Goal: Task Accomplishment & Management: Manage account settings

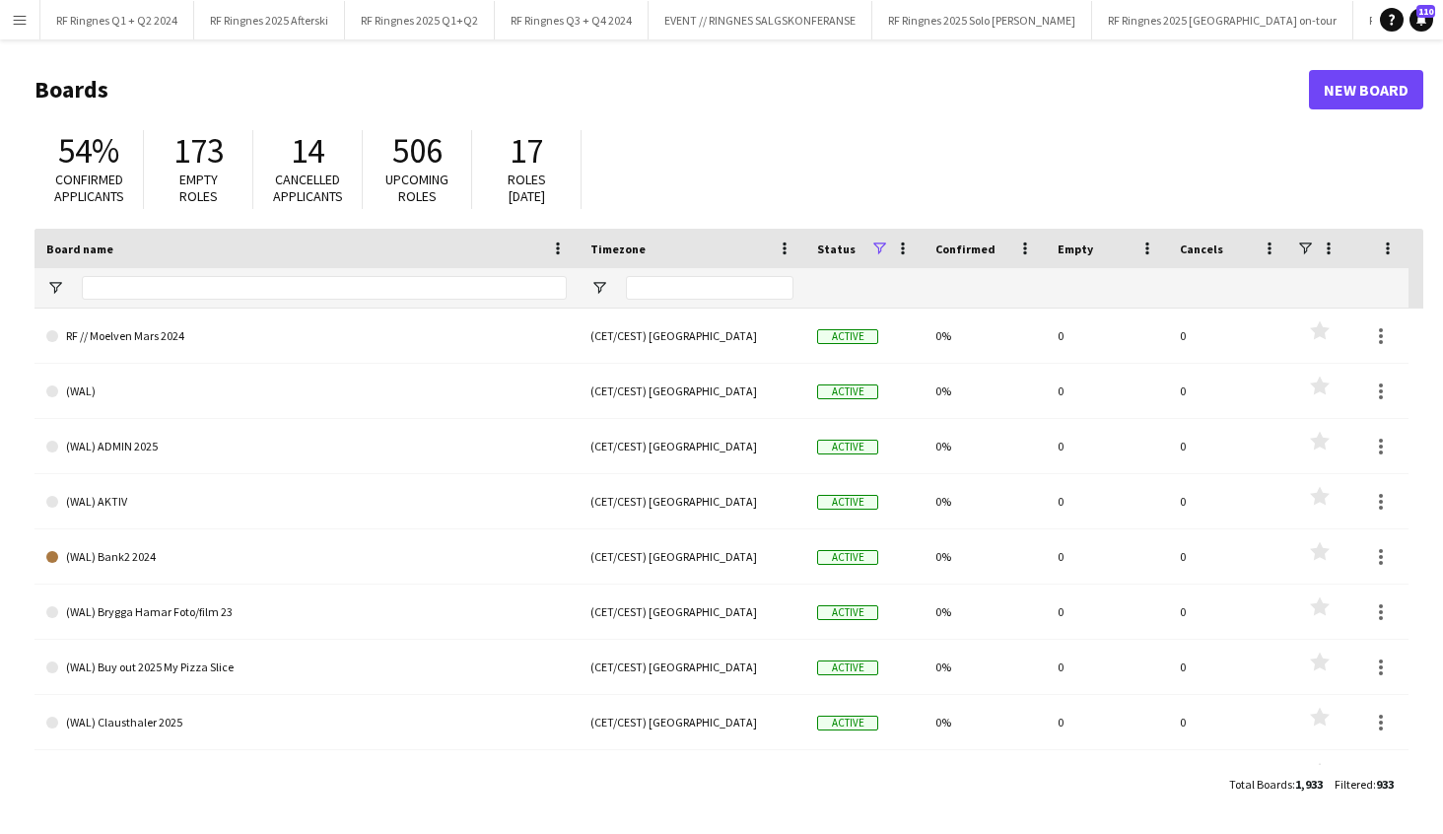
click at [10, 17] on button "Menu" at bounding box center [19, 19] width 39 height 39
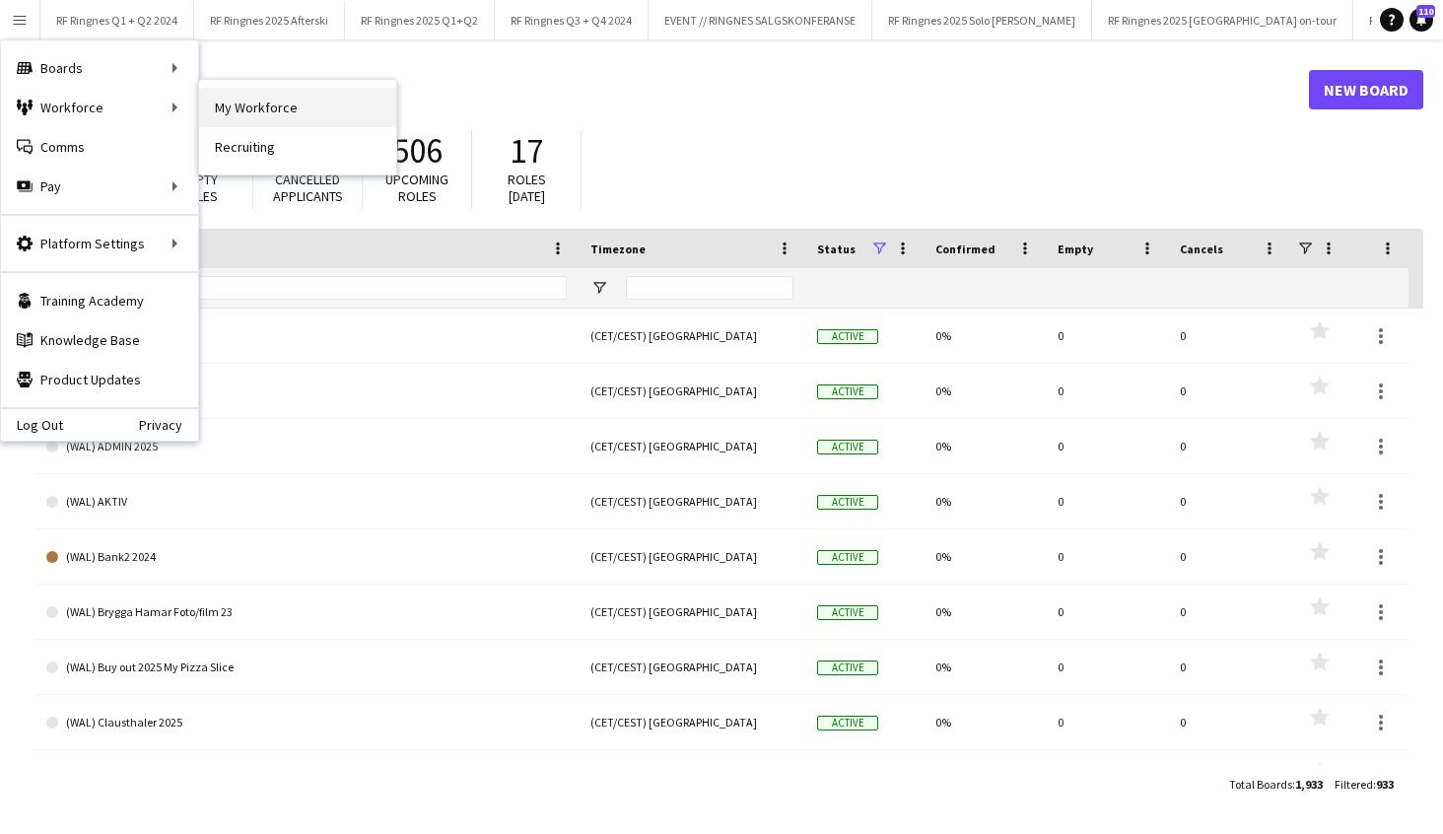
scroll to position [1, 1]
click at [261, 96] on link "My Workforce" at bounding box center [297, 107] width 197 height 39
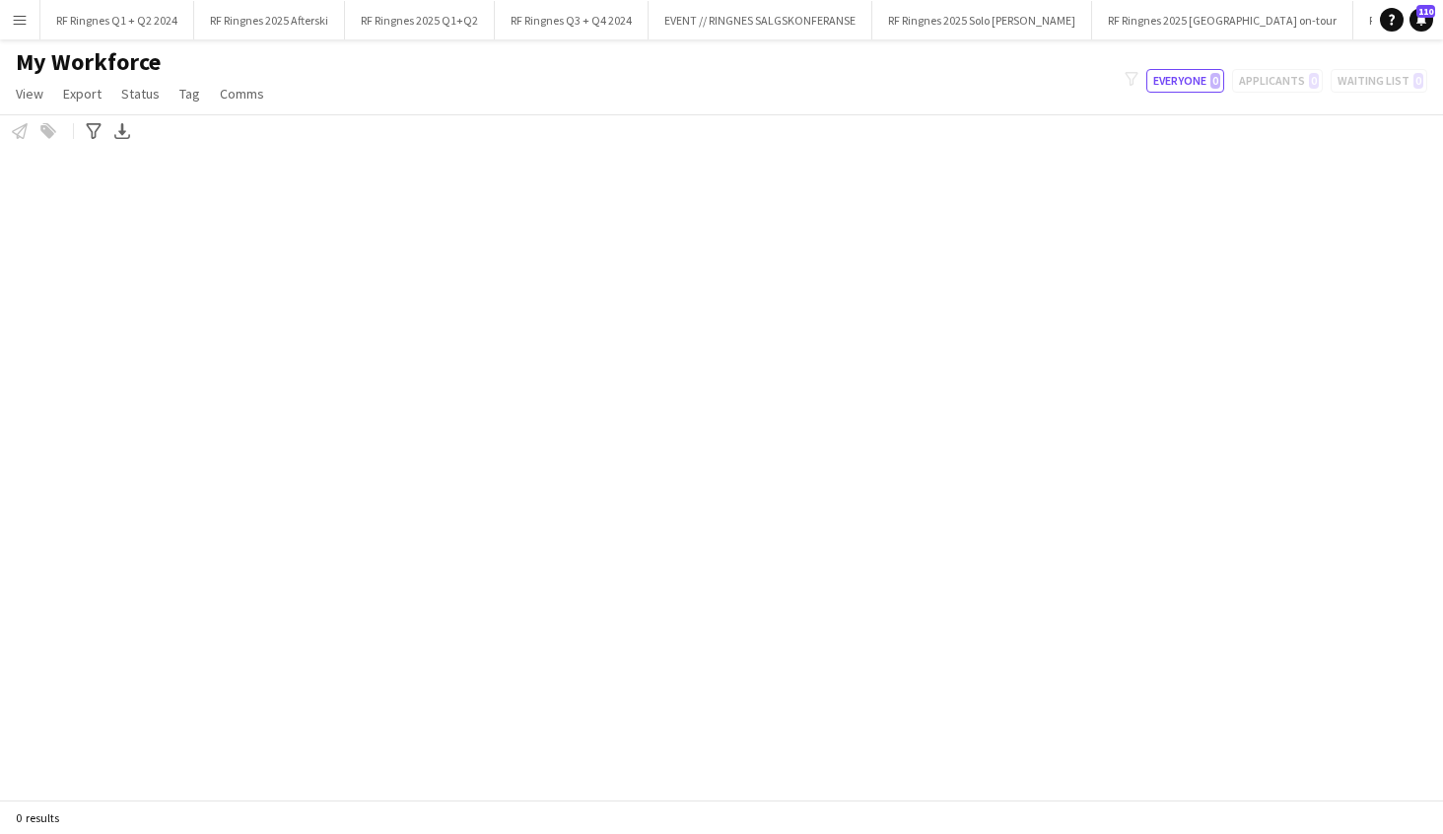
scroll to position [1, 0]
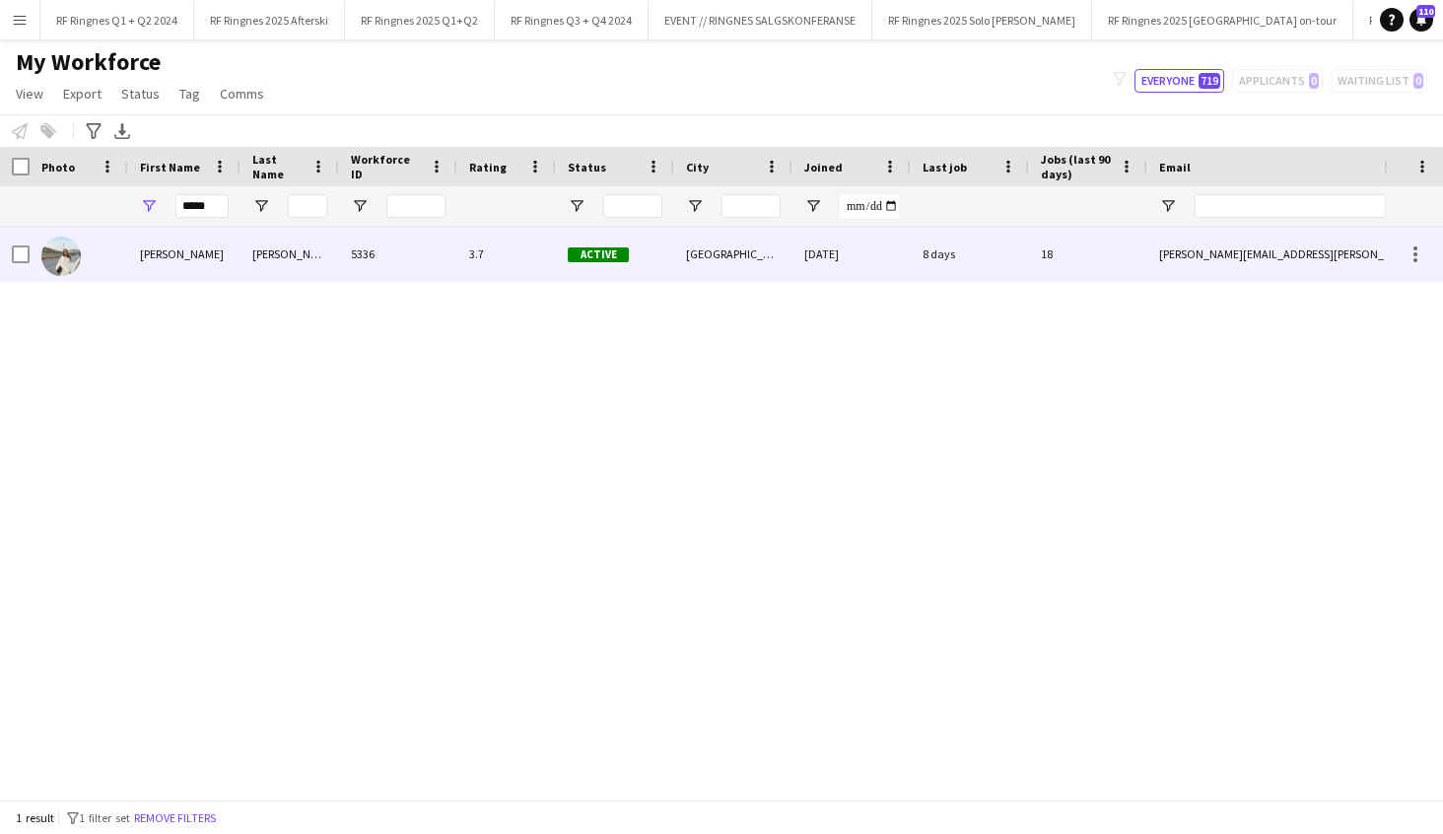
click at [33, 258] on div at bounding box center [79, 254] width 99 height 54
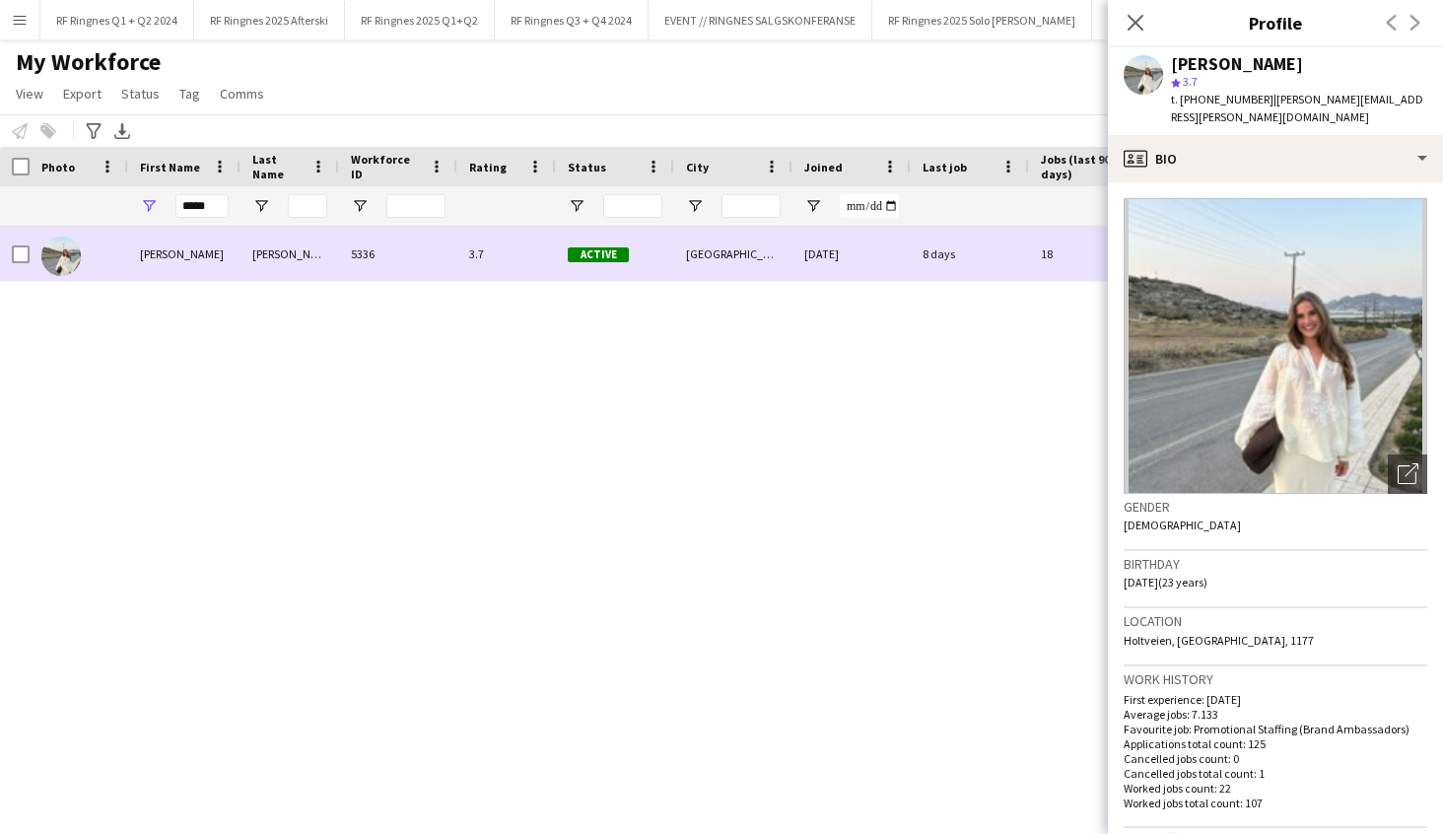
click at [10, 256] on div at bounding box center [15, 254] width 30 height 54
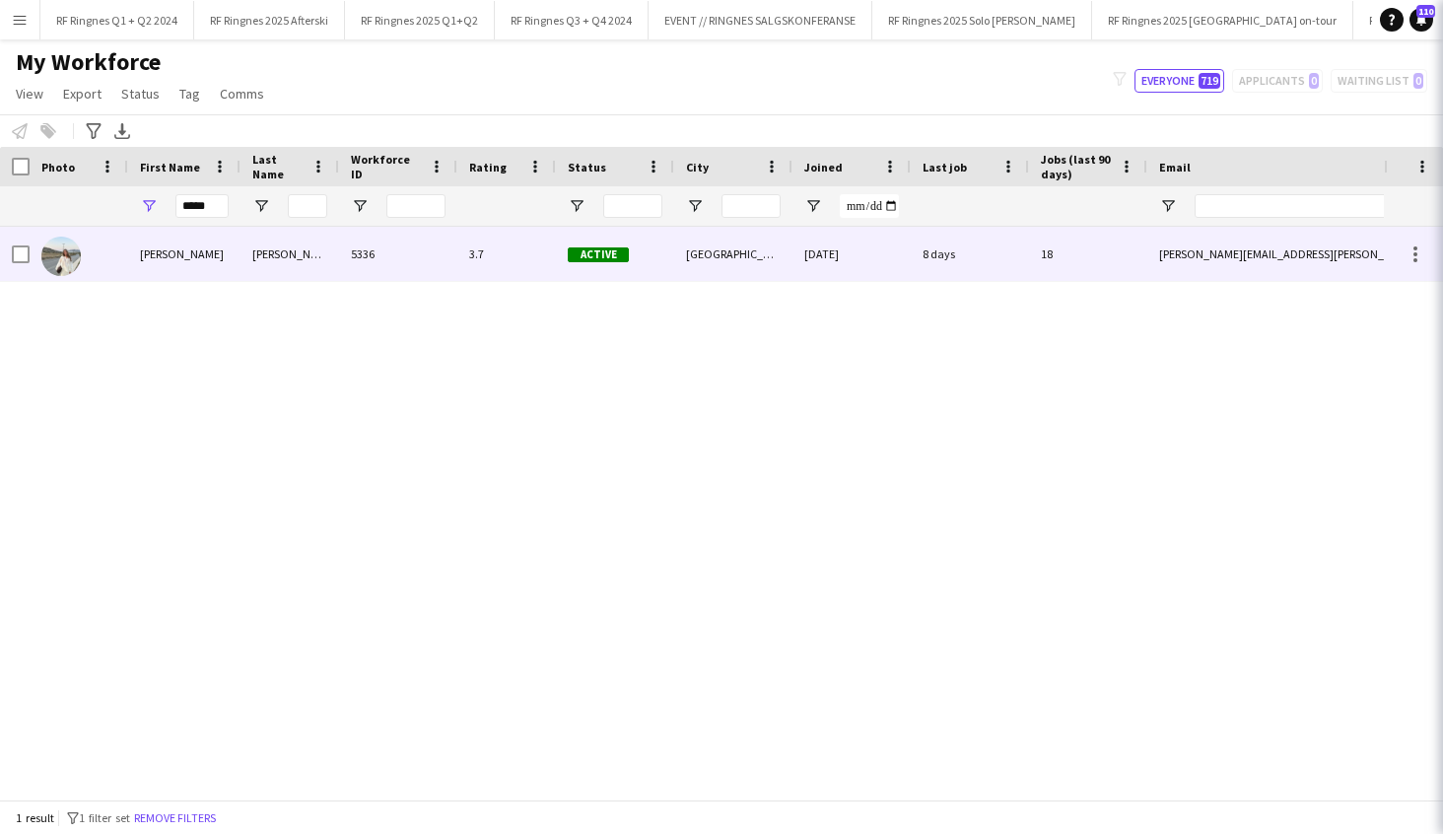
scroll to position [0, 0]
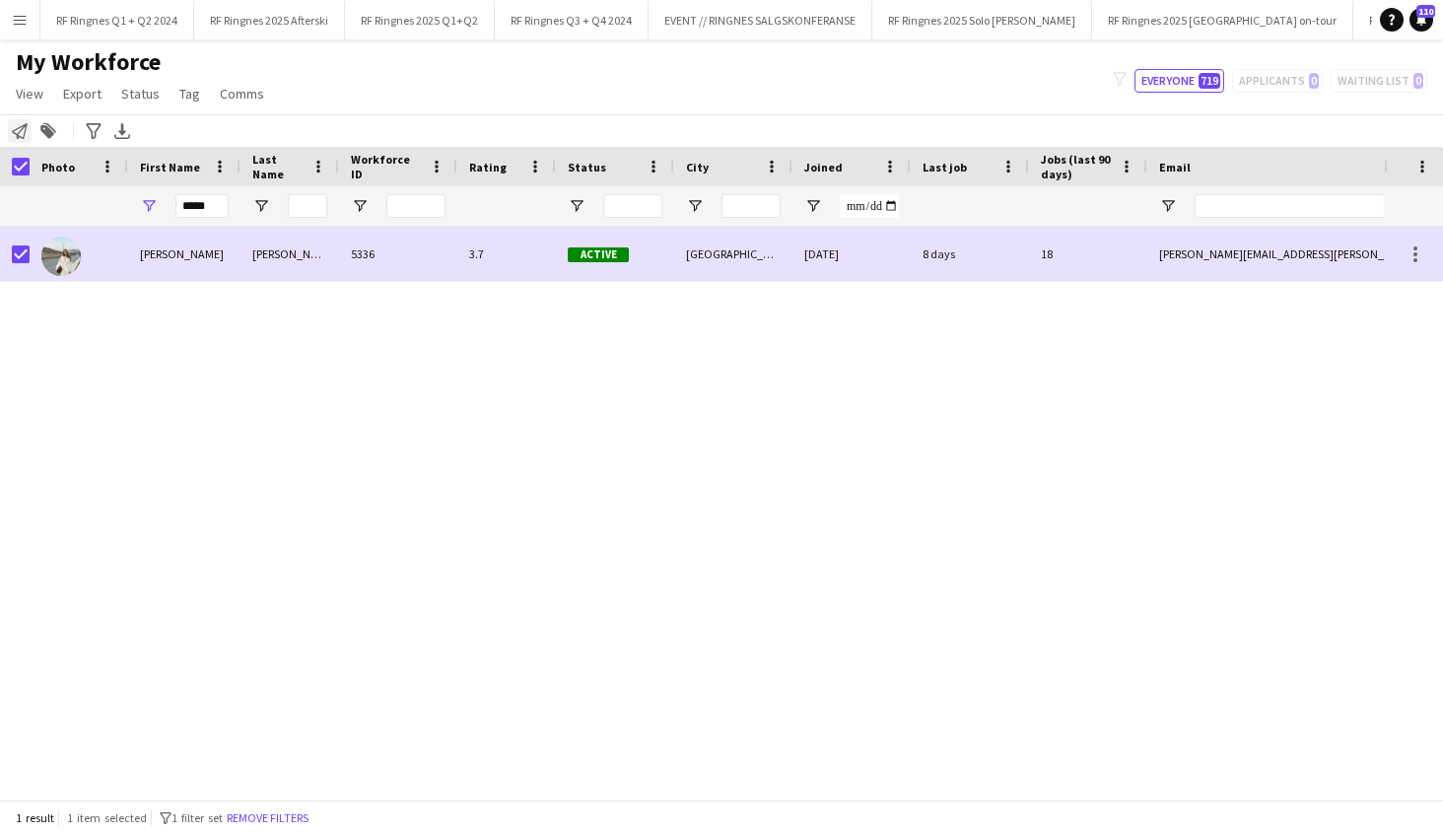
click at [21, 128] on icon "Notify workforce" at bounding box center [20, 131] width 16 height 16
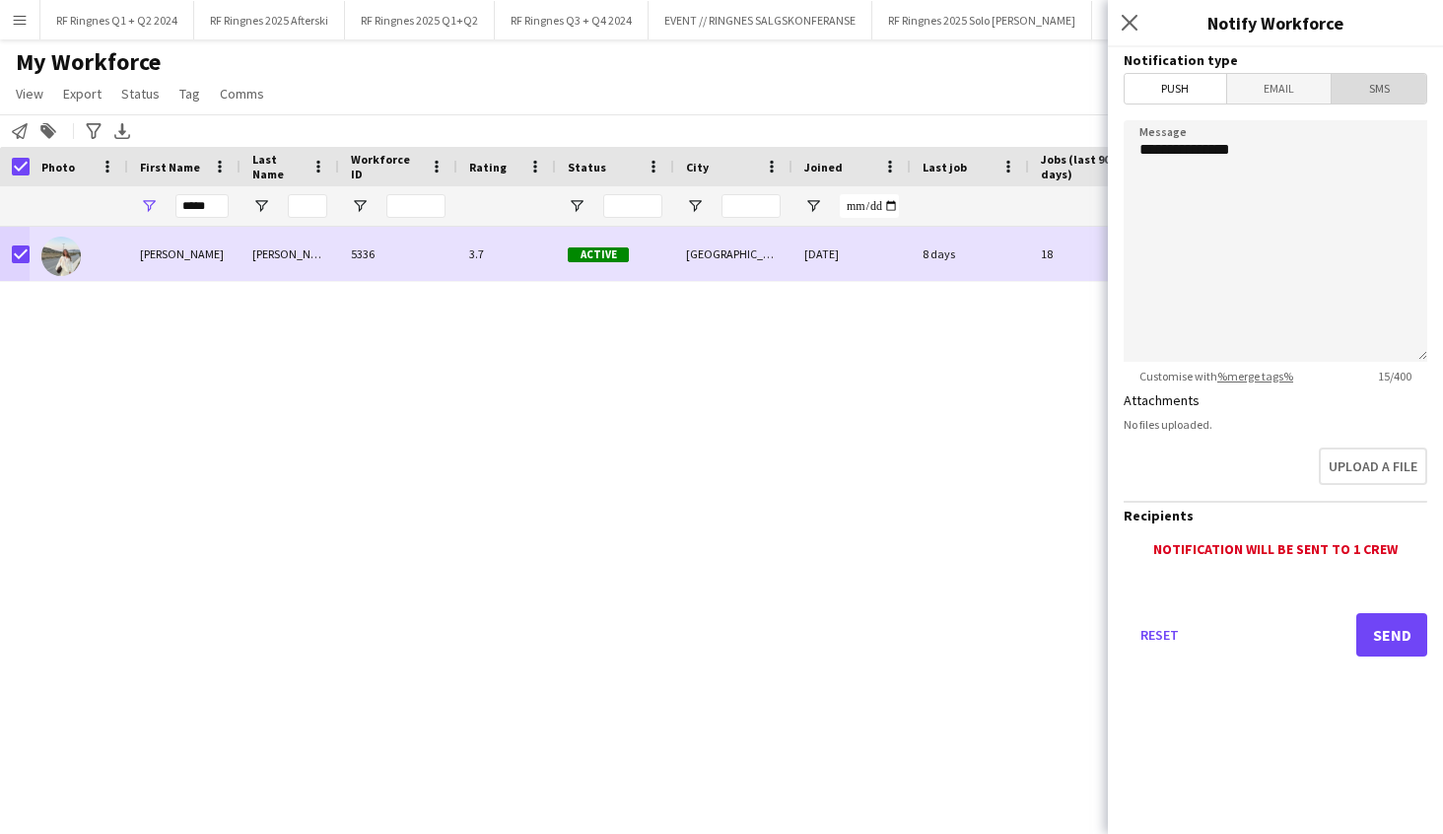
click at [1352, 89] on span "SMS" at bounding box center [1378, 89] width 95 height 30
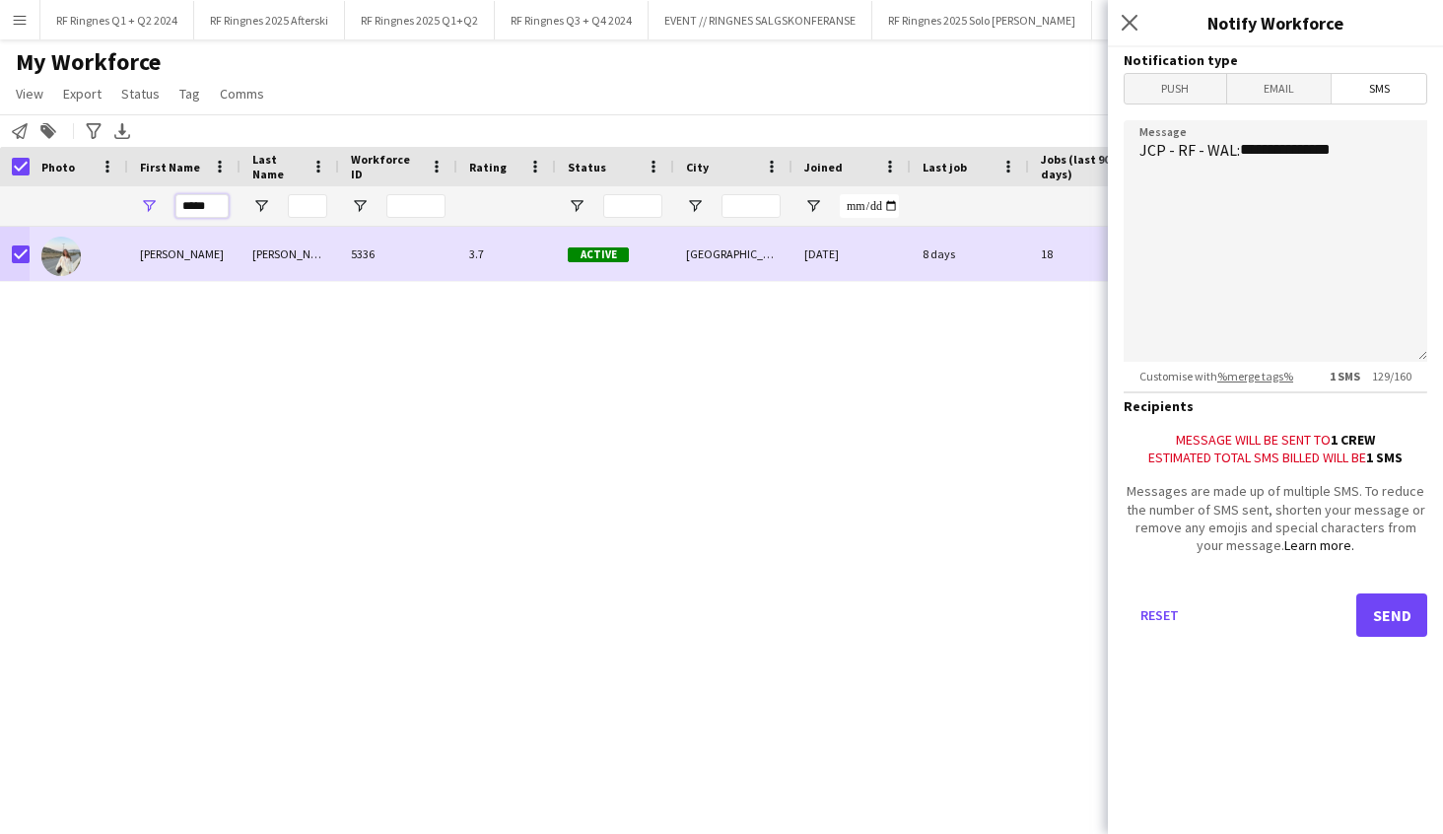
drag, startPoint x: 211, startPoint y: 210, endPoint x: 107, endPoint y: 198, distance: 104.2
click at [112, 200] on div "*****" at bounding box center [1060, 205] width 2121 height 39
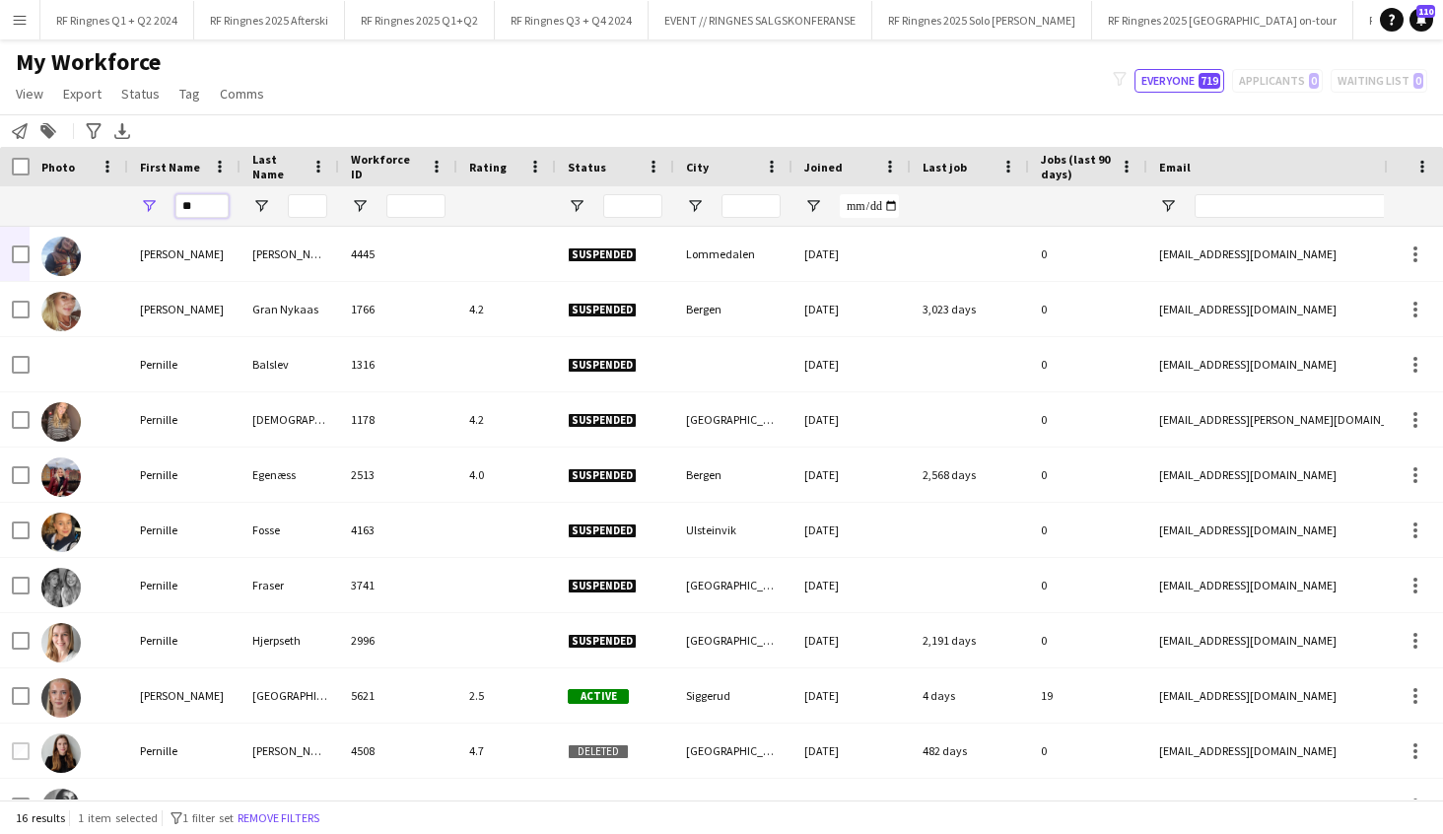
type input "*"
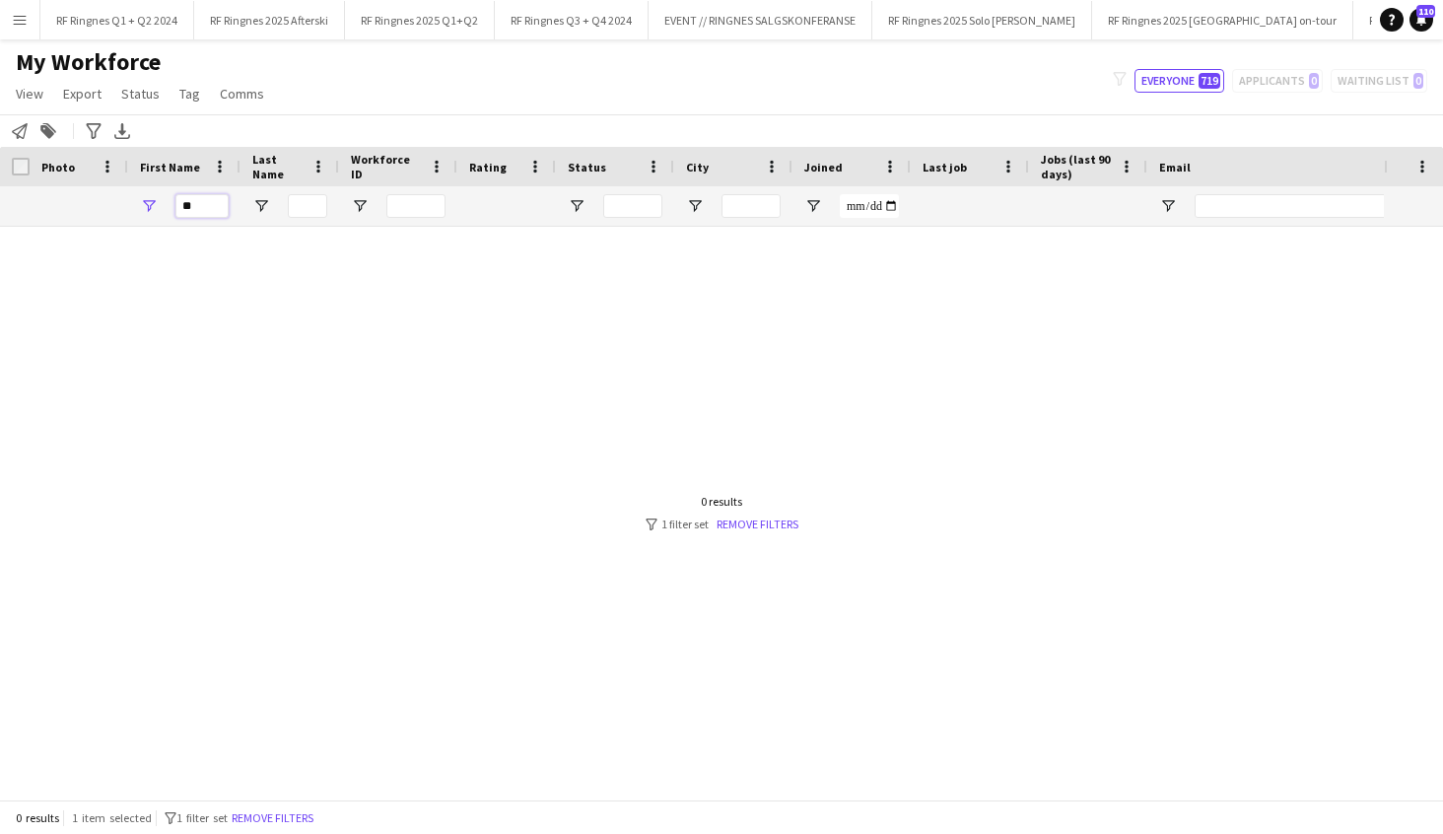
type input "*"
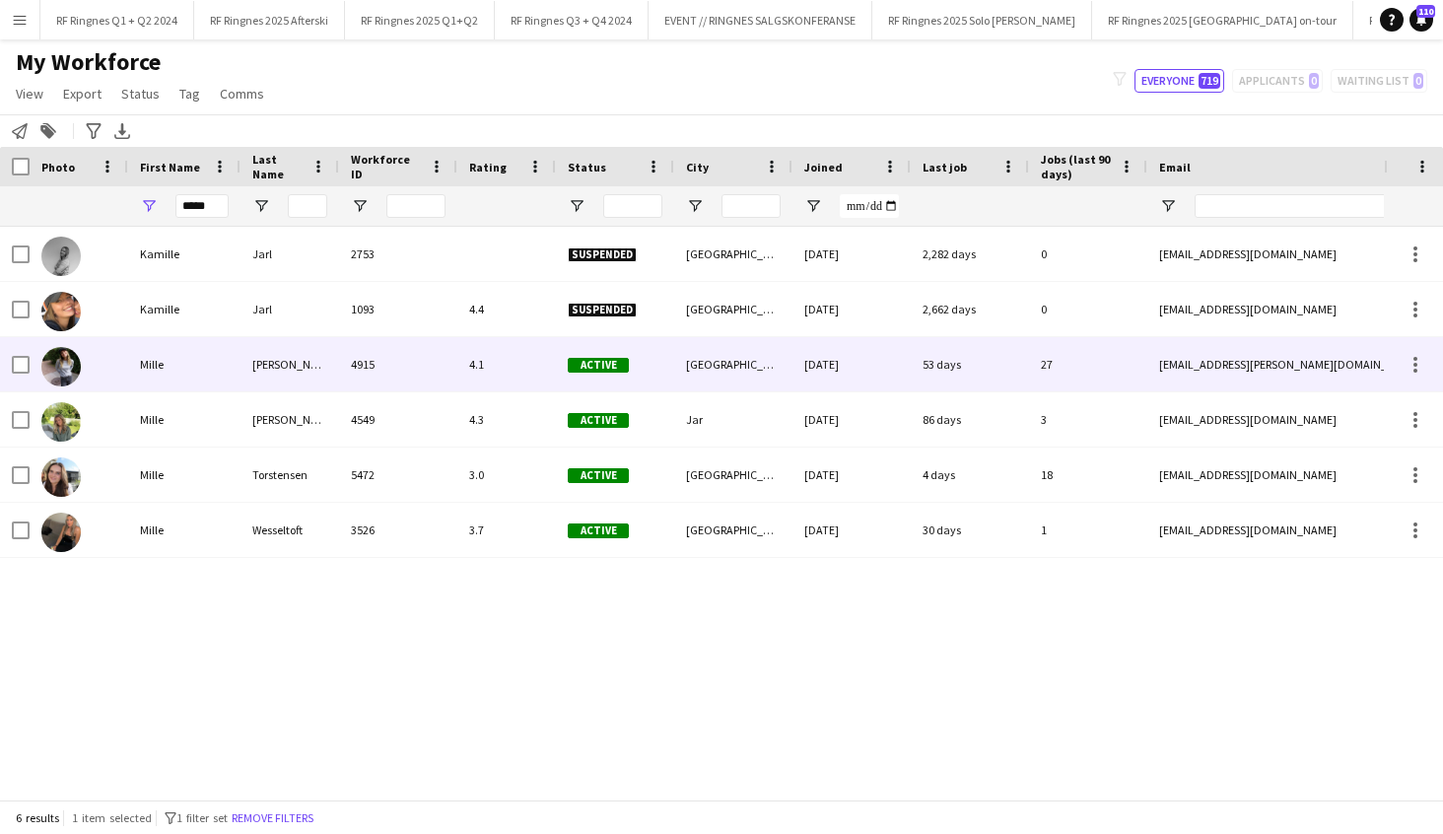
click at [209, 369] on div "Mille" at bounding box center [184, 364] width 112 height 54
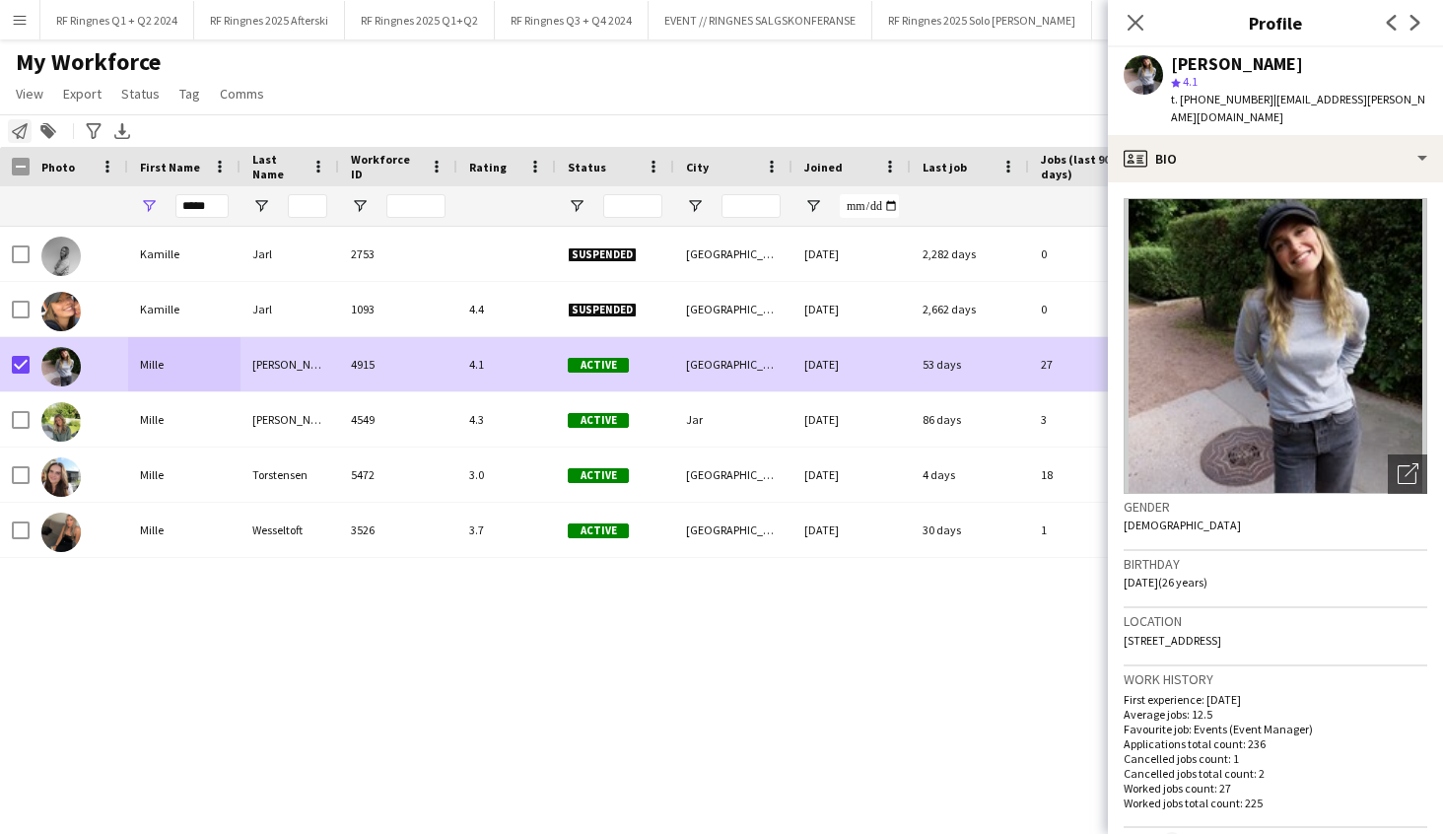
click at [13, 134] on icon "Notify workforce" at bounding box center [20, 131] width 16 height 16
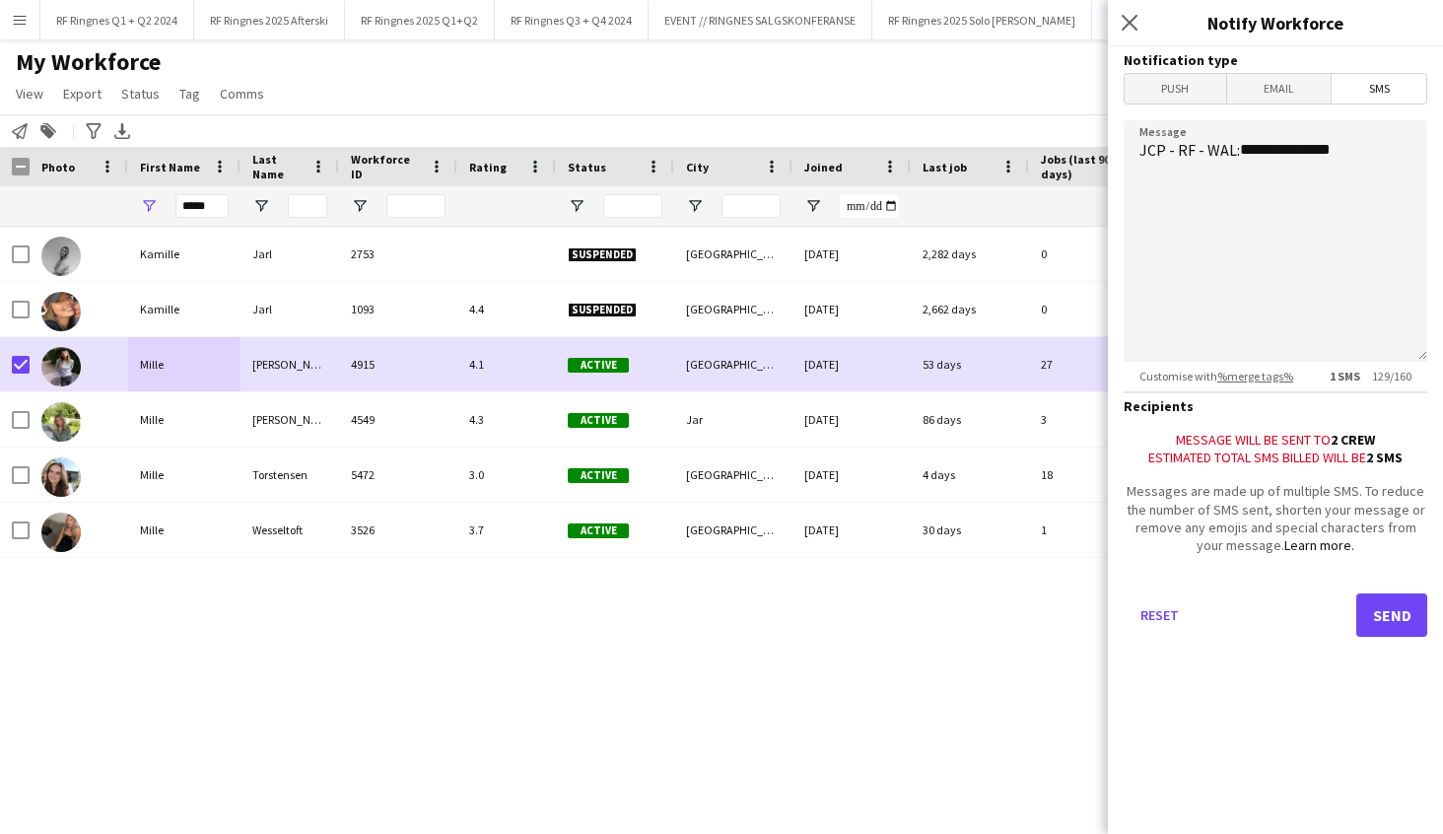
drag, startPoint x: 1301, startPoint y: 456, endPoint x: 1333, endPoint y: 474, distance: 37.0
click at [1302, 448] on div "Message will be sent to 2 crew" at bounding box center [1276, 440] width 304 height 18
drag, startPoint x: 1334, startPoint y: 474, endPoint x: 1346, endPoint y: 477, distance: 12.2
click at [1334, 466] on div "Estimated total SMS billed will be 2 SMS" at bounding box center [1276, 457] width 304 height 18
drag, startPoint x: 1381, startPoint y: 474, endPoint x: 1346, endPoint y: 484, distance: 35.9
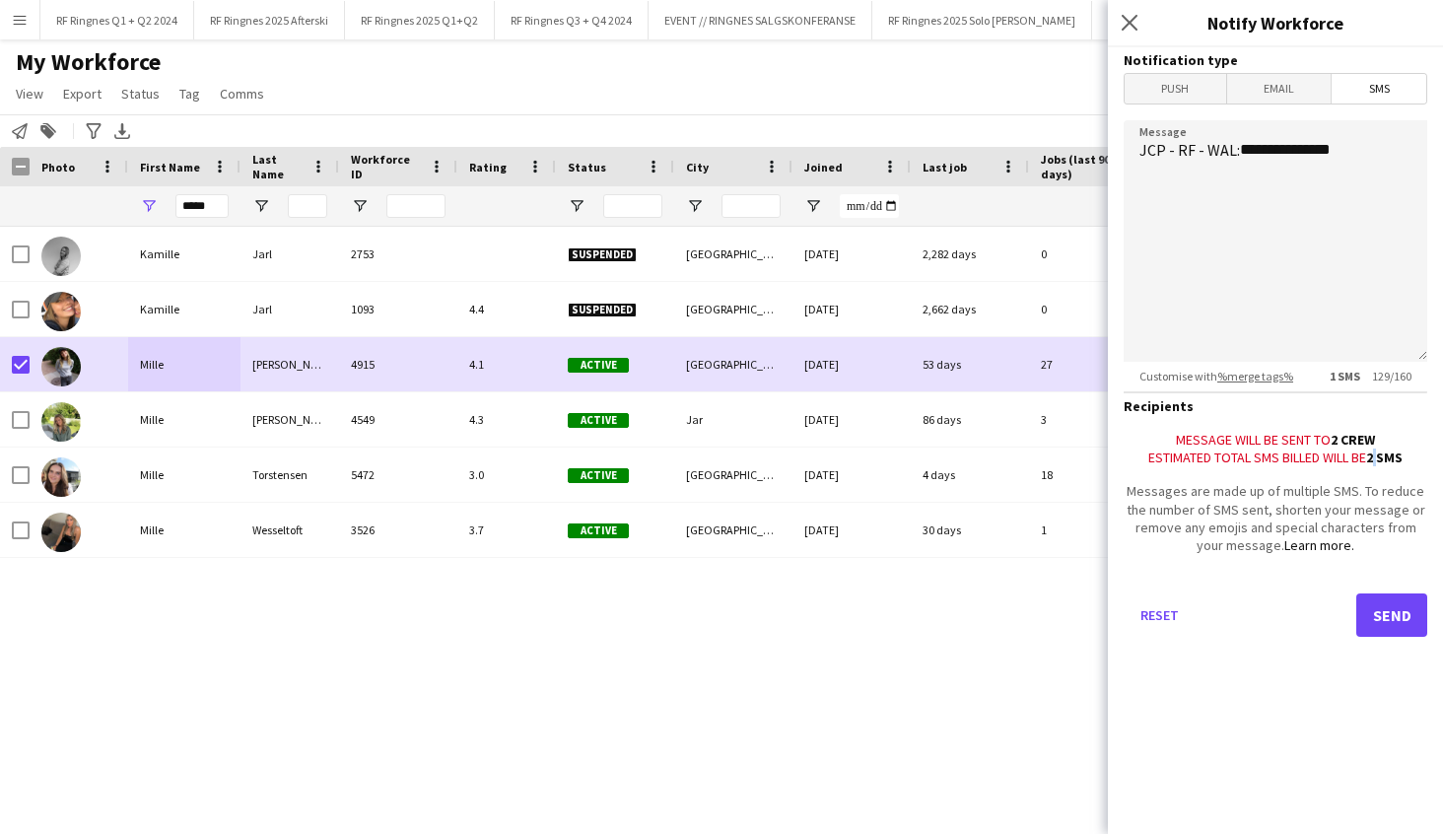
click at [1367, 466] on div "Estimated total SMS billed will be 2 SMS" at bounding box center [1276, 457] width 304 height 18
click at [1160, 637] on button "Reset" at bounding box center [1159, 614] width 71 height 43
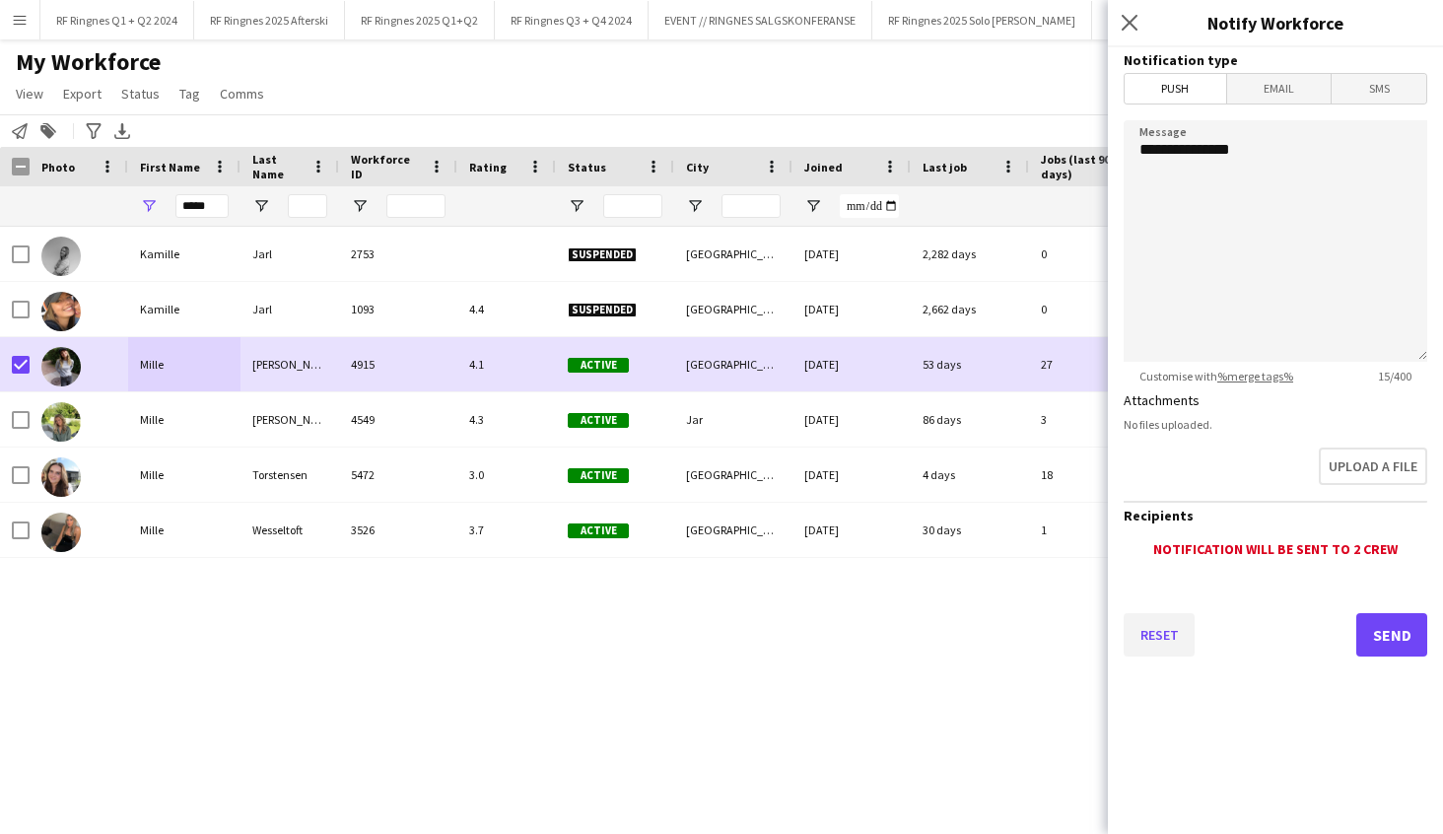
click at [1156, 635] on button "Reset" at bounding box center [1159, 634] width 71 height 43
drag, startPoint x: 1127, startPoint y: 22, endPoint x: 949, endPoint y: 135, distance: 211.3
click at [1126, 22] on icon "Close pop-in" at bounding box center [1130, 23] width 16 height 16
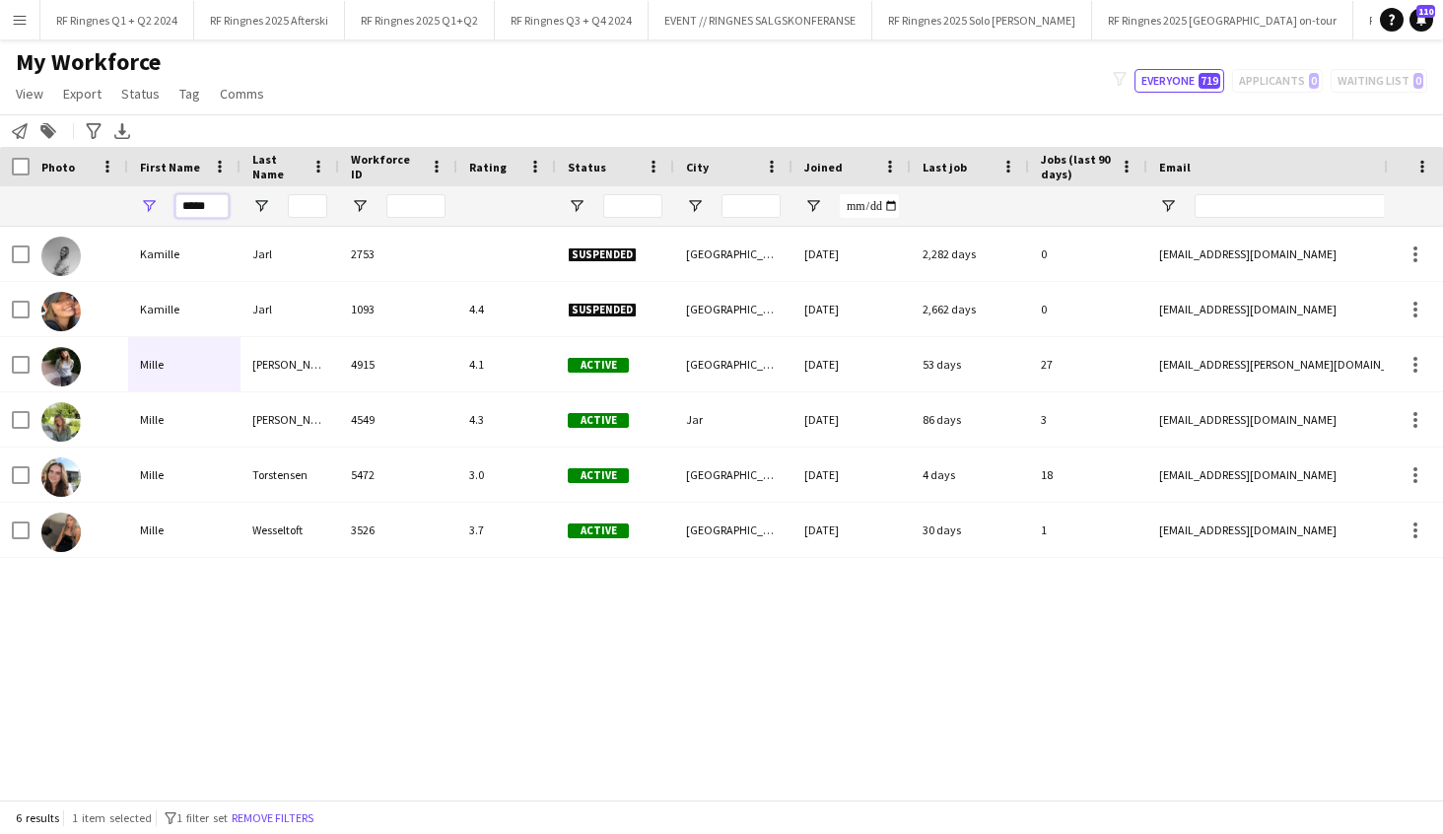
drag, startPoint x: 122, startPoint y: 196, endPoint x: 40, endPoint y: 193, distance: 81.9
click at [40, 193] on div "*****" at bounding box center [1060, 205] width 2121 height 39
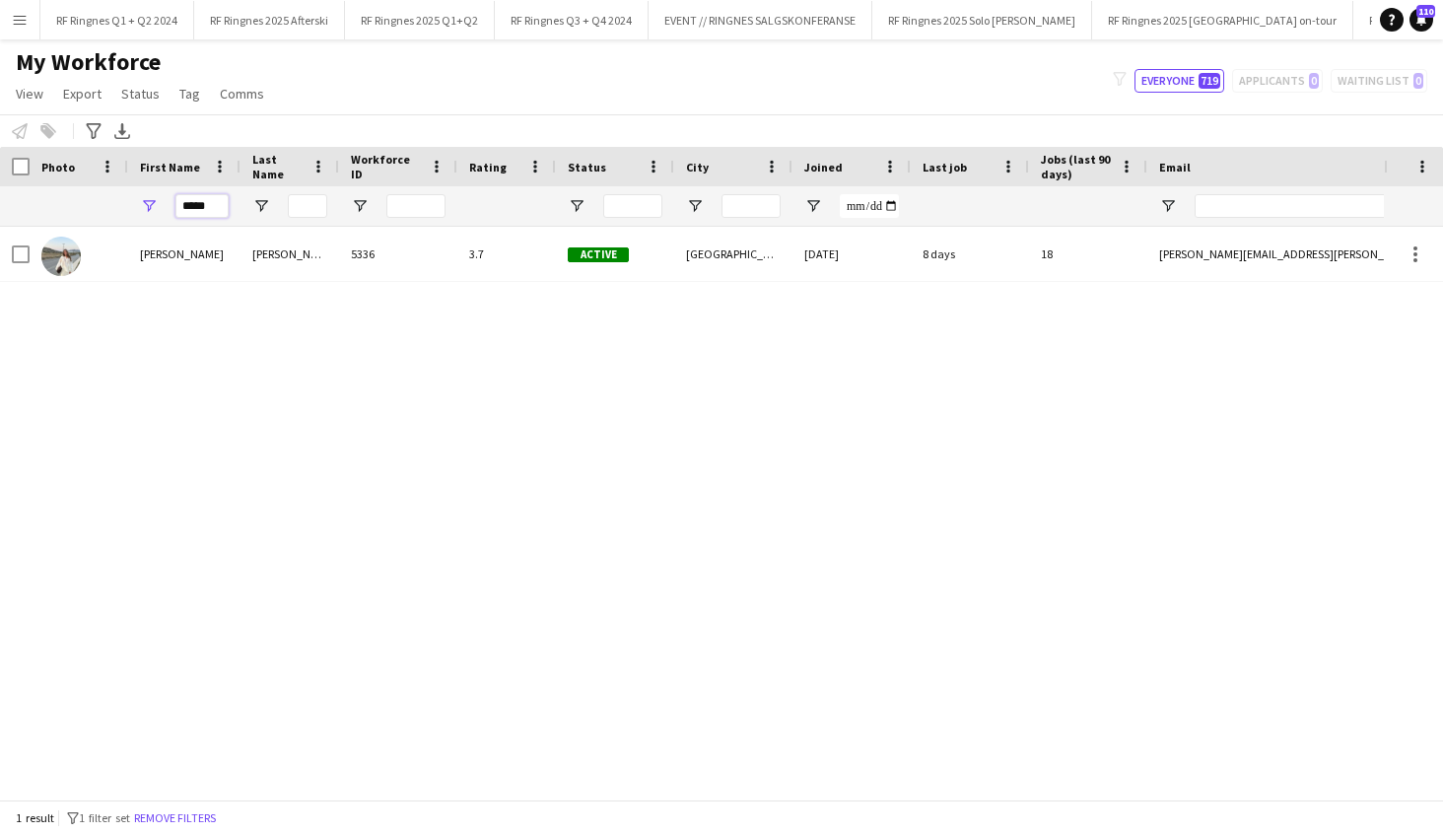
drag, startPoint x: 128, startPoint y: 205, endPoint x: 79, endPoint y: 205, distance: 49.3
click at [80, 205] on div "*****" at bounding box center [1060, 205] width 2121 height 39
type input "*"
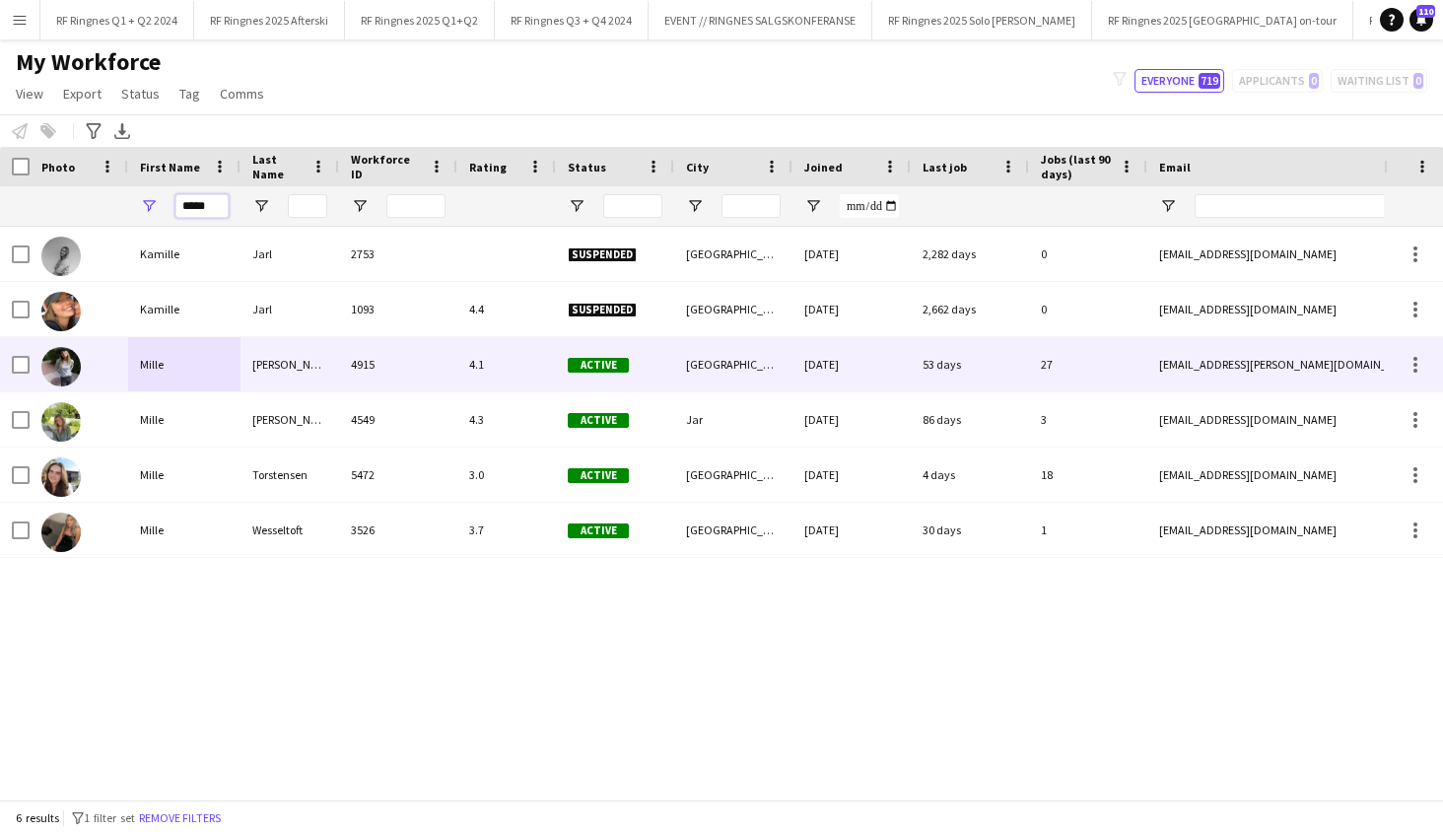
type input "*****"
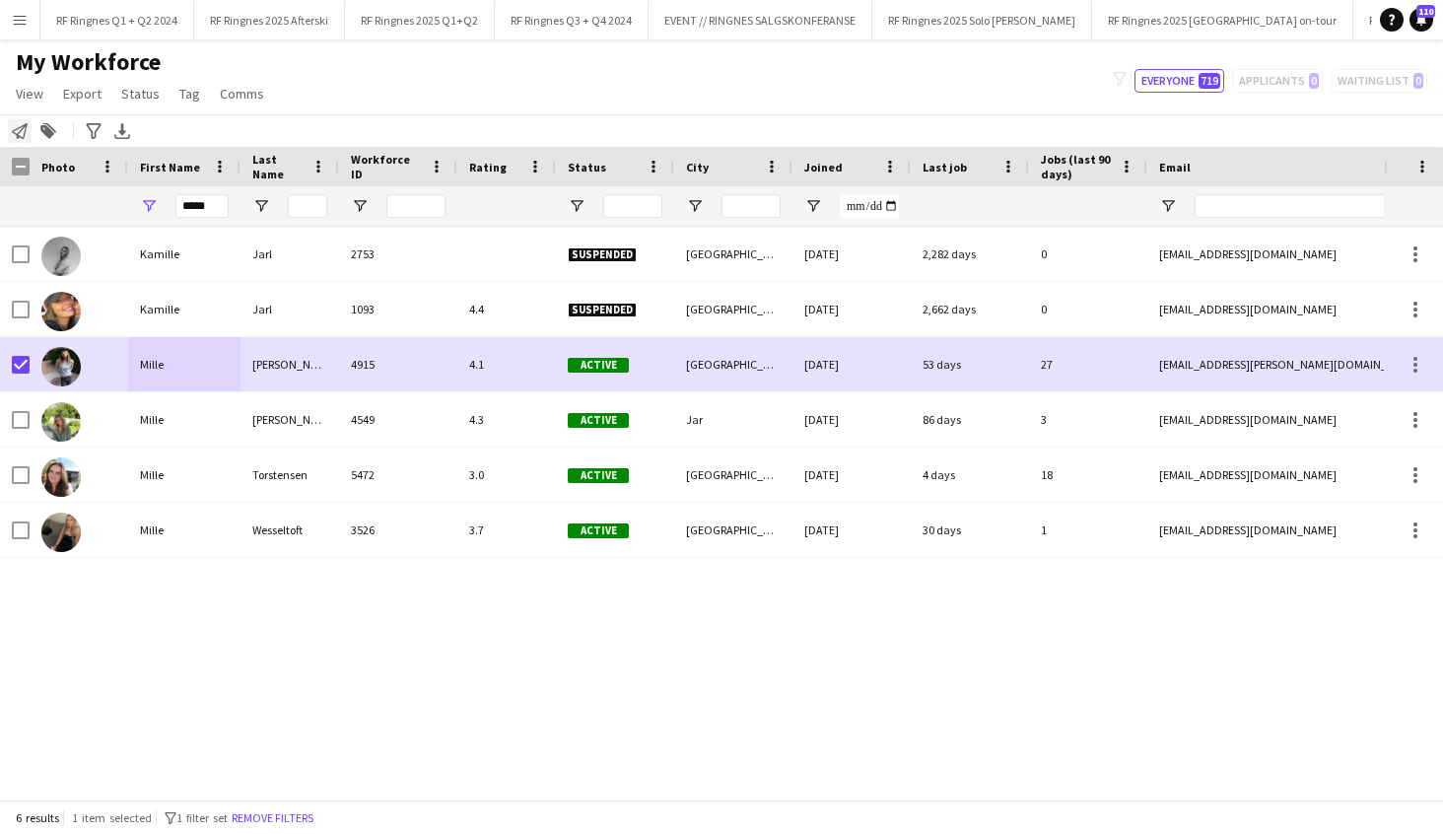
click at [19, 134] on icon "Notify workforce" at bounding box center [20, 131] width 16 height 16
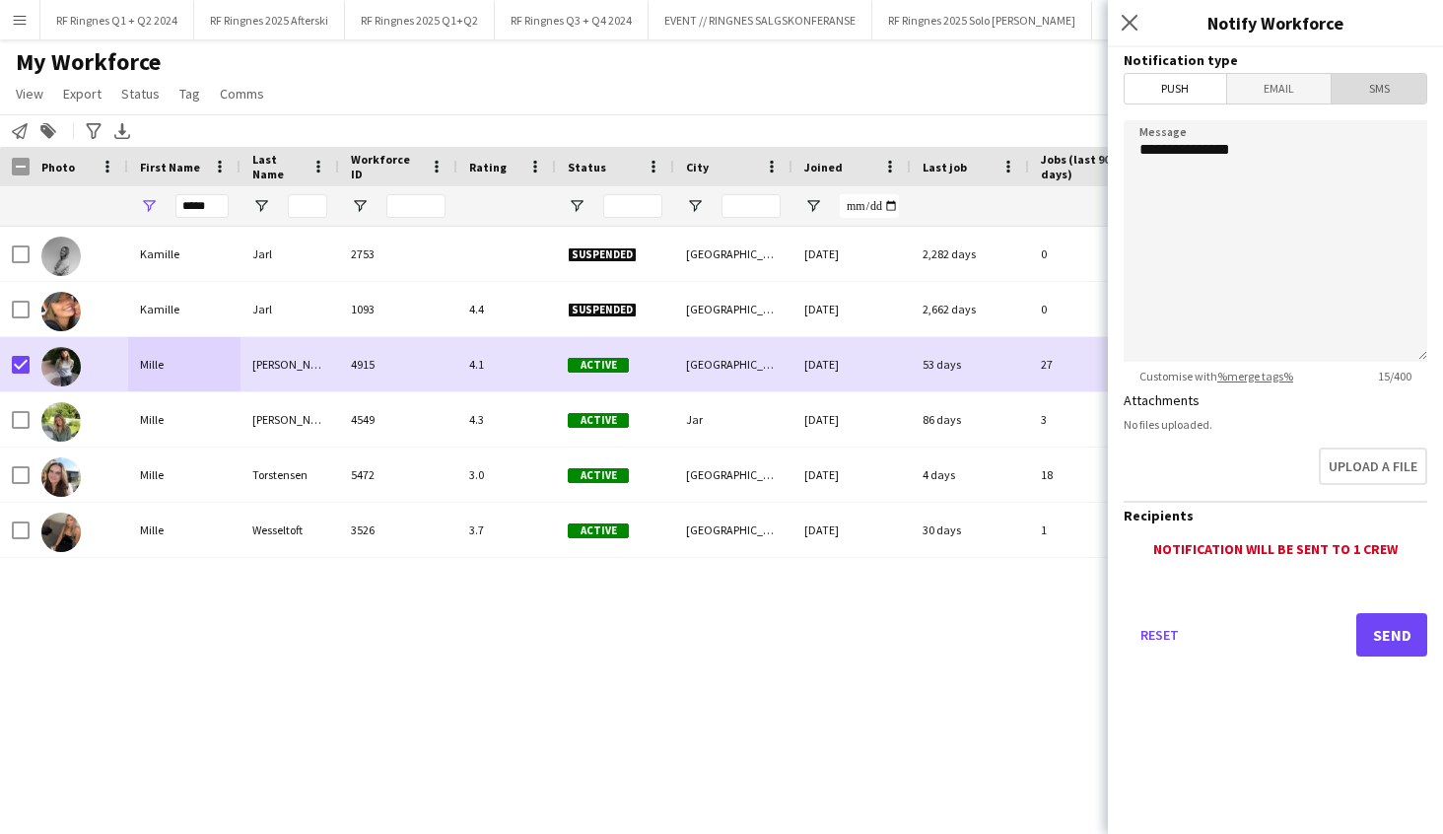
click at [1367, 90] on span "SMS" at bounding box center [1378, 89] width 95 height 30
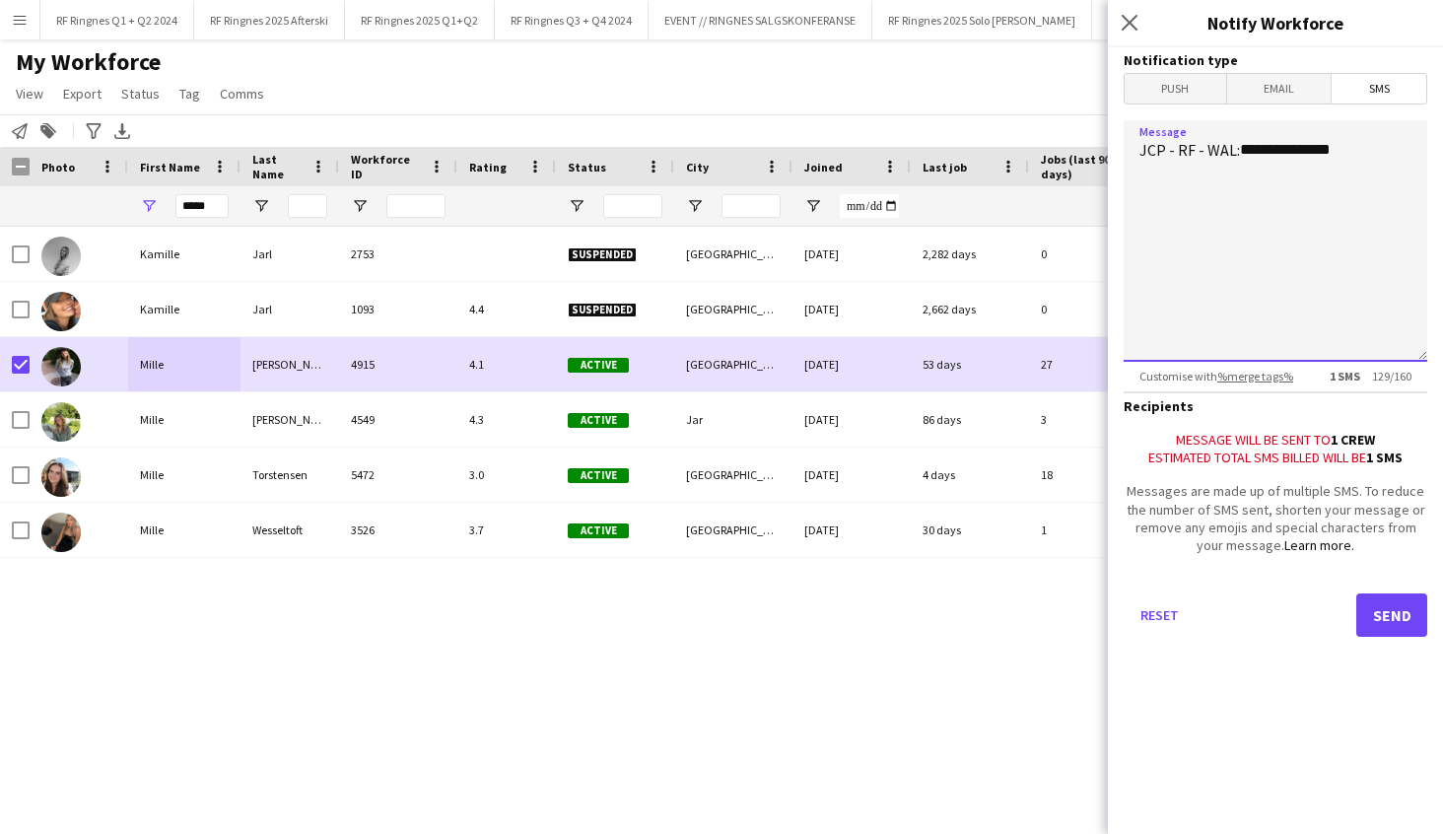
drag, startPoint x: 1360, startPoint y: 153, endPoint x: 965, endPoint y: 146, distance: 395.3
click at [965, 146] on body "Menu Boards Boards Boards All jobs Status Workforce Workforce My Workforce Recr…" at bounding box center [721, 417] width 1443 height 834
type textarea "**********"
click at [1395, 624] on button "Send" at bounding box center [1391, 614] width 71 height 43
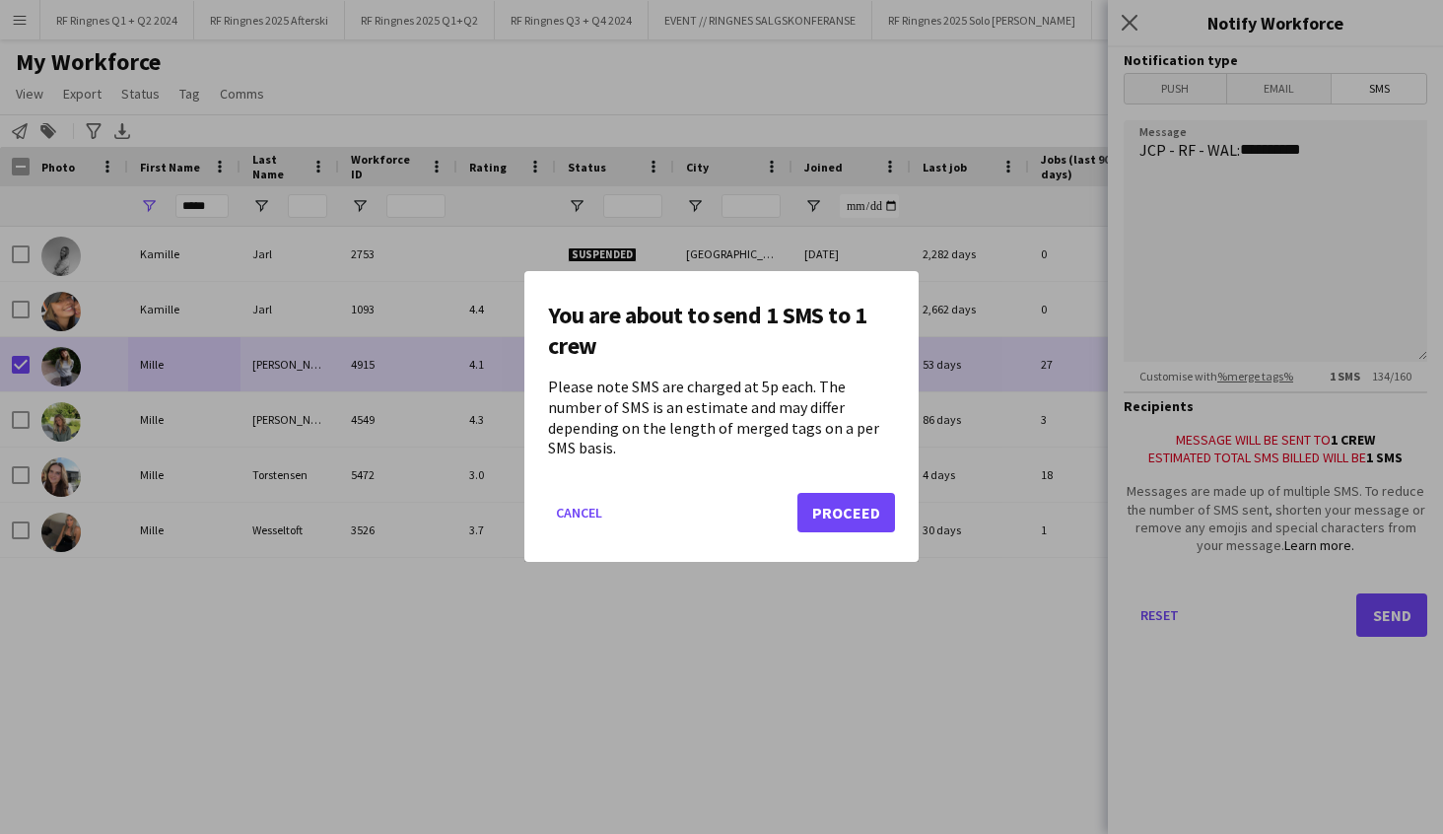
click at [834, 497] on button "Proceed" at bounding box center [846, 513] width 98 height 39
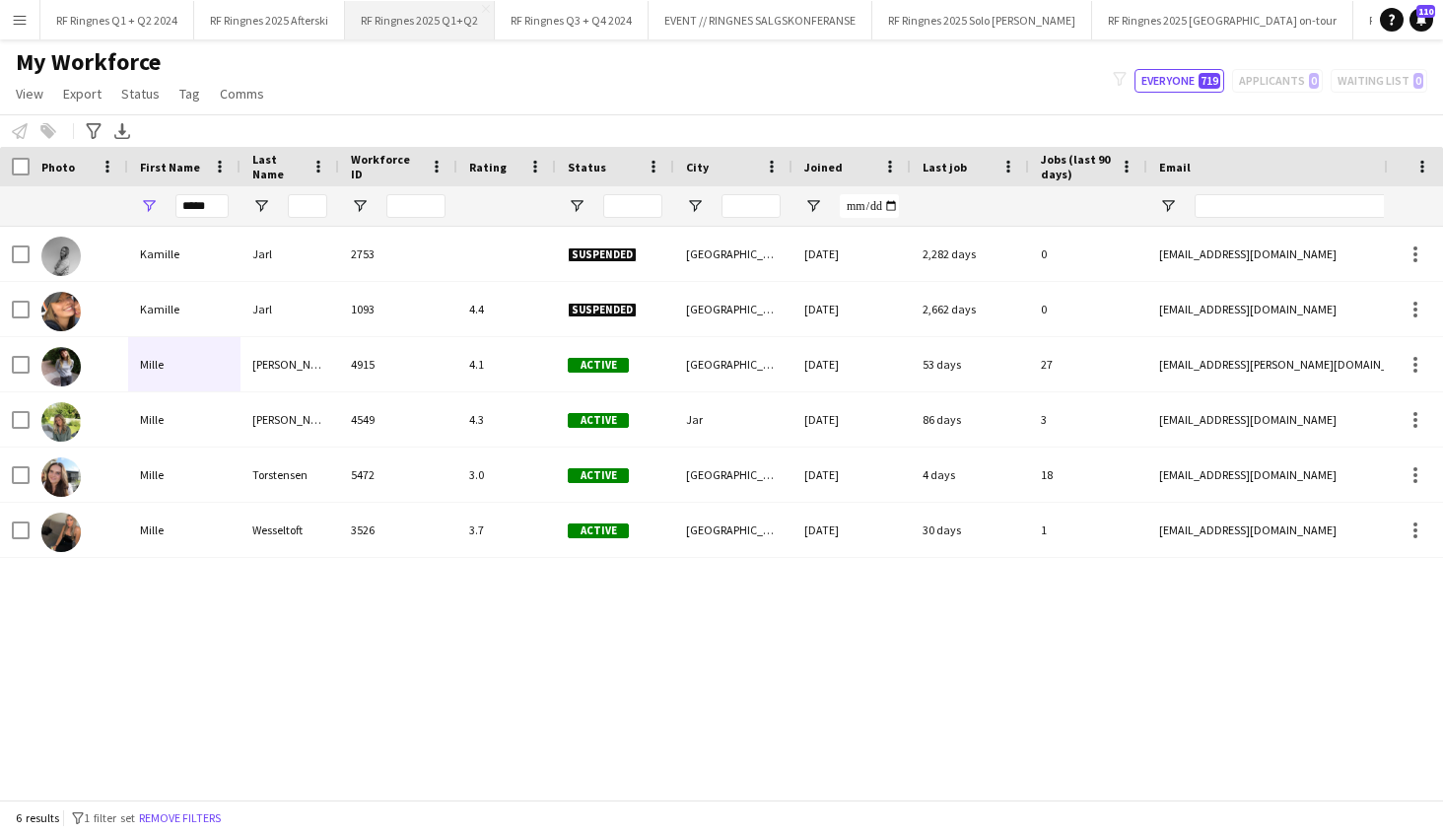
click at [450, 16] on button "RF Ringnes 2025 Q1+Q2 Close" at bounding box center [420, 20] width 150 height 38
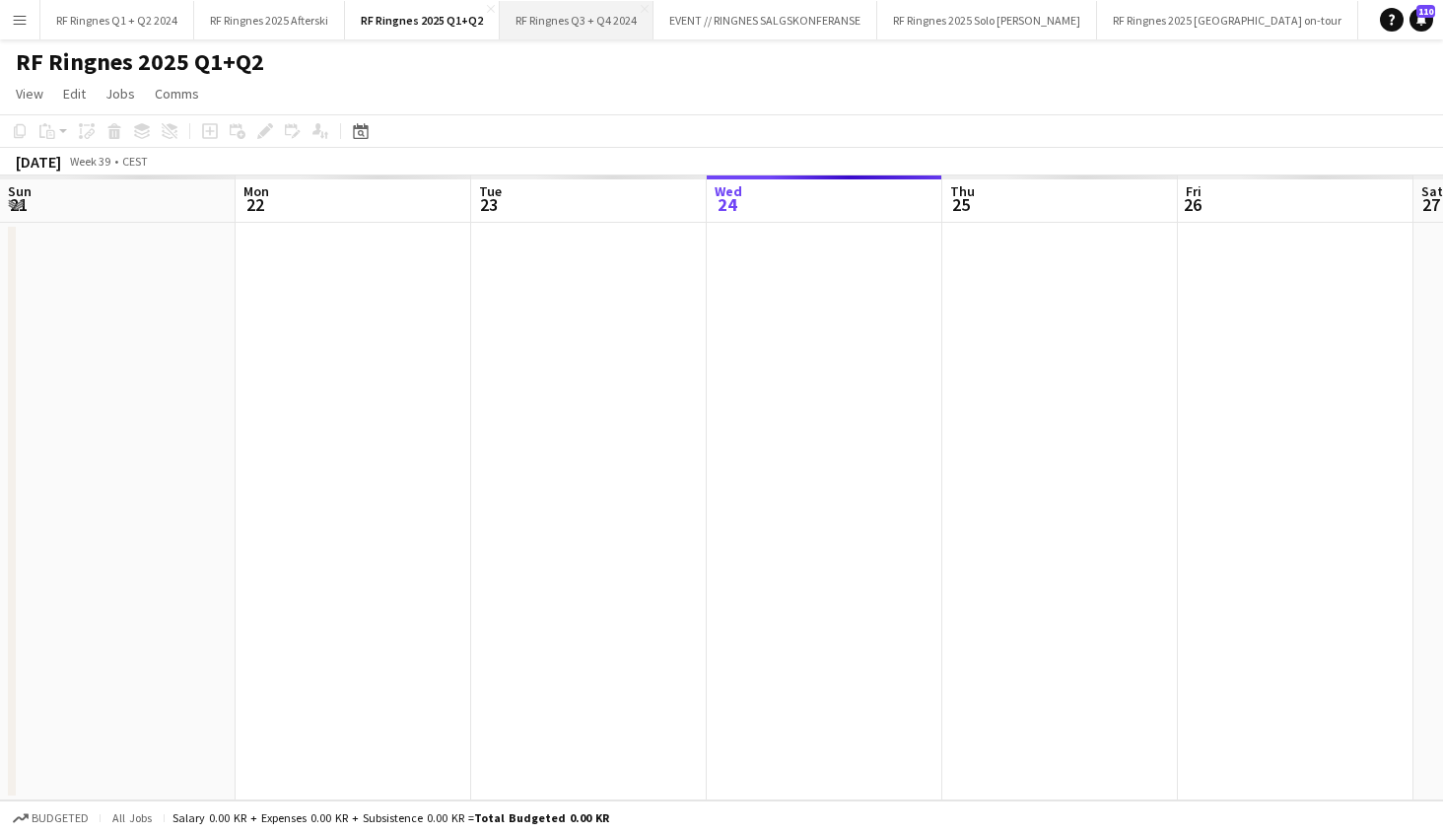
scroll to position [0, 471]
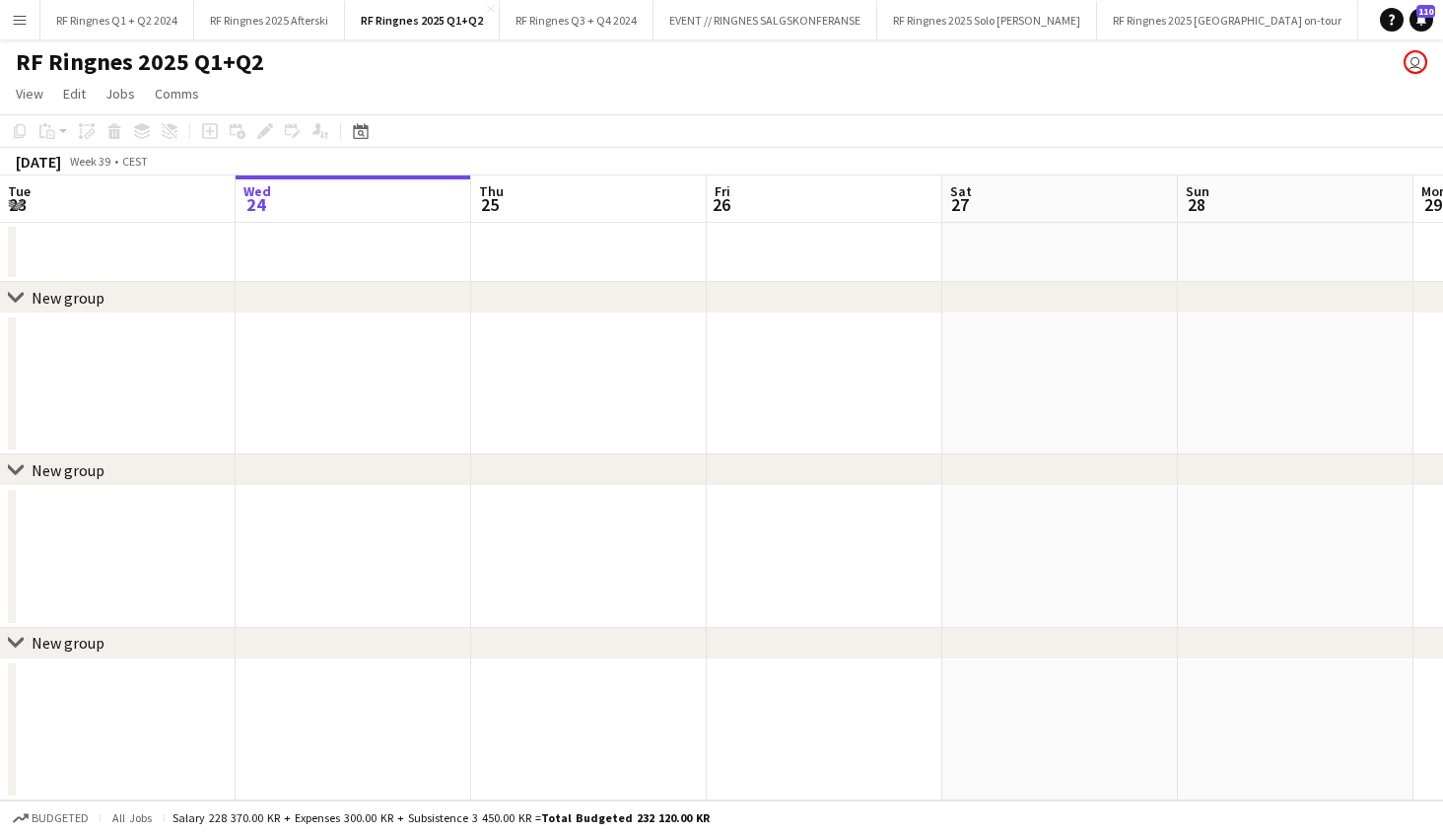
click at [586, 269] on app-date-cell at bounding box center [589, 252] width 236 height 59
click at [207, 131] on icon at bounding box center [209, 131] width 9 height 9
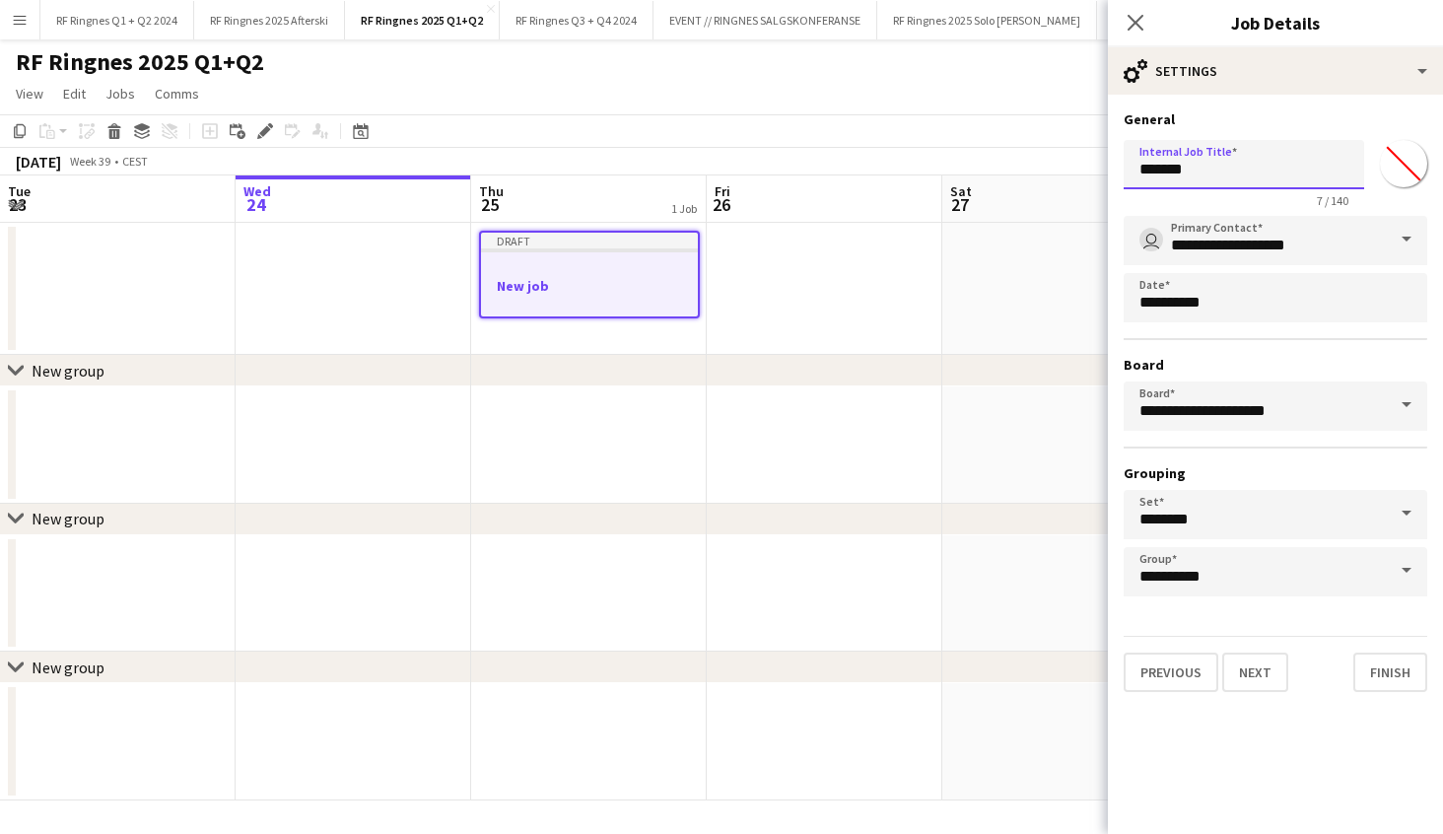
drag, startPoint x: 1285, startPoint y: 169, endPoint x: 900, endPoint y: 160, distance: 385.5
click at [900, 160] on body "Menu Boards Boards Boards All jobs Status Workforce Workforce My Workforce Recr…" at bounding box center [721, 417] width 1443 height 834
type input "****"
click at [1267, 677] on button "Next" at bounding box center [1255, 671] width 66 height 39
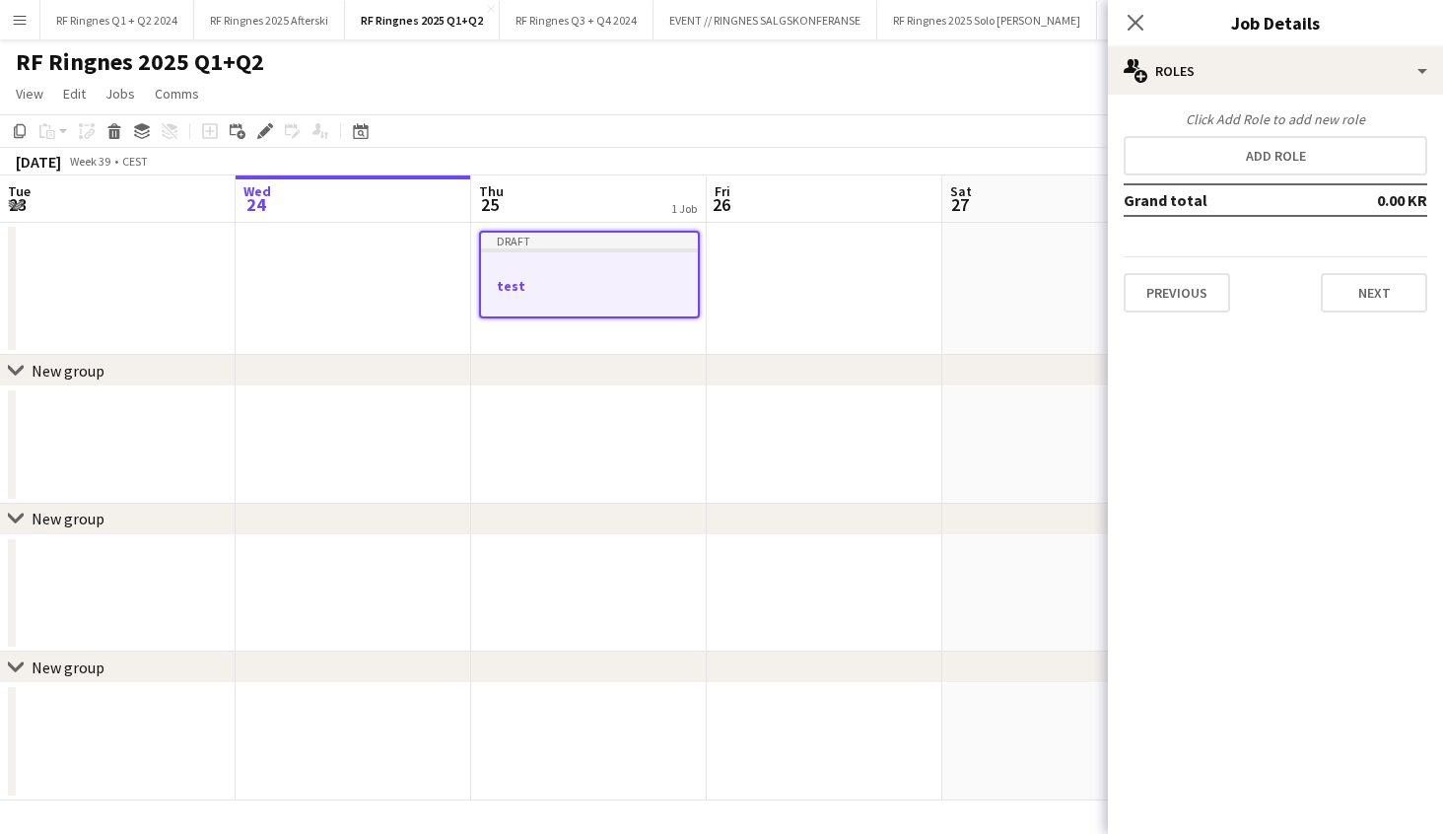
click at [1273, 166] on button "Add role" at bounding box center [1276, 155] width 304 height 39
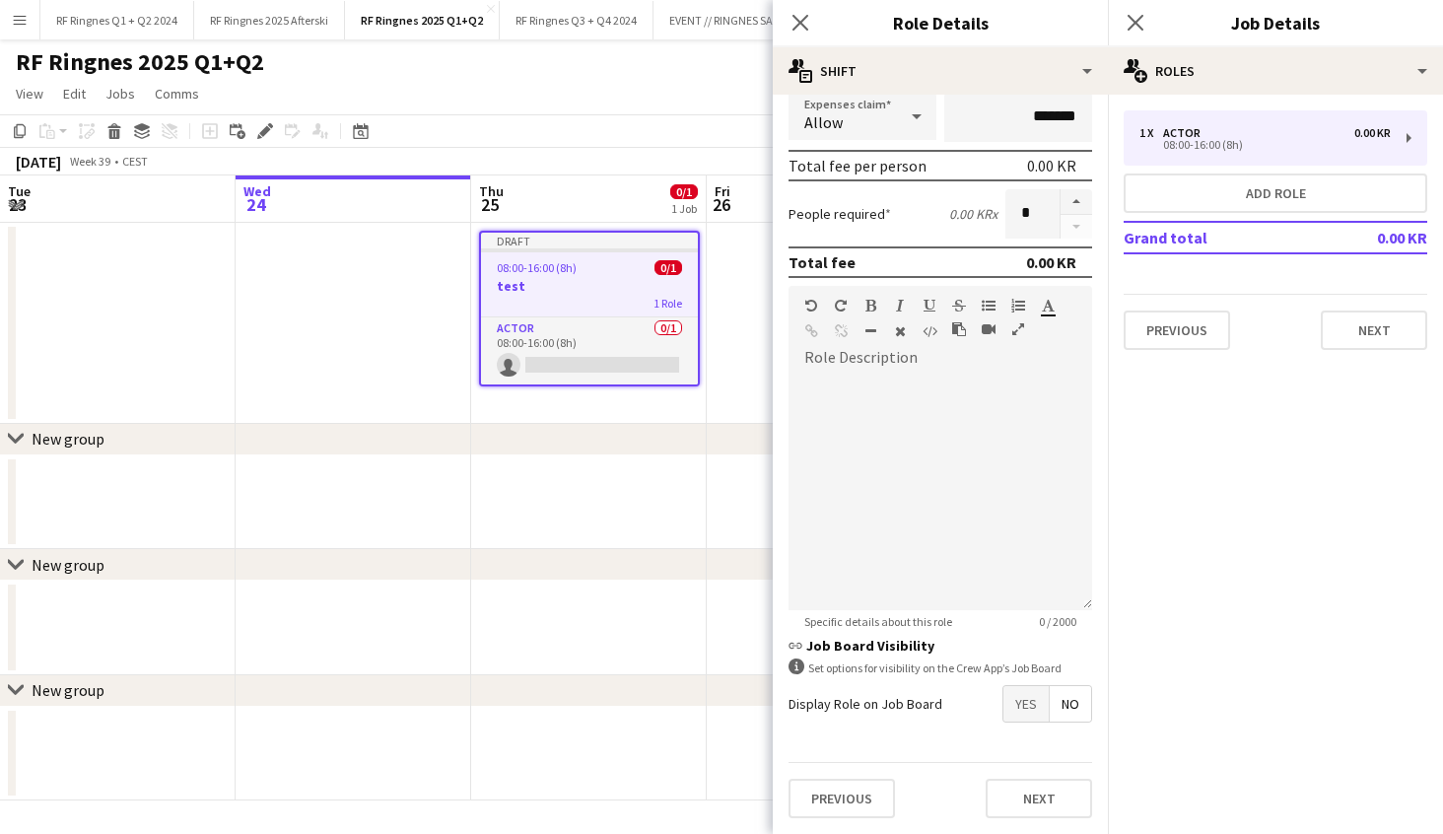
scroll to position [400, 0]
drag, startPoint x: 1075, startPoint y: 711, endPoint x: 1080, endPoint y: 738, distance: 28.0
click at [1075, 711] on span "No" at bounding box center [1070, 703] width 41 height 35
click at [1074, 794] on button "Next" at bounding box center [1039, 798] width 106 height 39
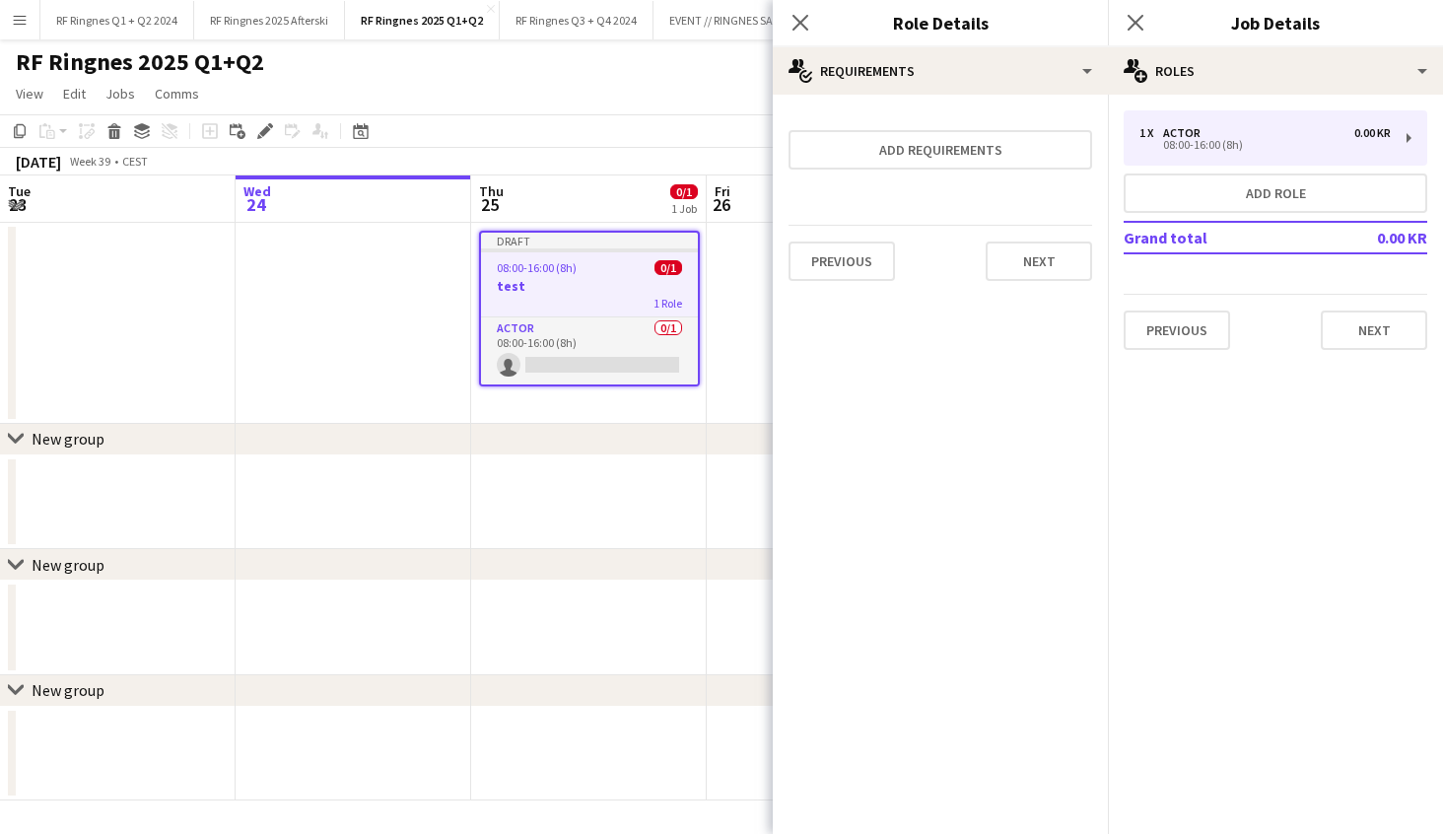
scroll to position [0, 0]
click at [1066, 264] on button "Next" at bounding box center [1039, 260] width 106 height 39
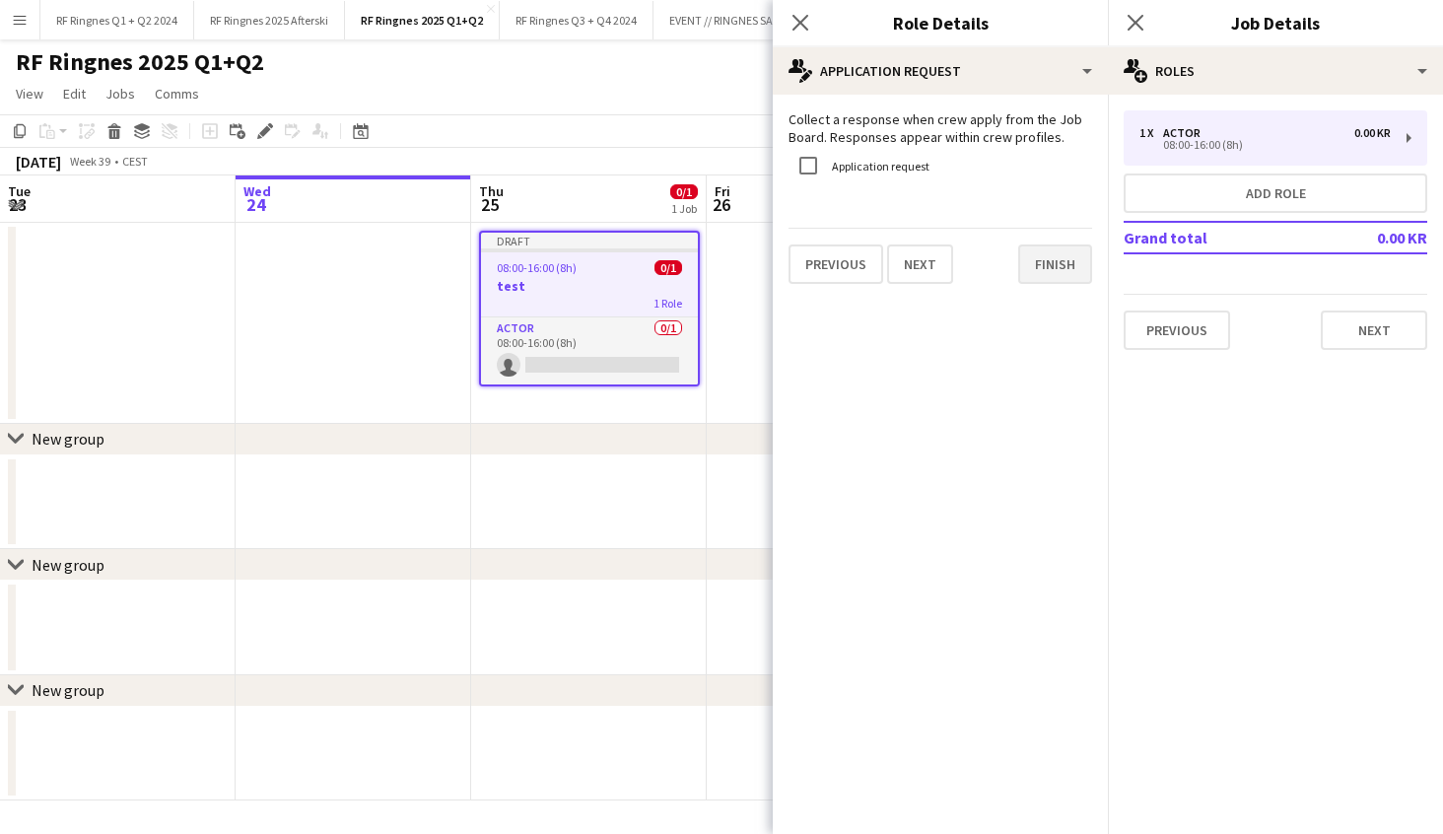
click at [1051, 278] on button "Finish" at bounding box center [1055, 263] width 74 height 39
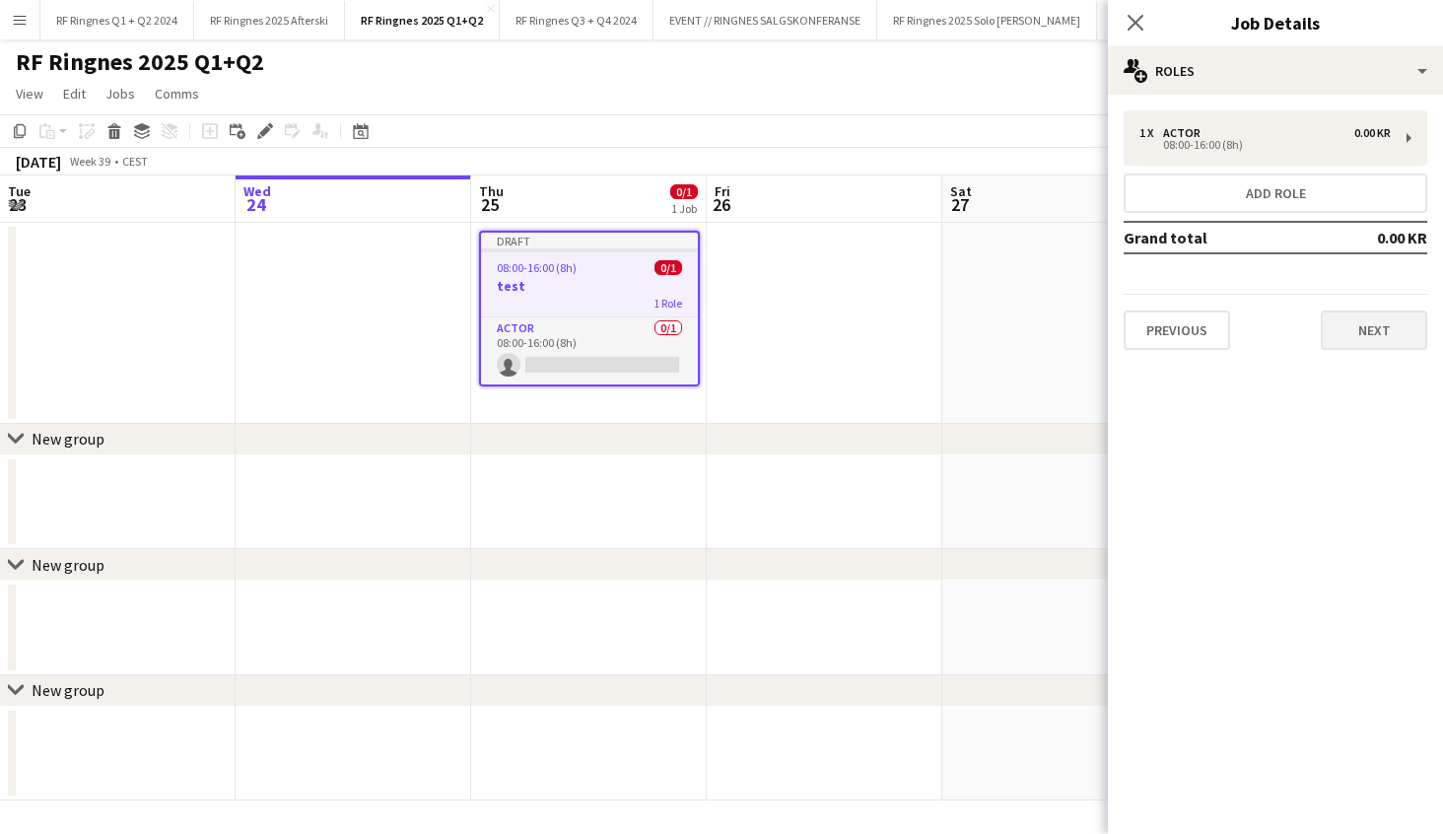
click at [1389, 335] on button "Next" at bounding box center [1374, 329] width 106 height 39
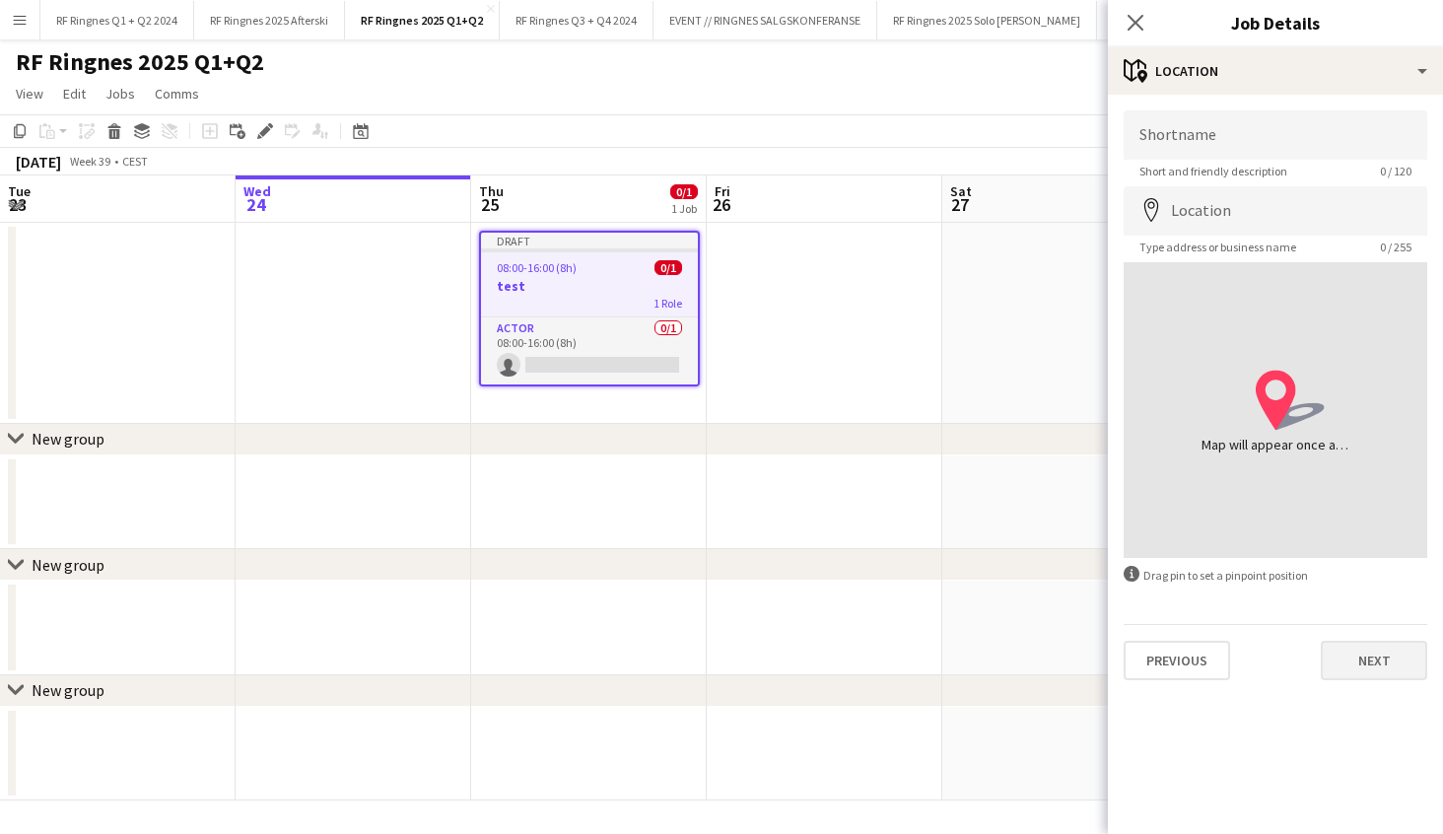
click at [1374, 674] on button "Next" at bounding box center [1374, 660] width 106 height 39
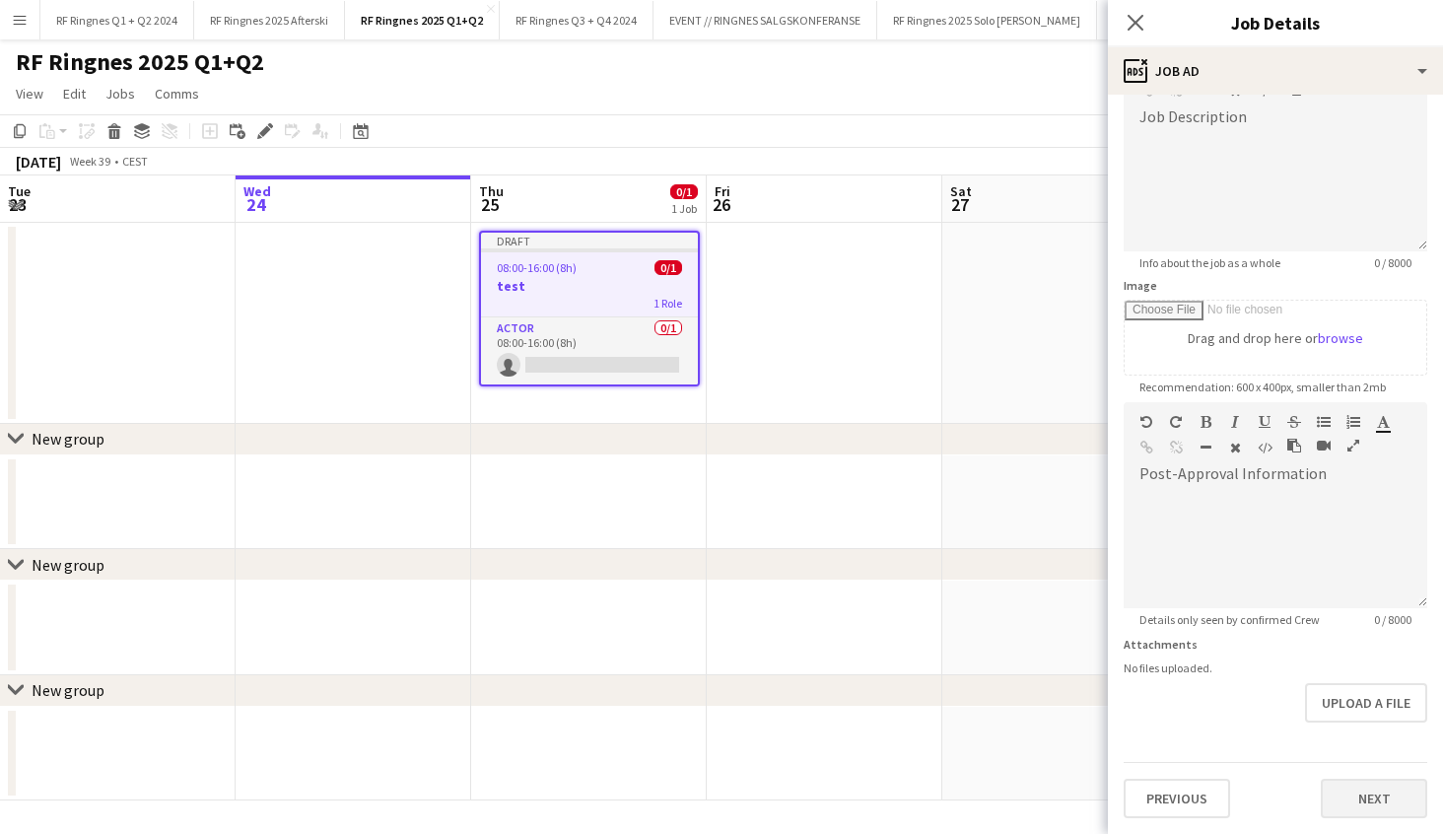
scroll to position [142, 0]
click at [1381, 804] on button "Next" at bounding box center [1374, 798] width 106 height 39
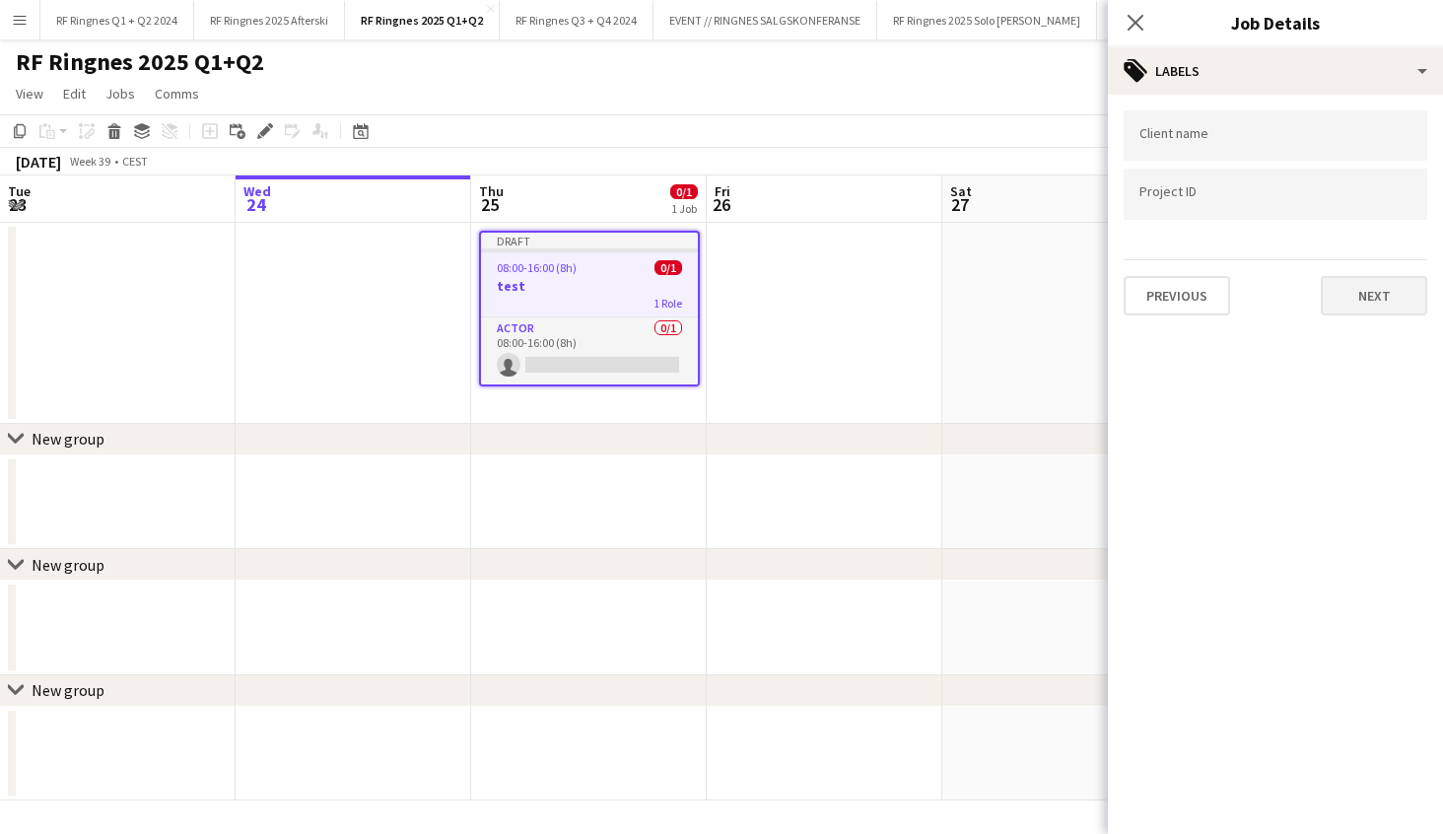
click at [1370, 299] on button "Next" at bounding box center [1374, 295] width 106 height 39
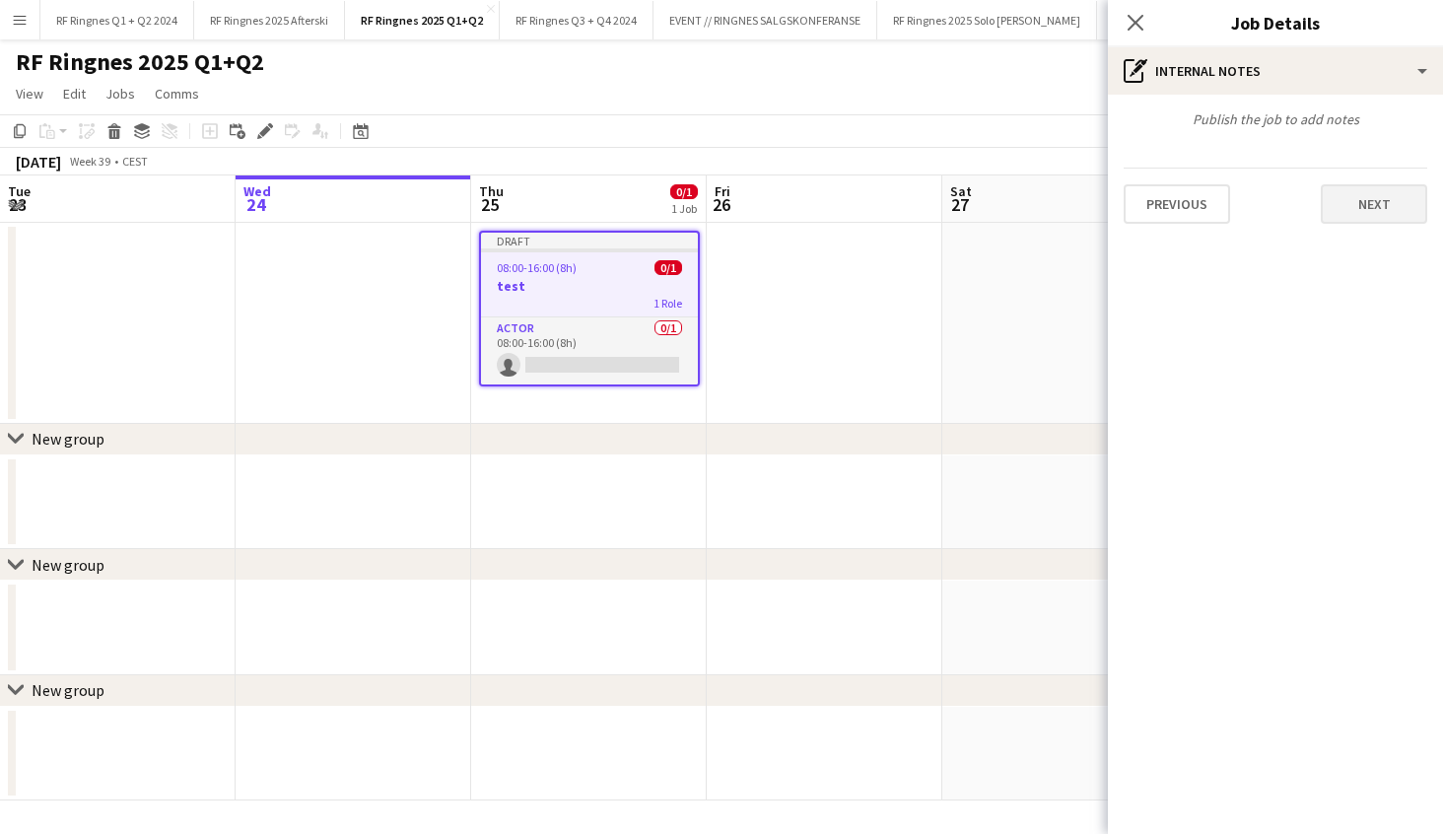
click at [1375, 200] on button "Next" at bounding box center [1374, 203] width 106 height 39
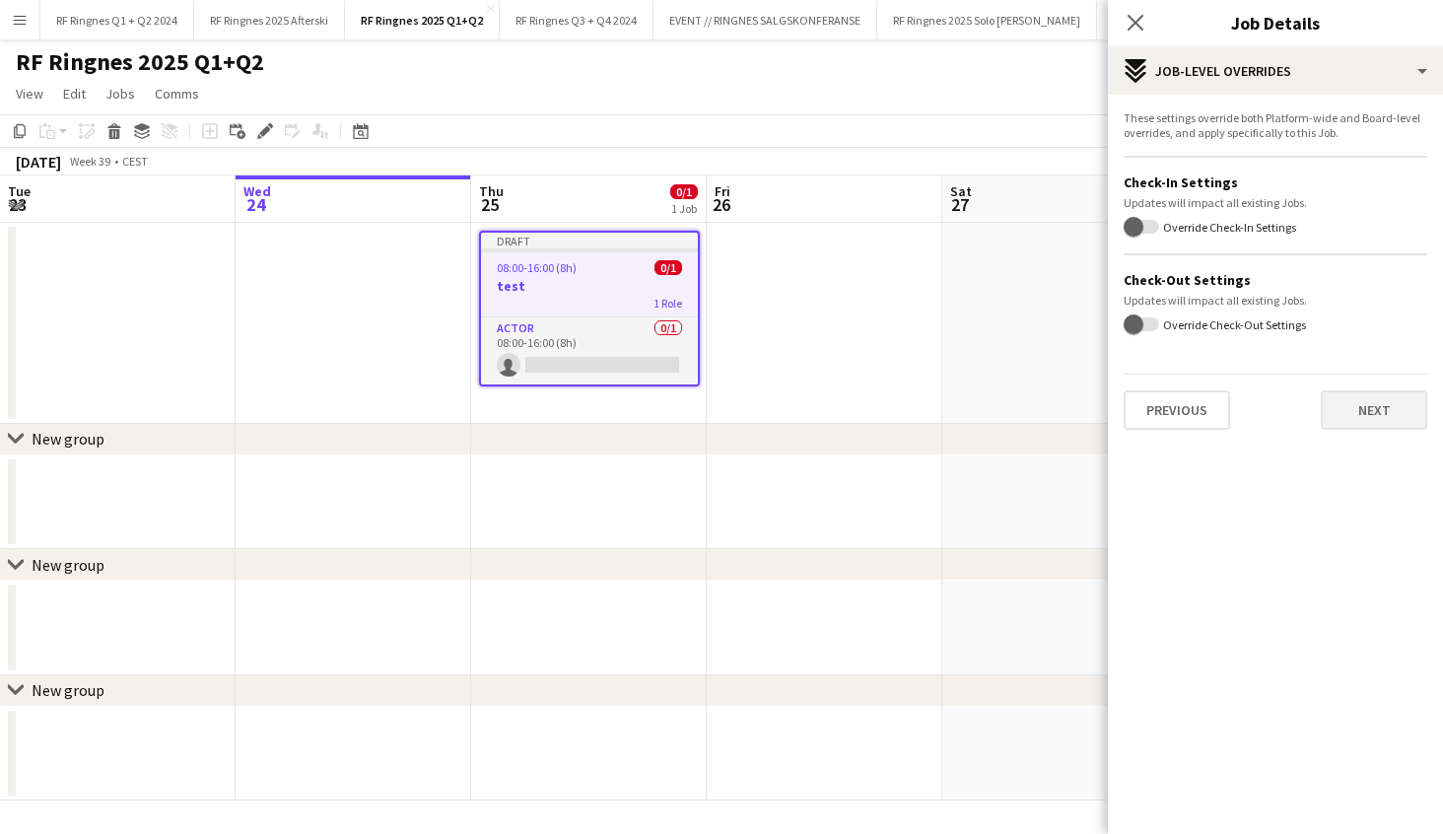
click at [1371, 417] on button "Next" at bounding box center [1374, 409] width 106 height 39
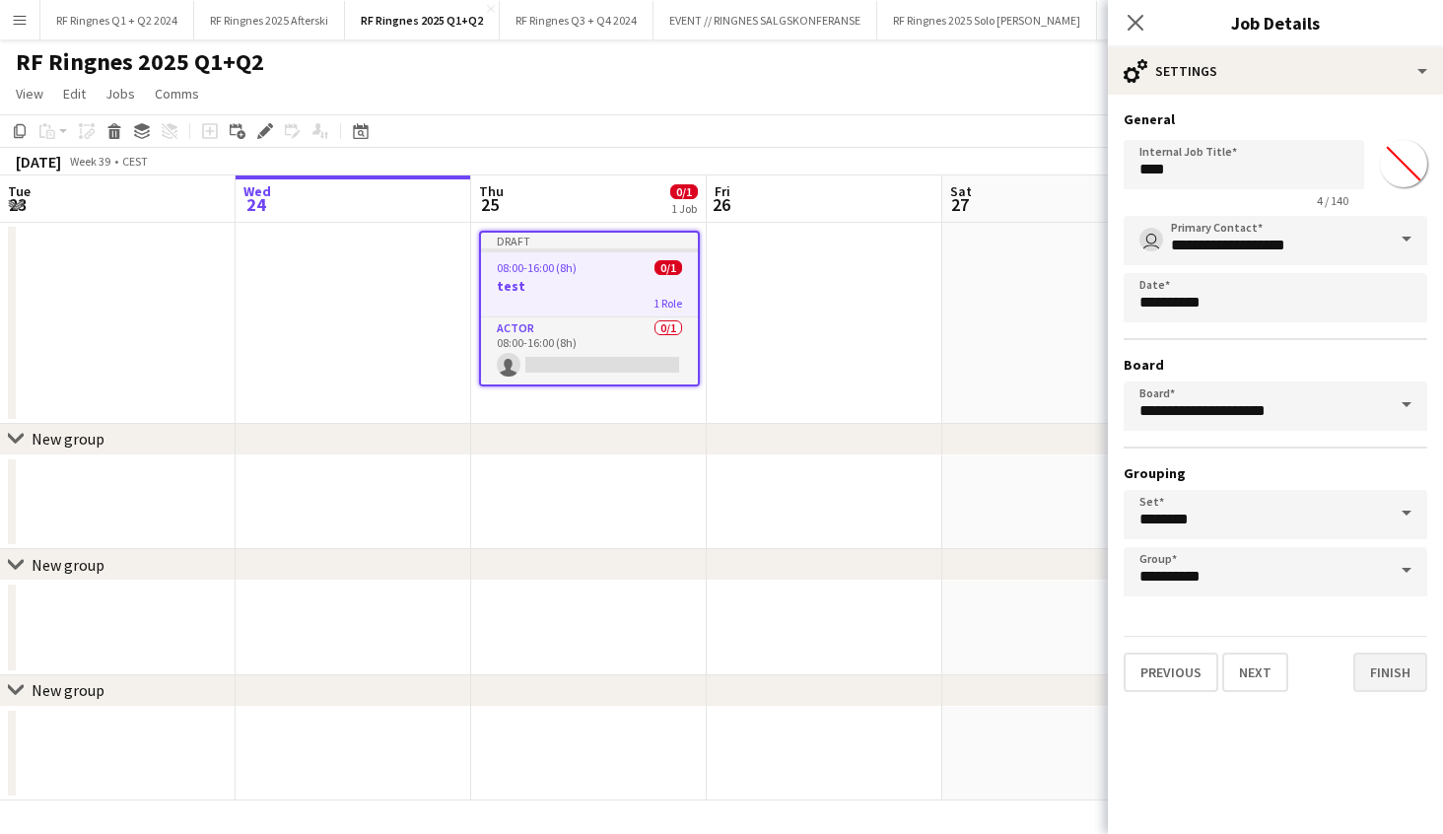
click at [1402, 679] on button "Finish" at bounding box center [1390, 671] width 74 height 39
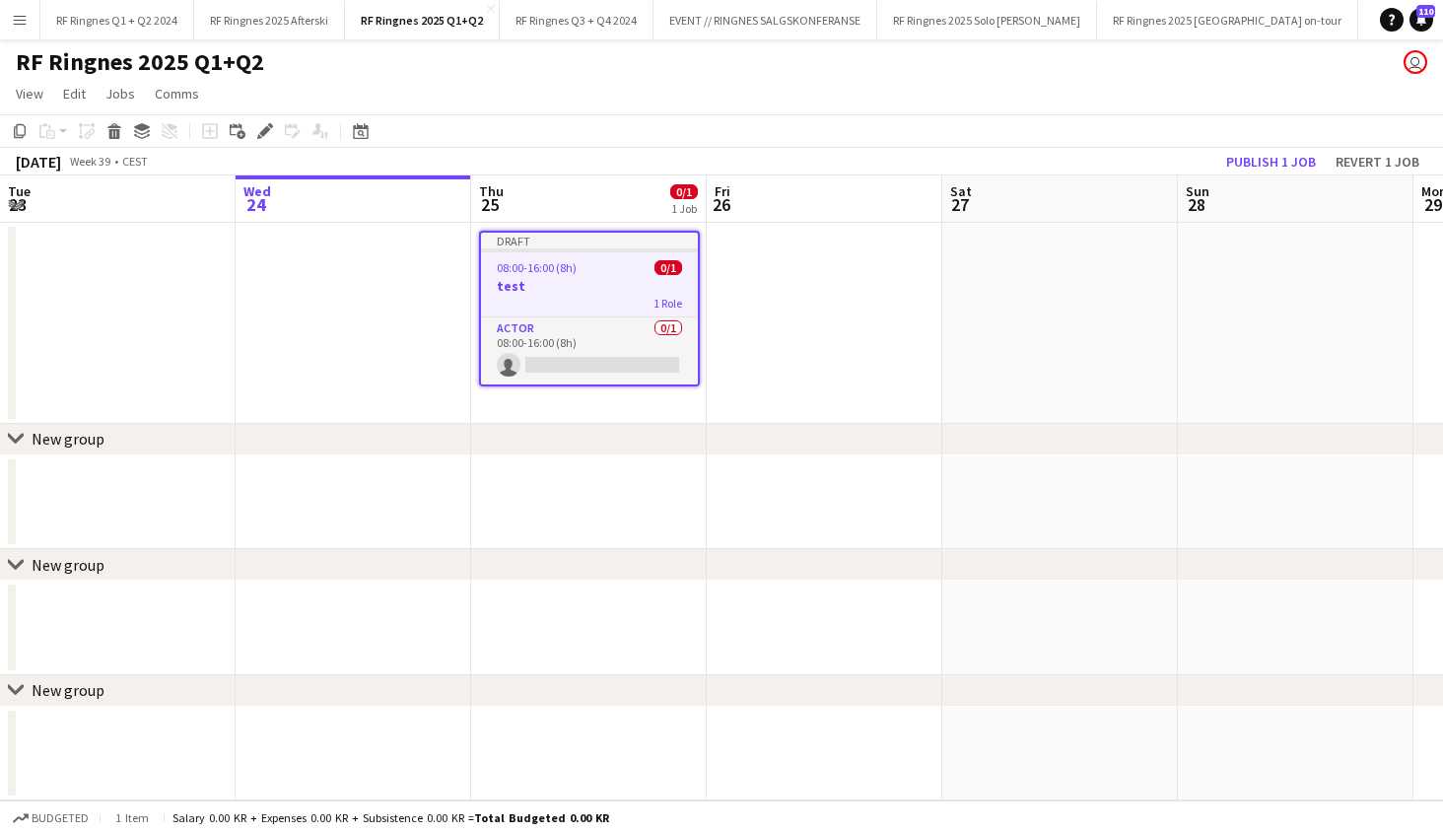
click at [847, 290] on app-date-cell at bounding box center [825, 323] width 236 height 201
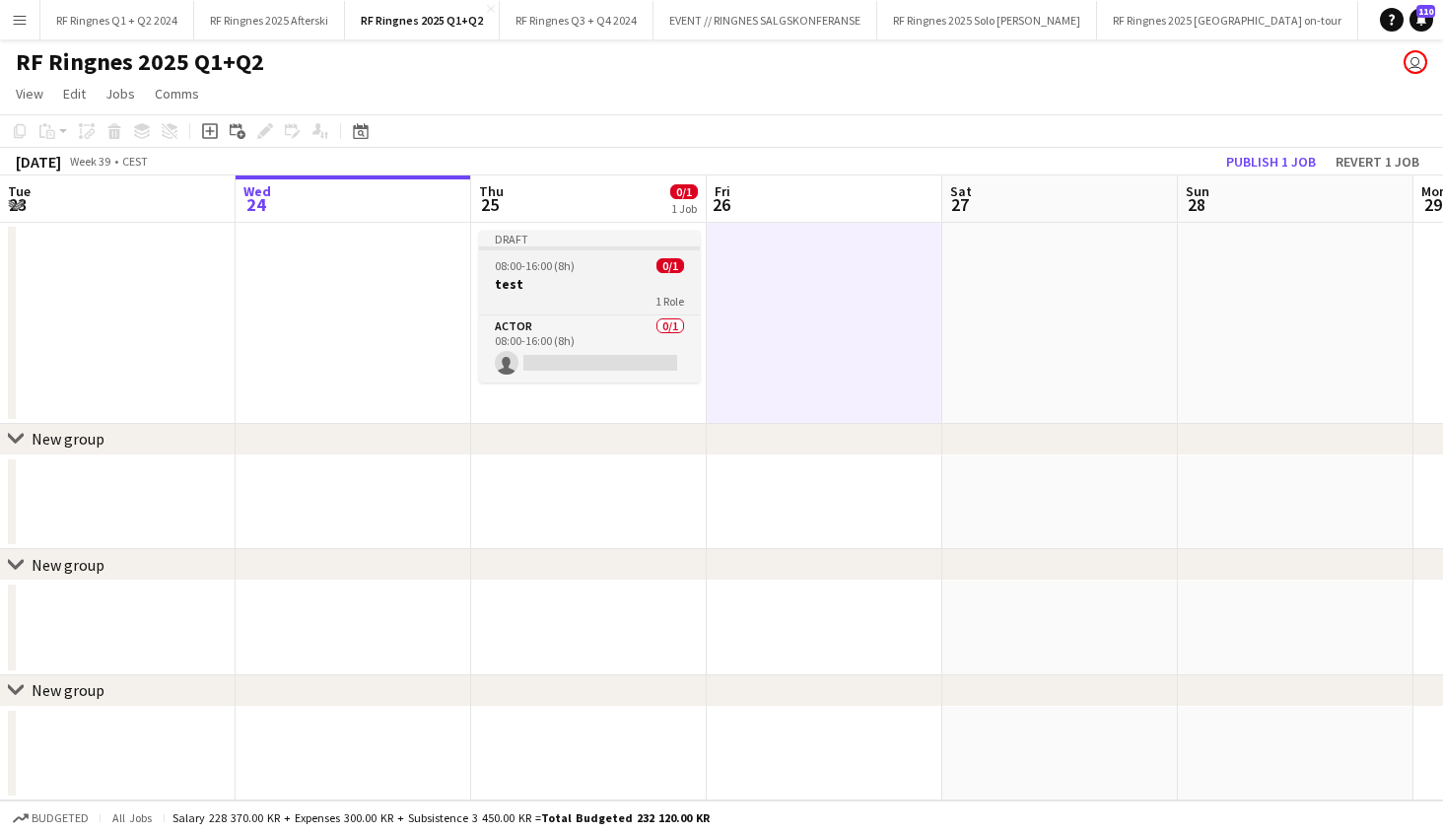
click at [622, 284] on h3 "test" at bounding box center [589, 284] width 221 height 18
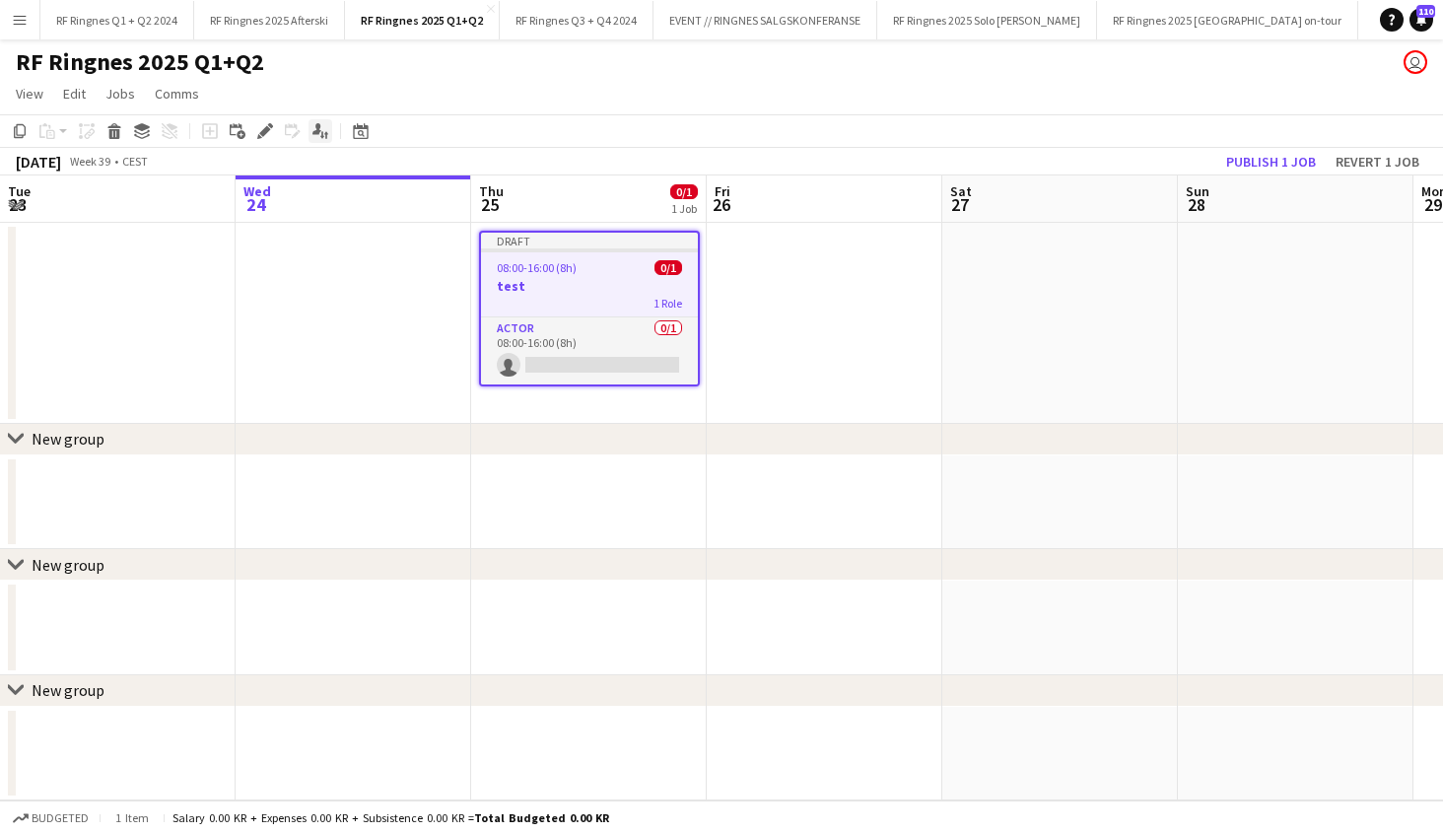
click at [324, 132] on icon "Applicants" at bounding box center [320, 131] width 16 height 16
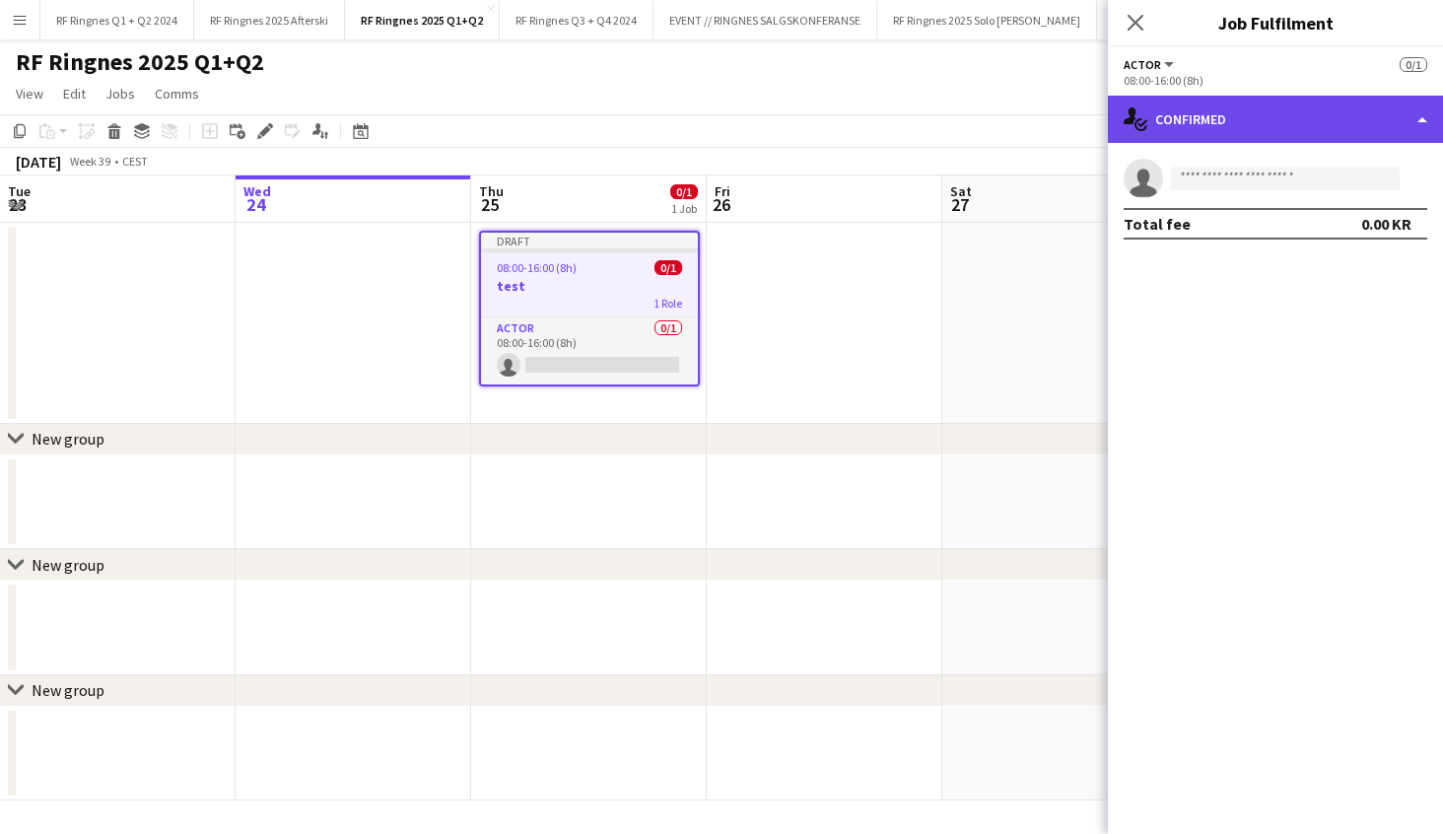
click at [1327, 126] on div "single-neutral-actions-check-2 Confirmed" at bounding box center [1275, 119] width 335 height 47
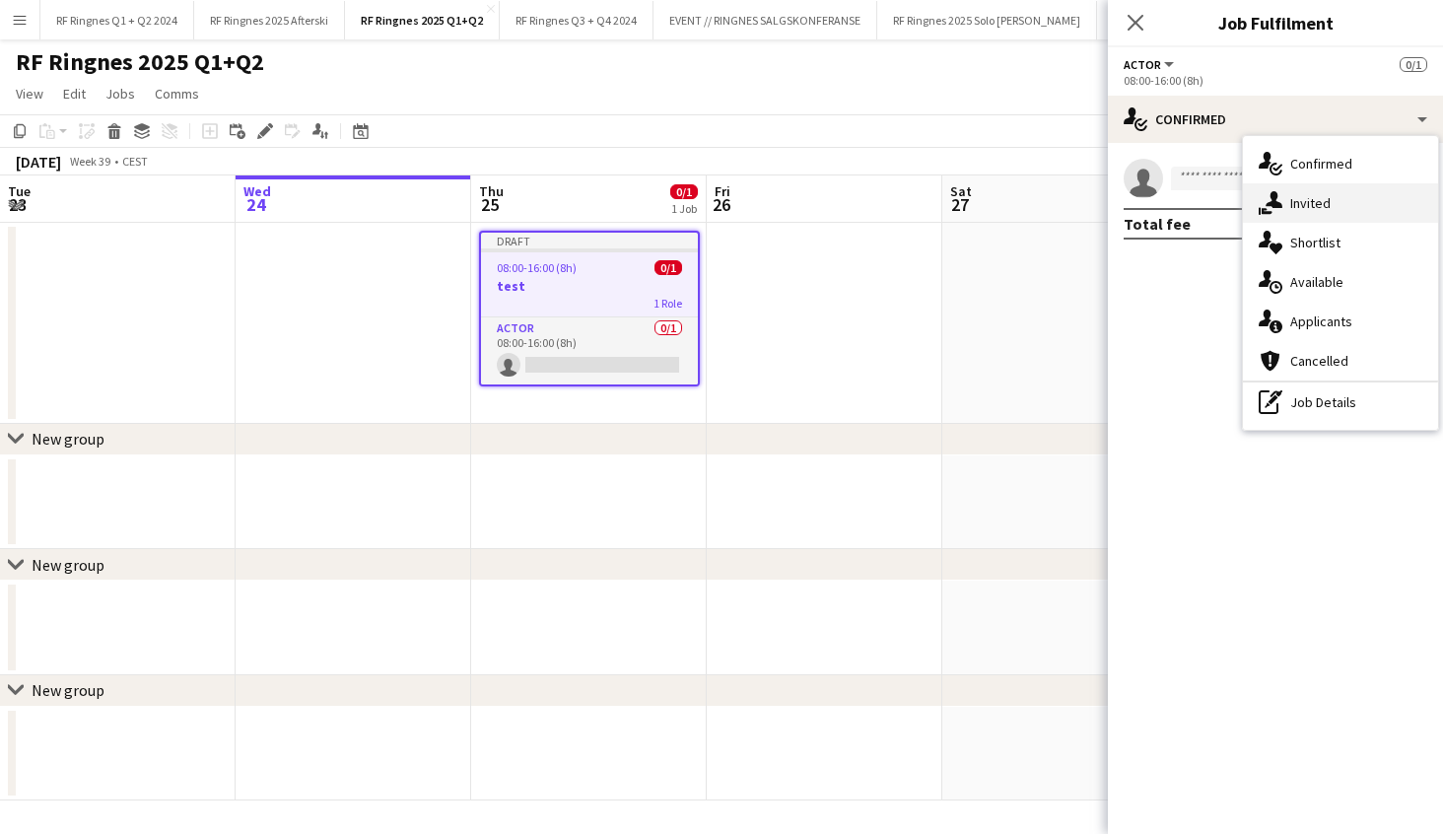
click at [1305, 200] on span "Invited" at bounding box center [1310, 203] width 40 height 18
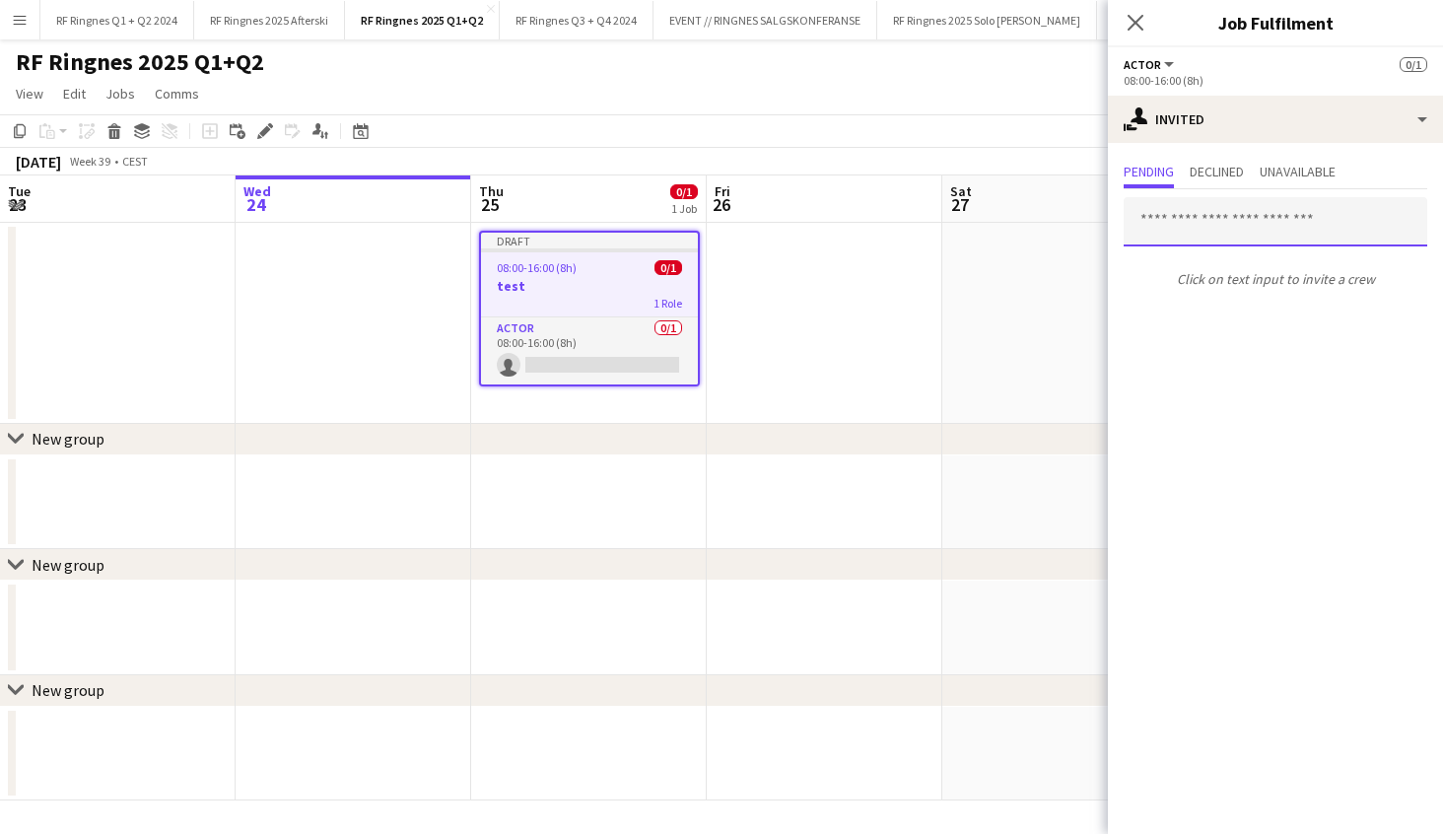
click at [1209, 216] on input "text" at bounding box center [1276, 221] width 304 height 49
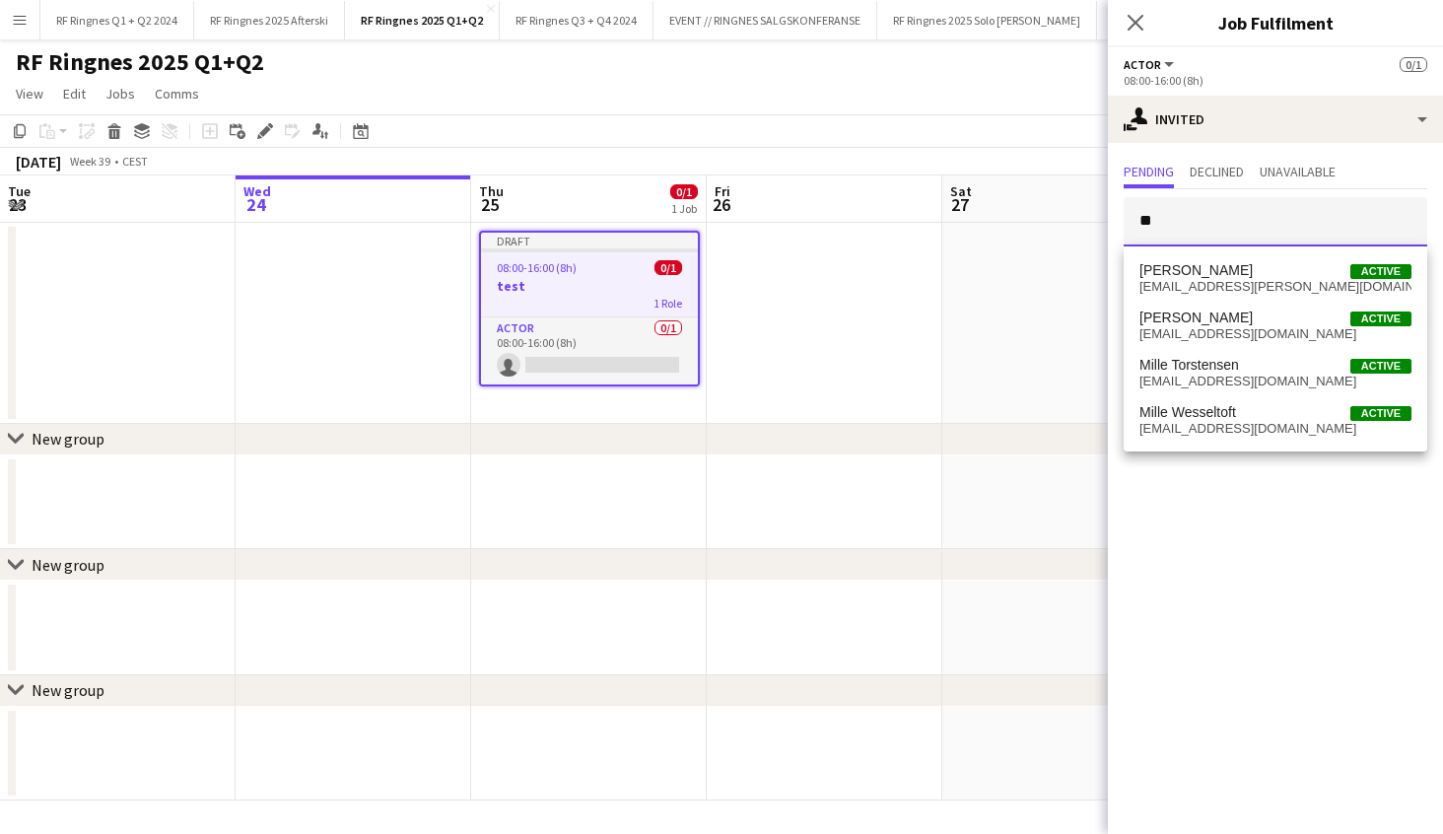
type input "*"
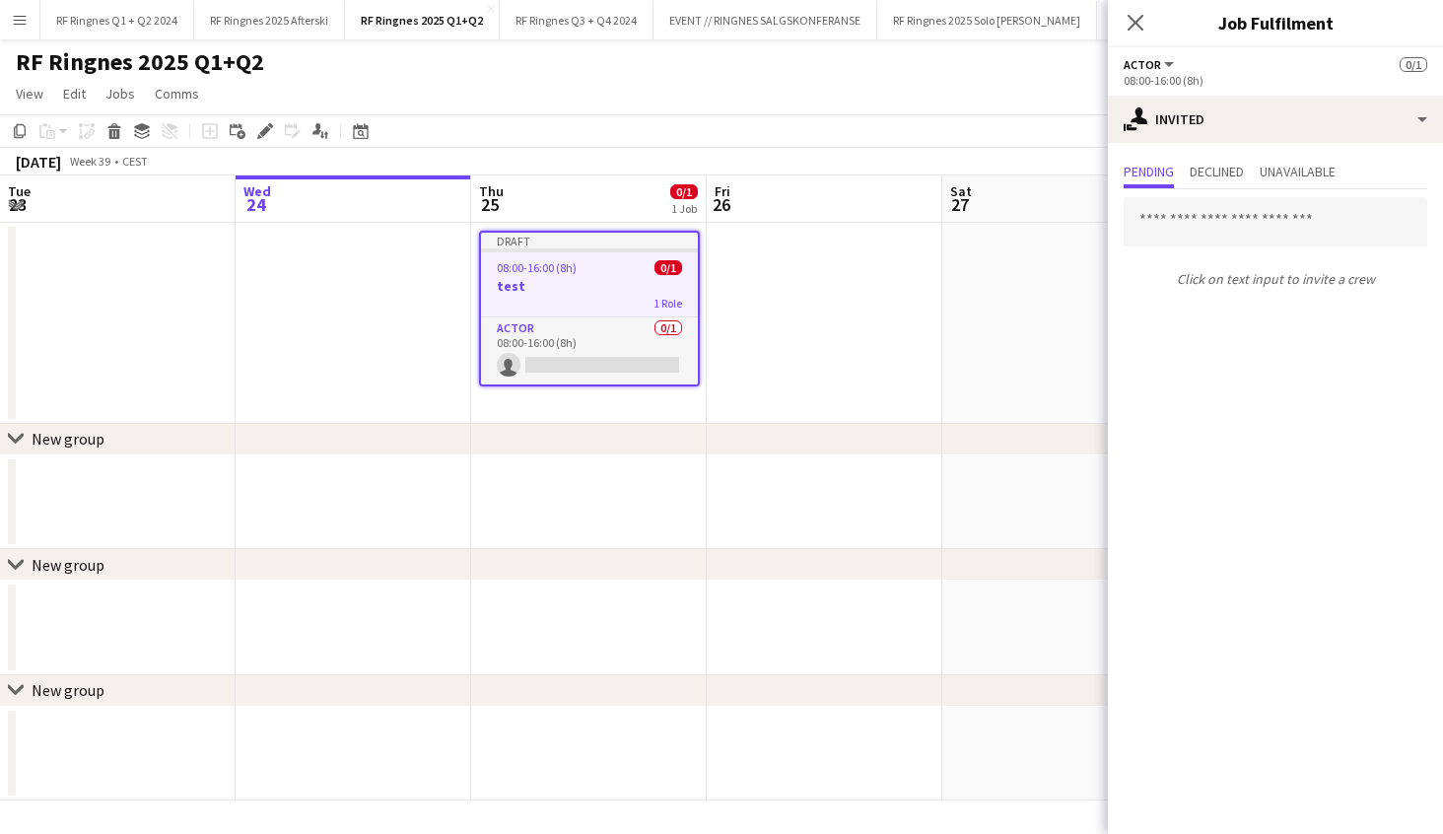
click at [882, 354] on app-date-cell at bounding box center [825, 323] width 236 height 201
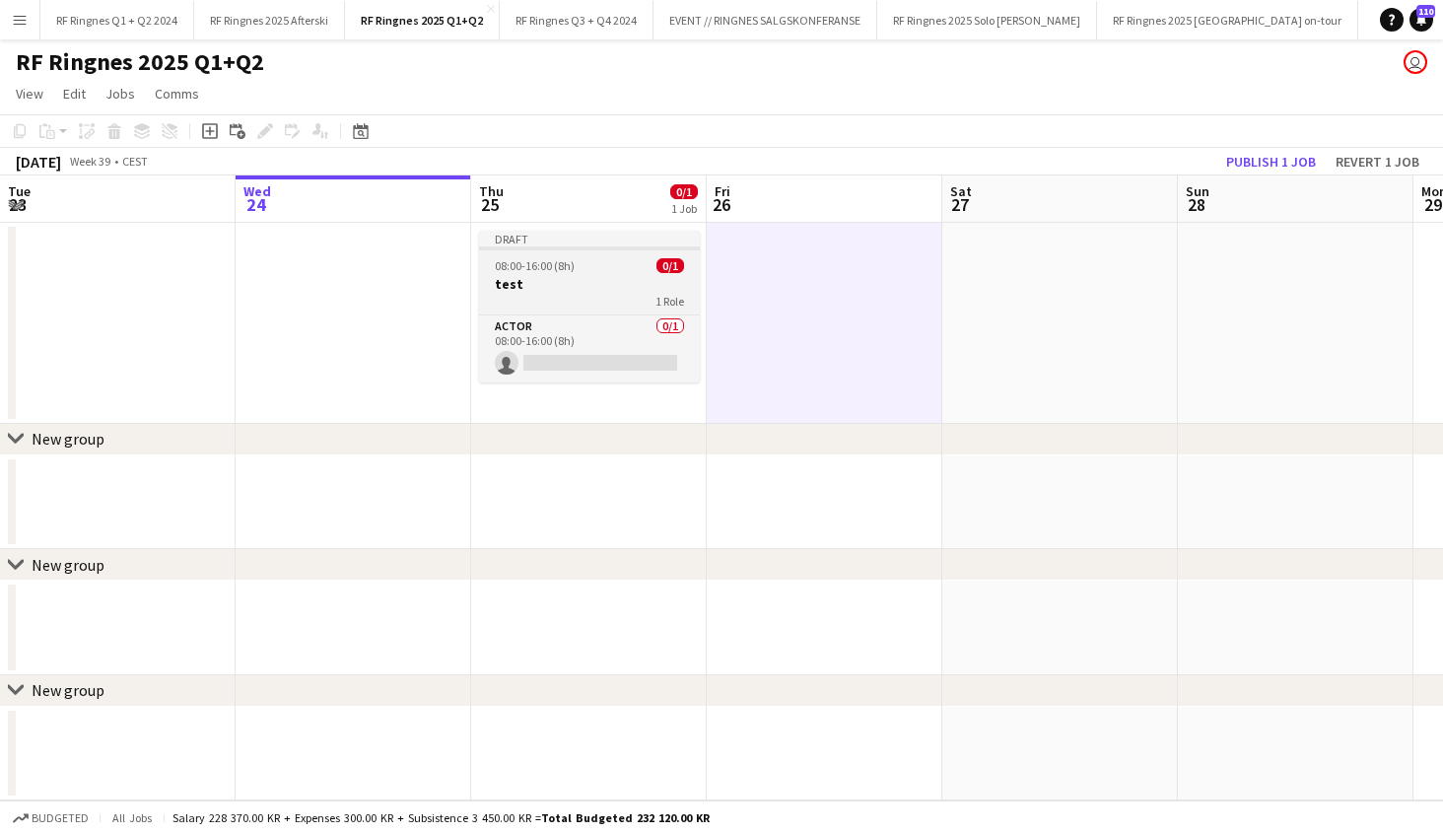
click at [567, 298] on div "1 Role" at bounding box center [589, 301] width 221 height 16
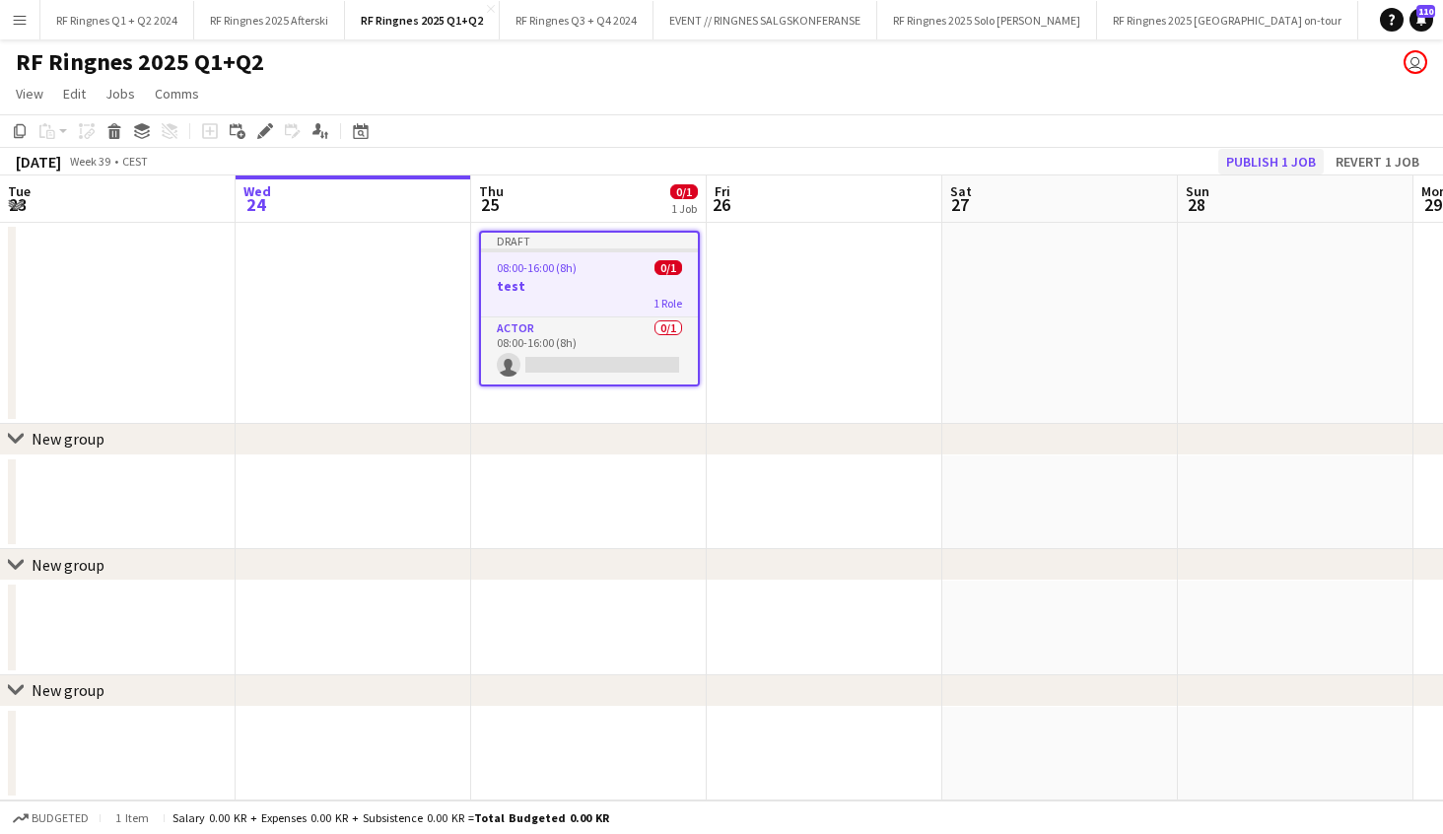
click at [1280, 159] on button "Publish 1 job" at bounding box center [1270, 162] width 105 height 26
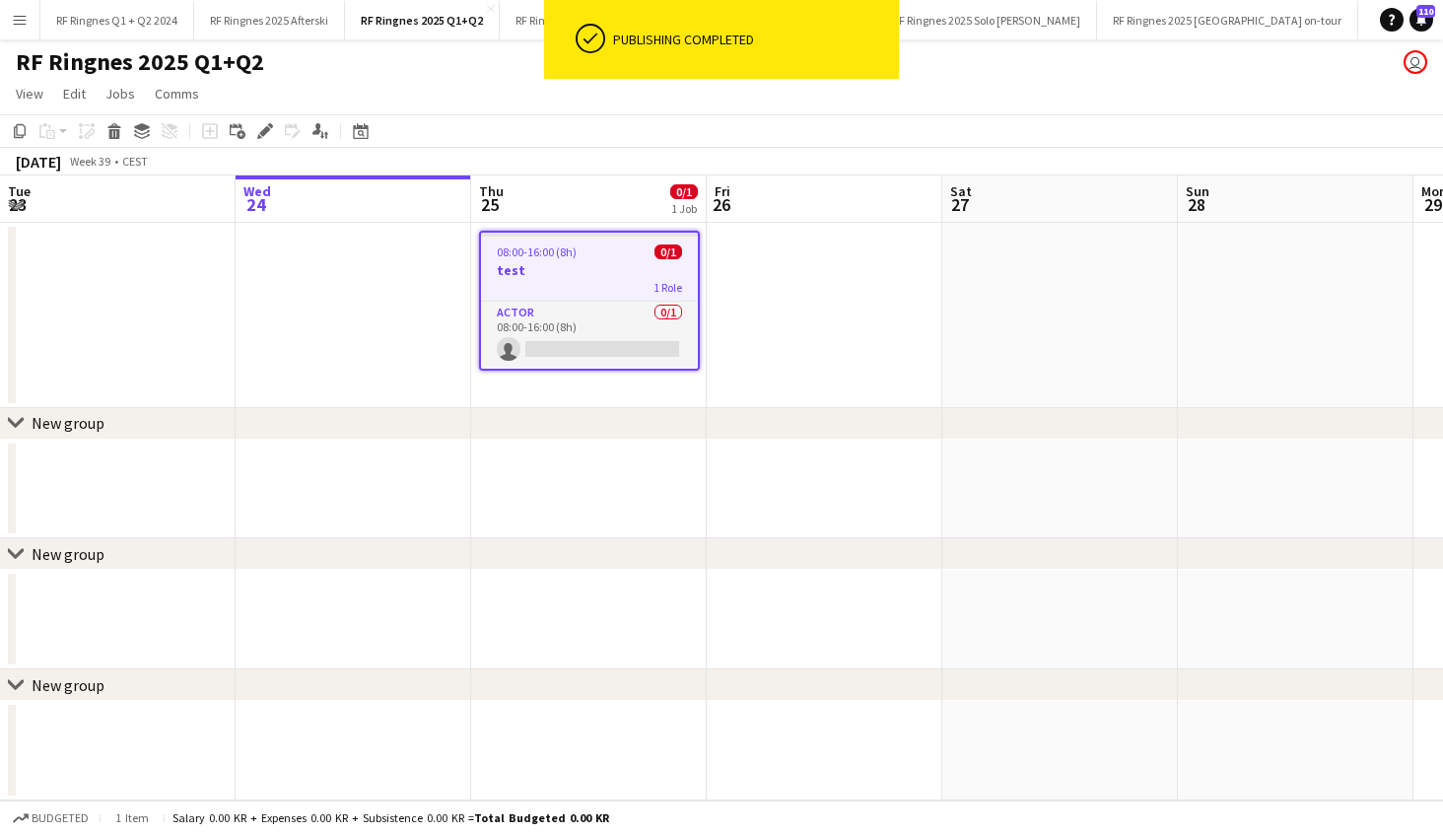
click at [593, 264] on h3 "test" at bounding box center [589, 270] width 217 height 18
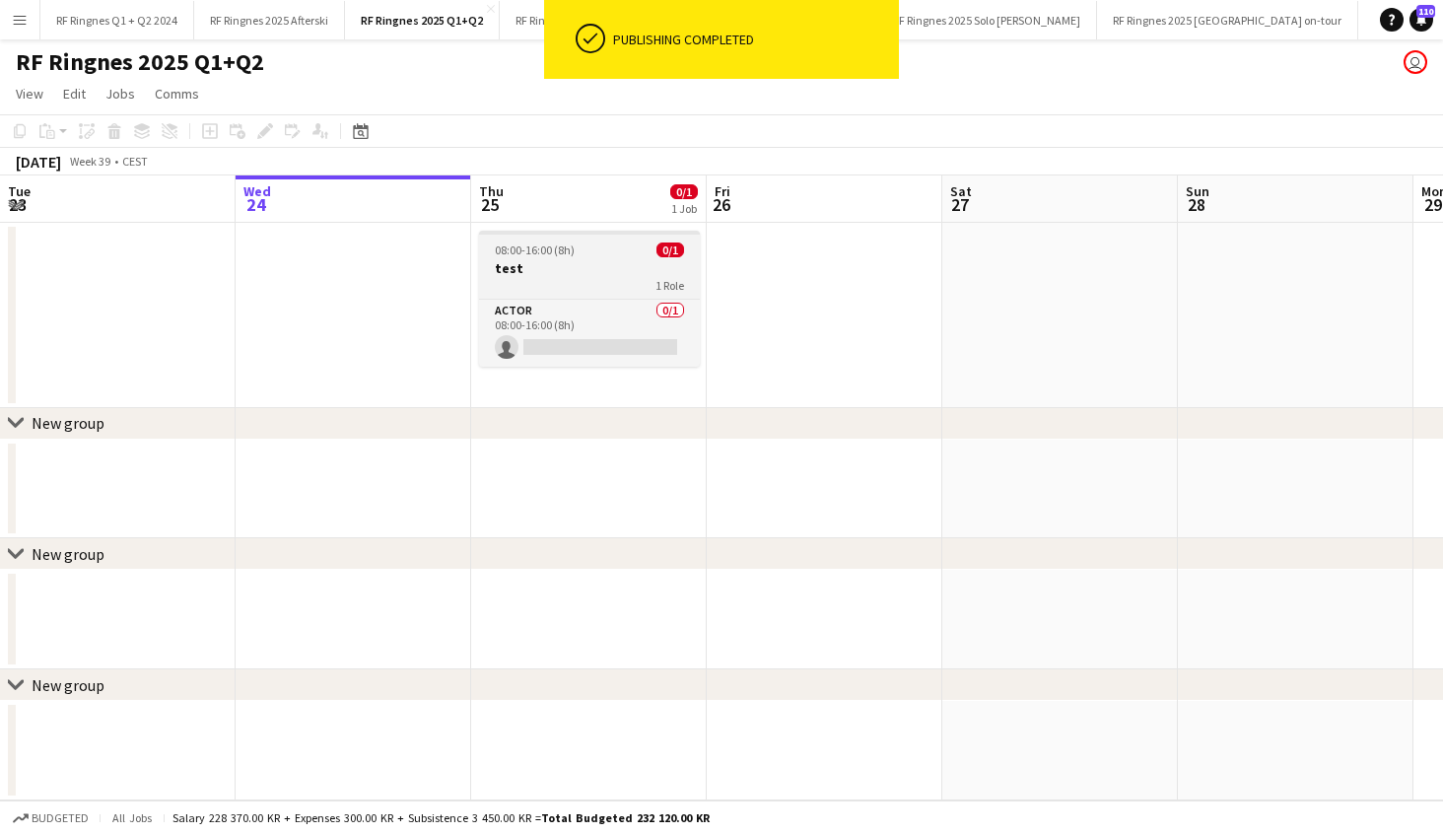
click at [544, 249] on span "08:00-16:00 (8h)" at bounding box center [535, 249] width 80 height 15
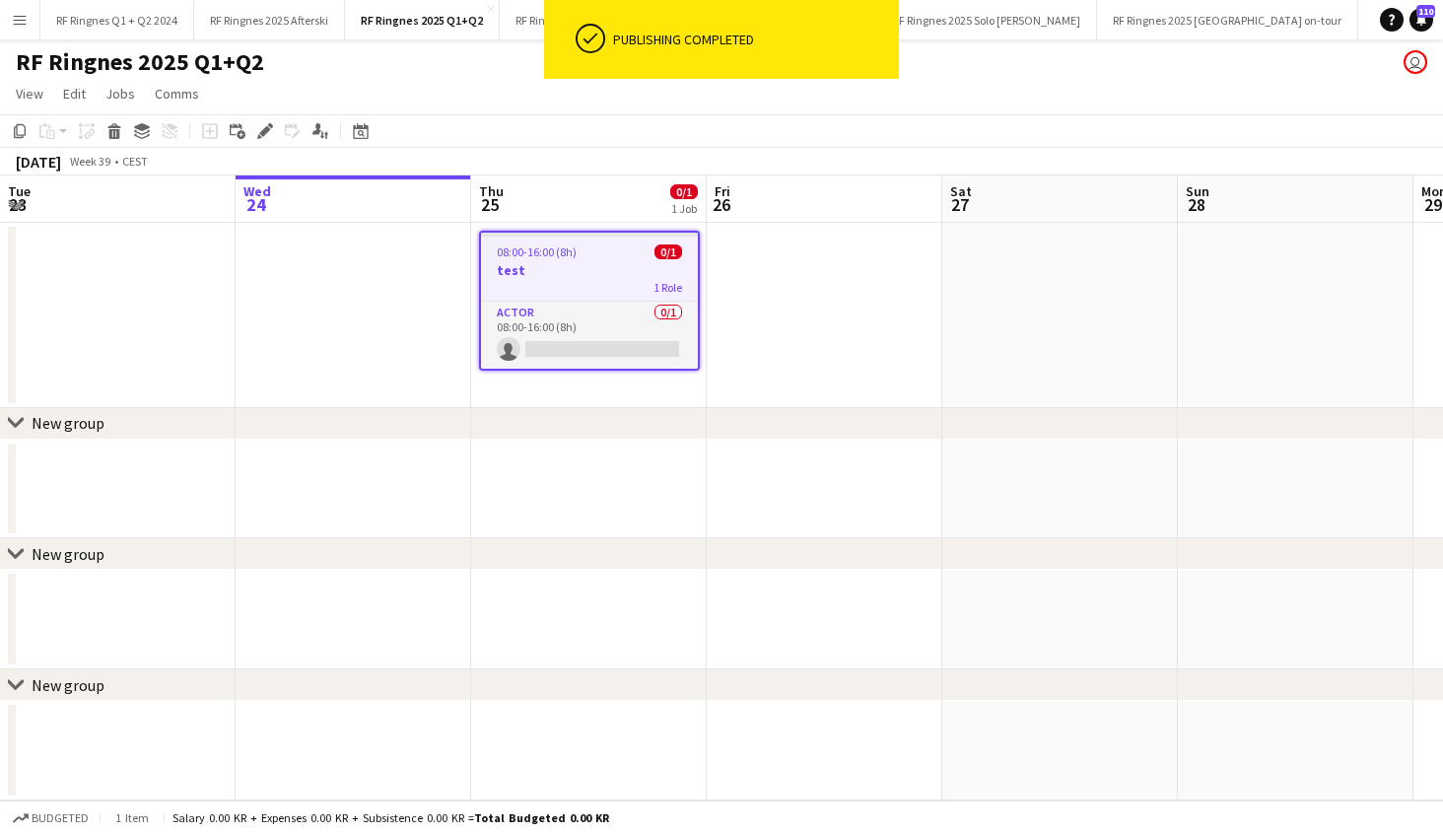
scroll to position [0, 468]
click at [320, 123] on icon "Applicants" at bounding box center [320, 131] width 16 height 16
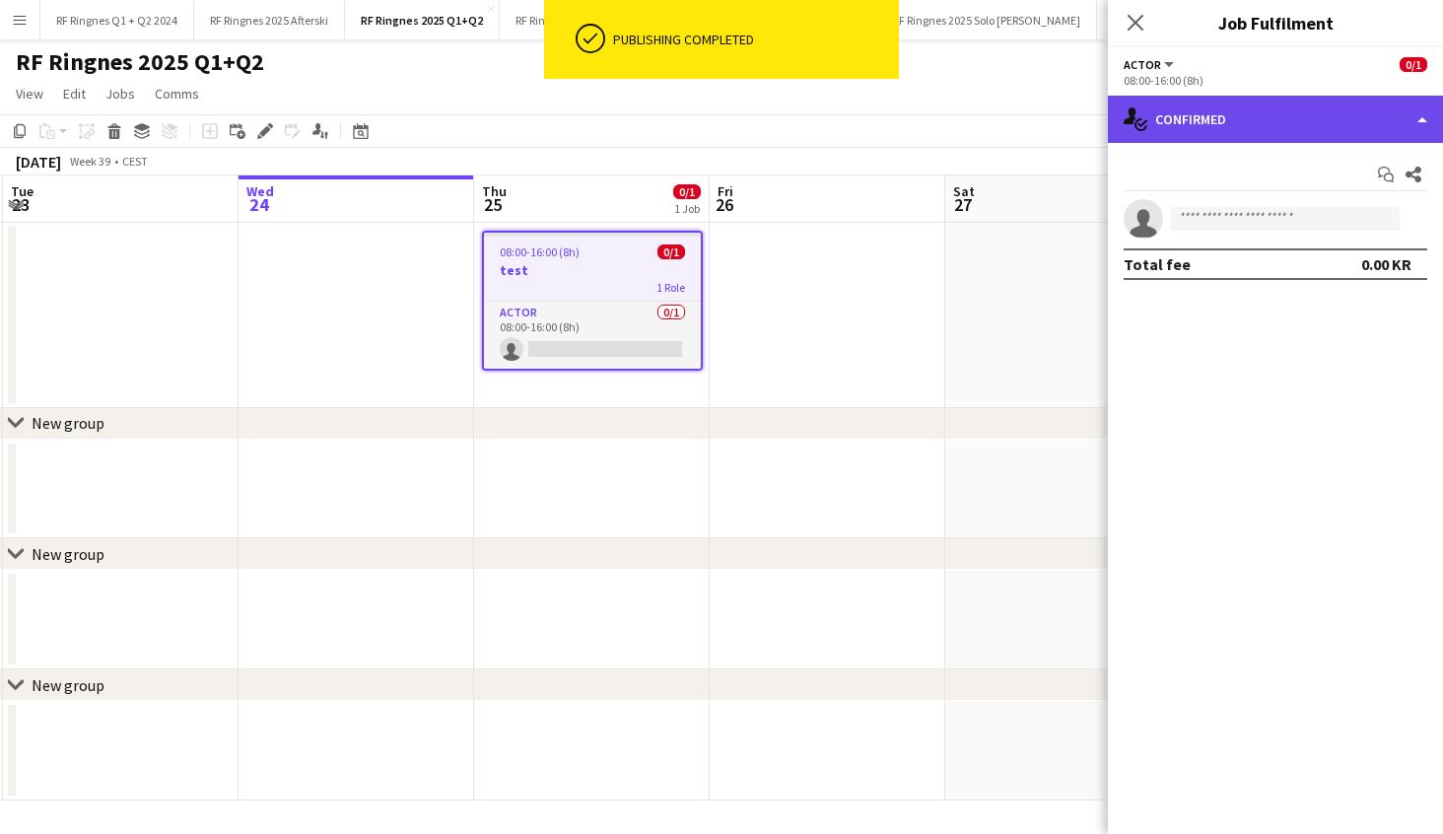
click at [1251, 129] on div "single-neutral-actions-check-2 Confirmed" at bounding box center [1275, 119] width 335 height 47
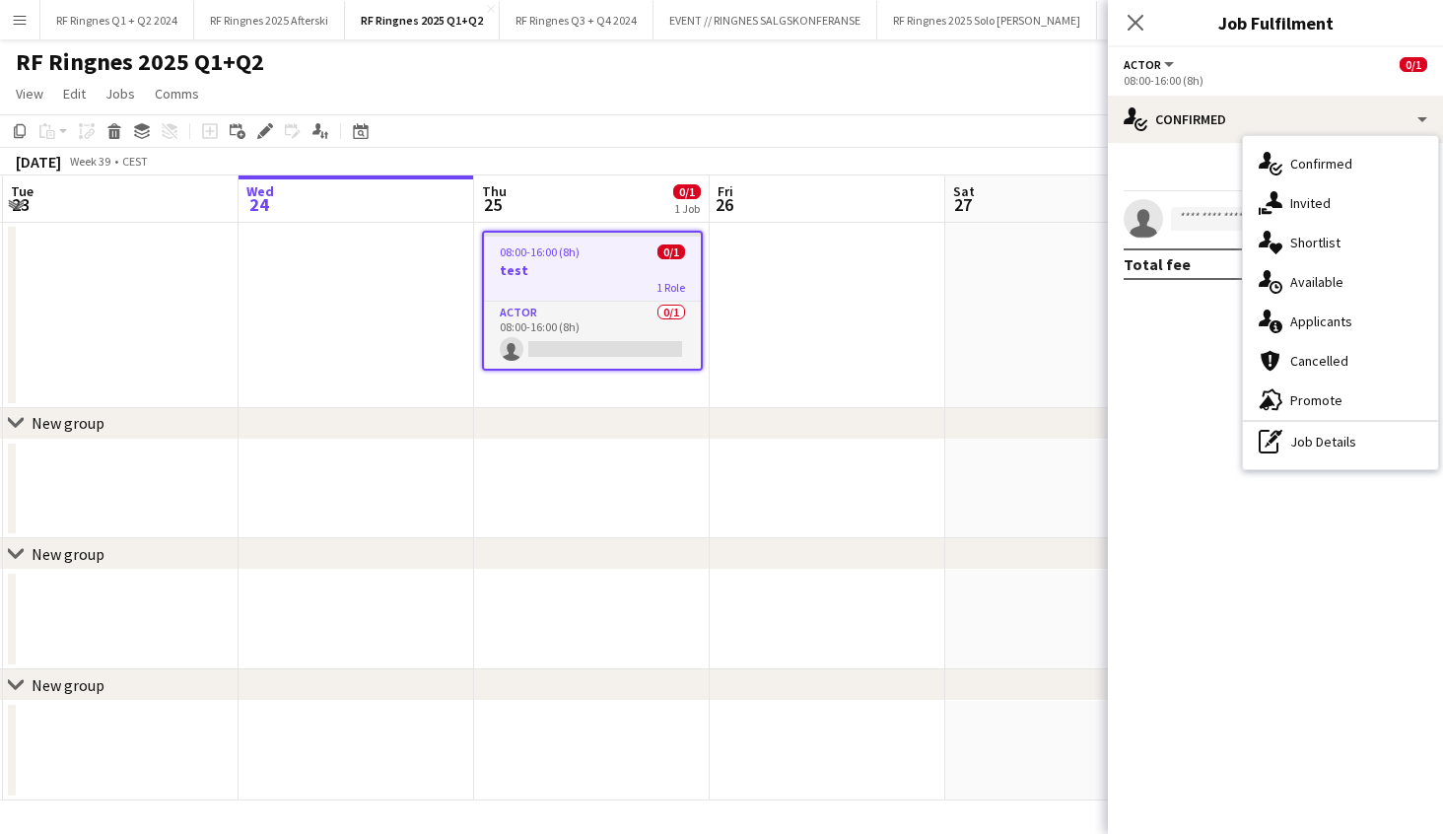
click at [1318, 402] on span "Promote" at bounding box center [1316, 400] width 52 height 18
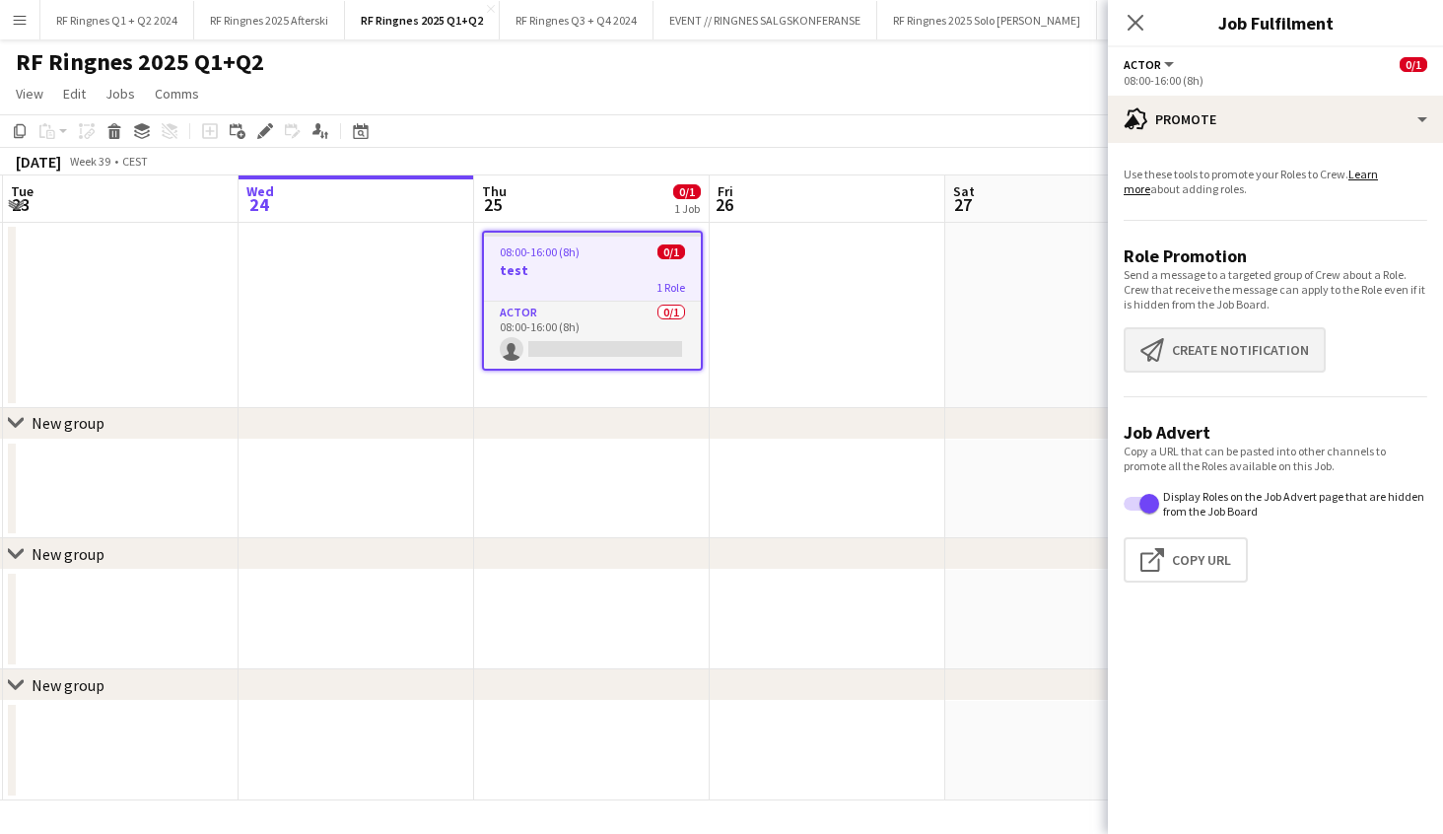
click at [1247, 355] on button "Create notification Create notification" at bounding box center [1225, 349] width 202 height 45
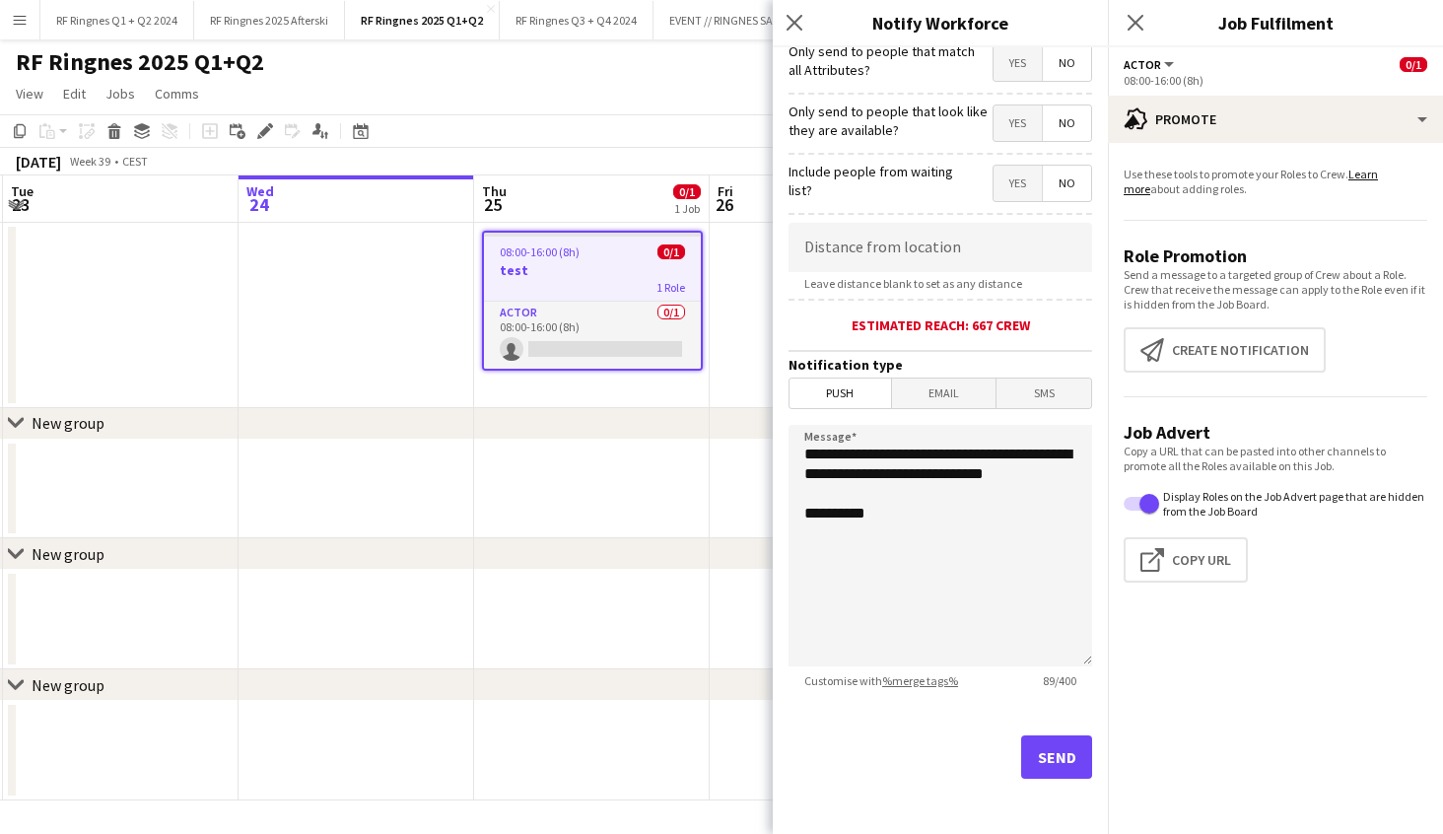
scroll to position [251, 0]
click at [1048, 395] on span "SMS" at bounding box center [1043, 393] width 95 height 30
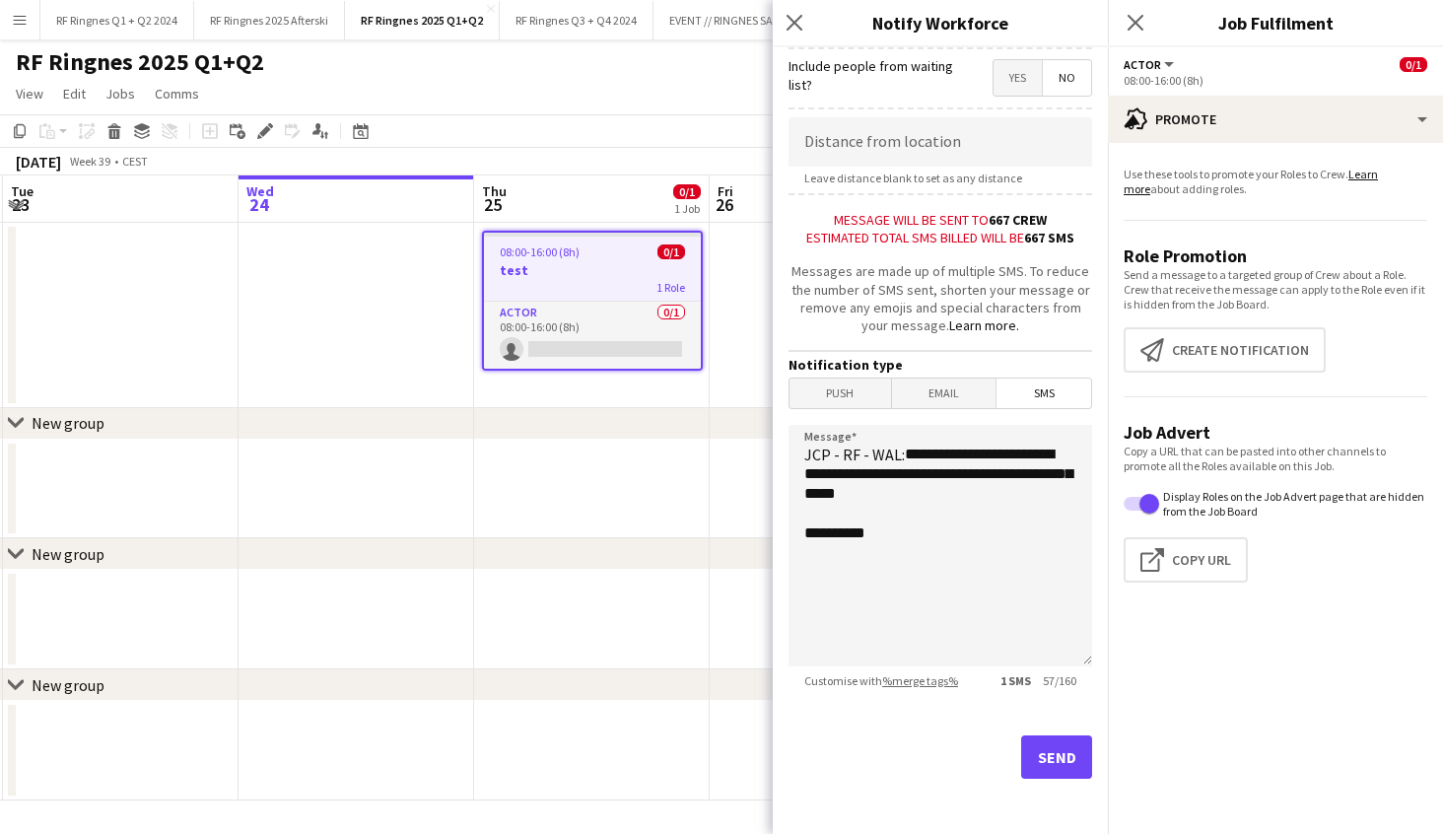
scroll to position [356, 0]
click at [829, 391] on span "Push" at bounding box center [840, 394] width 102 height 30
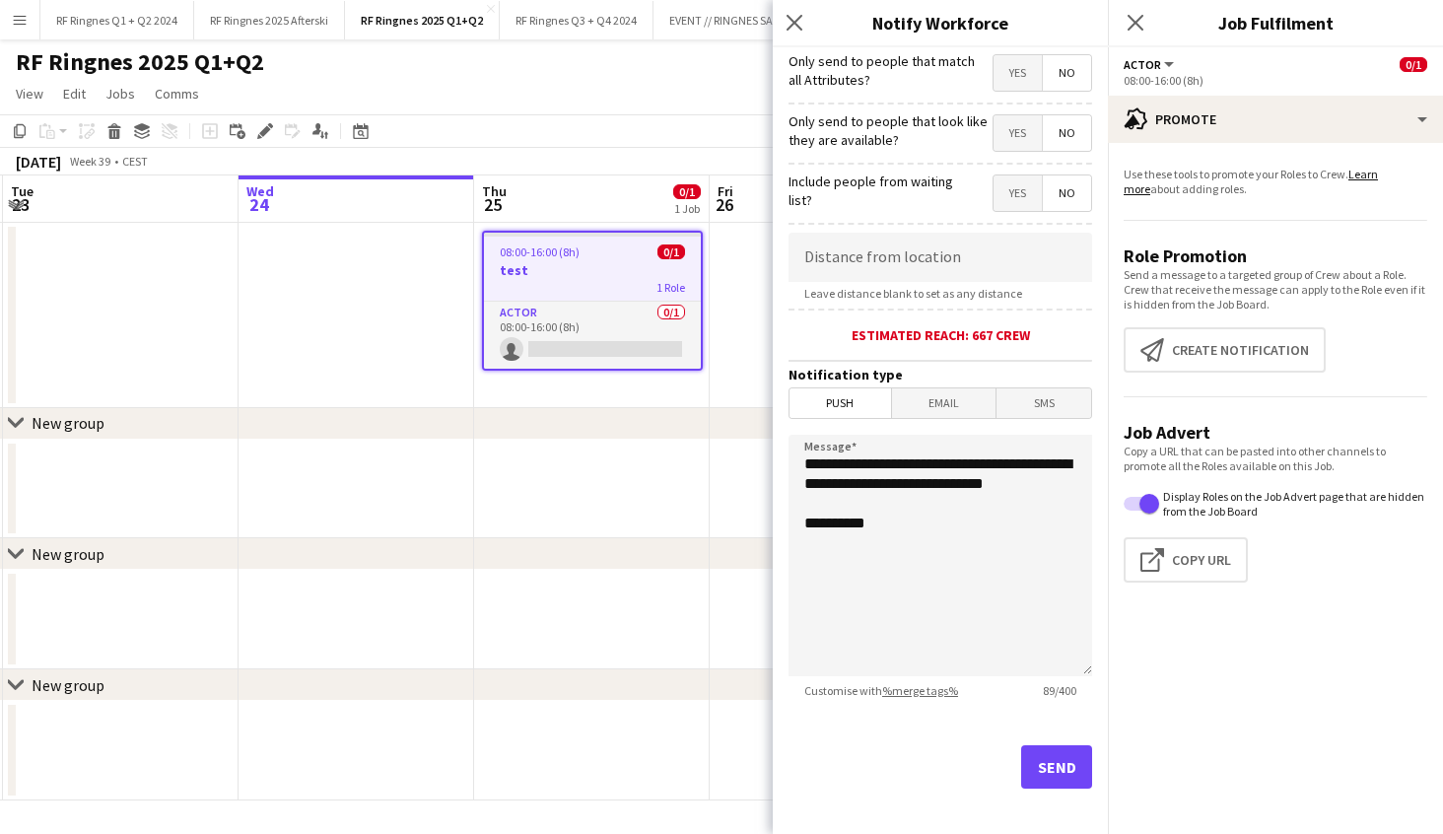
scroll to position [0, 0]
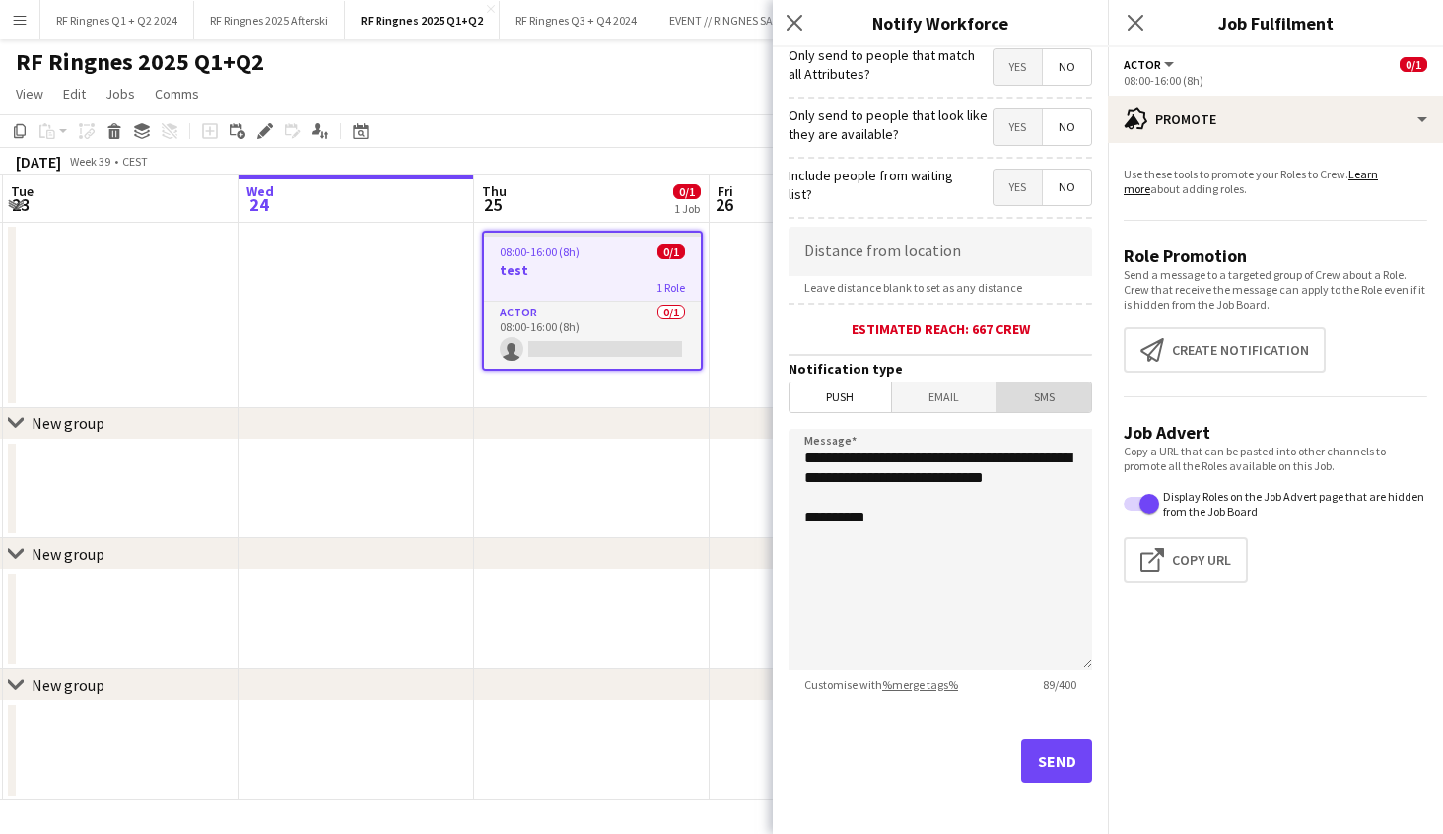
click at [1012, 406] on span "SMS" at bounding box center [1043, 397] width 95 height 30
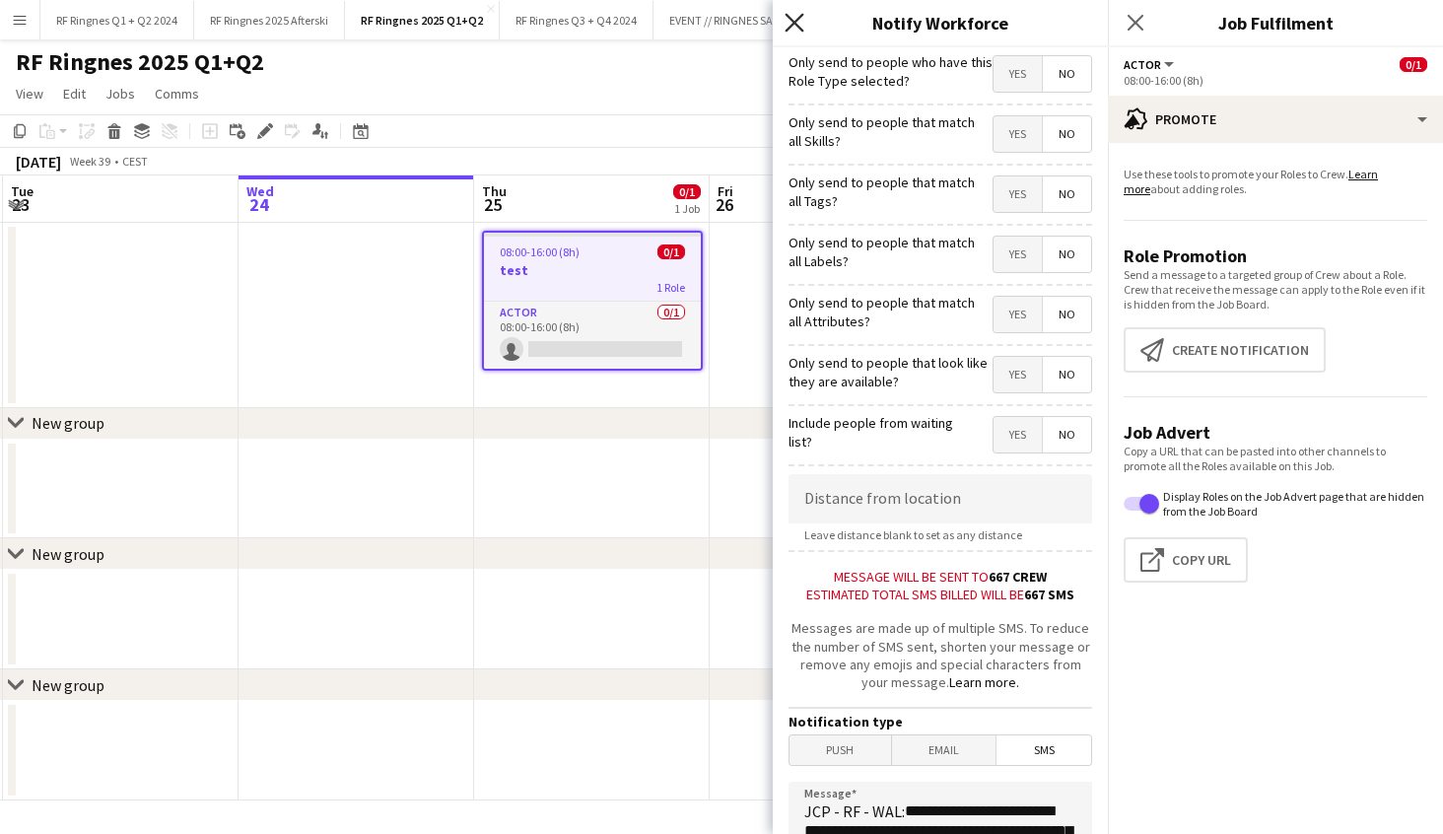
click at [792, 24] on icon at bounding box center [793, 22] width 19 height 19
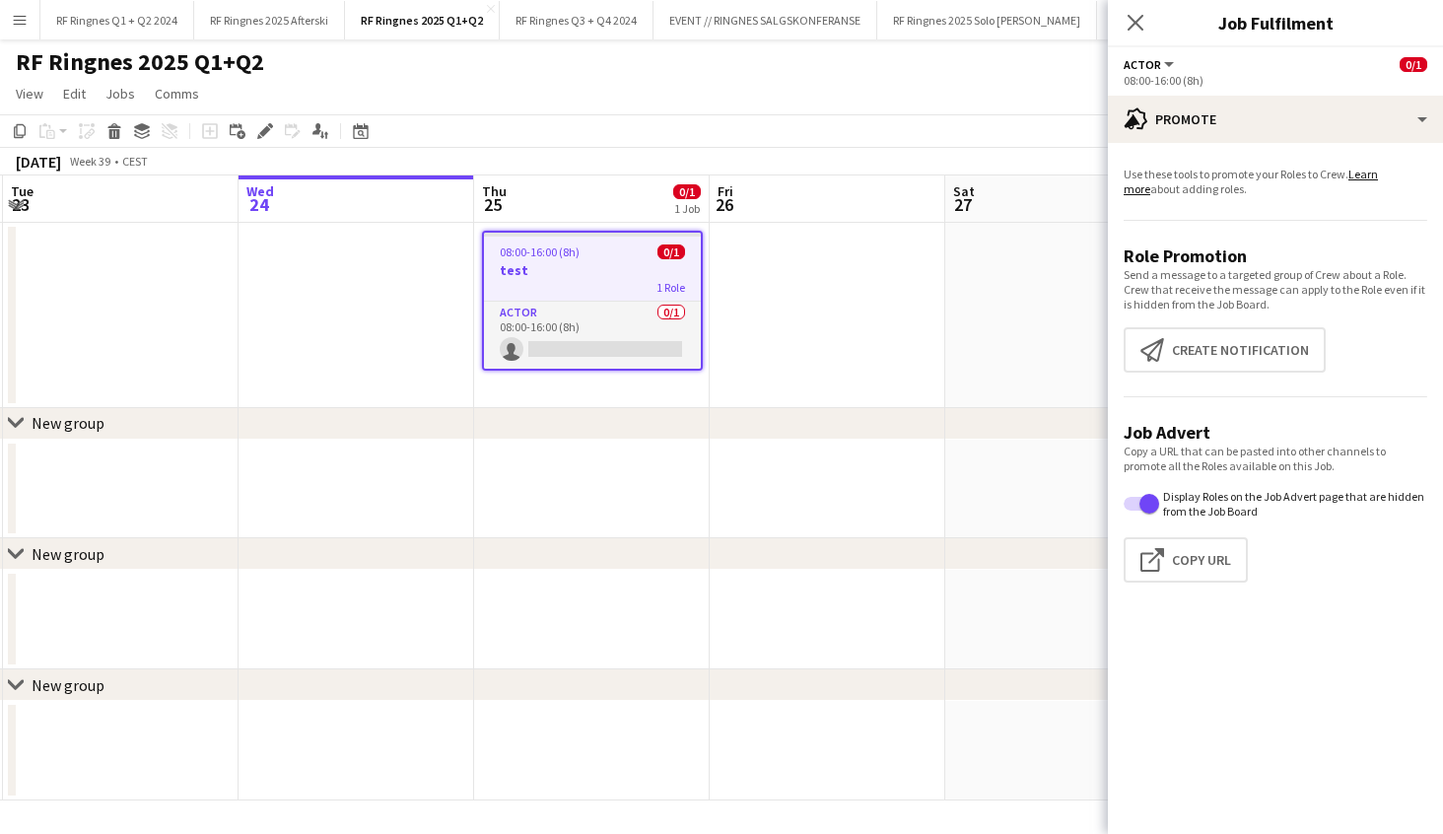
drag, startPoint x: 1134, startPoint y: 24, endPoint x: 1113, endPoint y: 40, distance: 27.4
click at [1134, 25] on icon at bounding box center [1135, 23] width 16 height 16
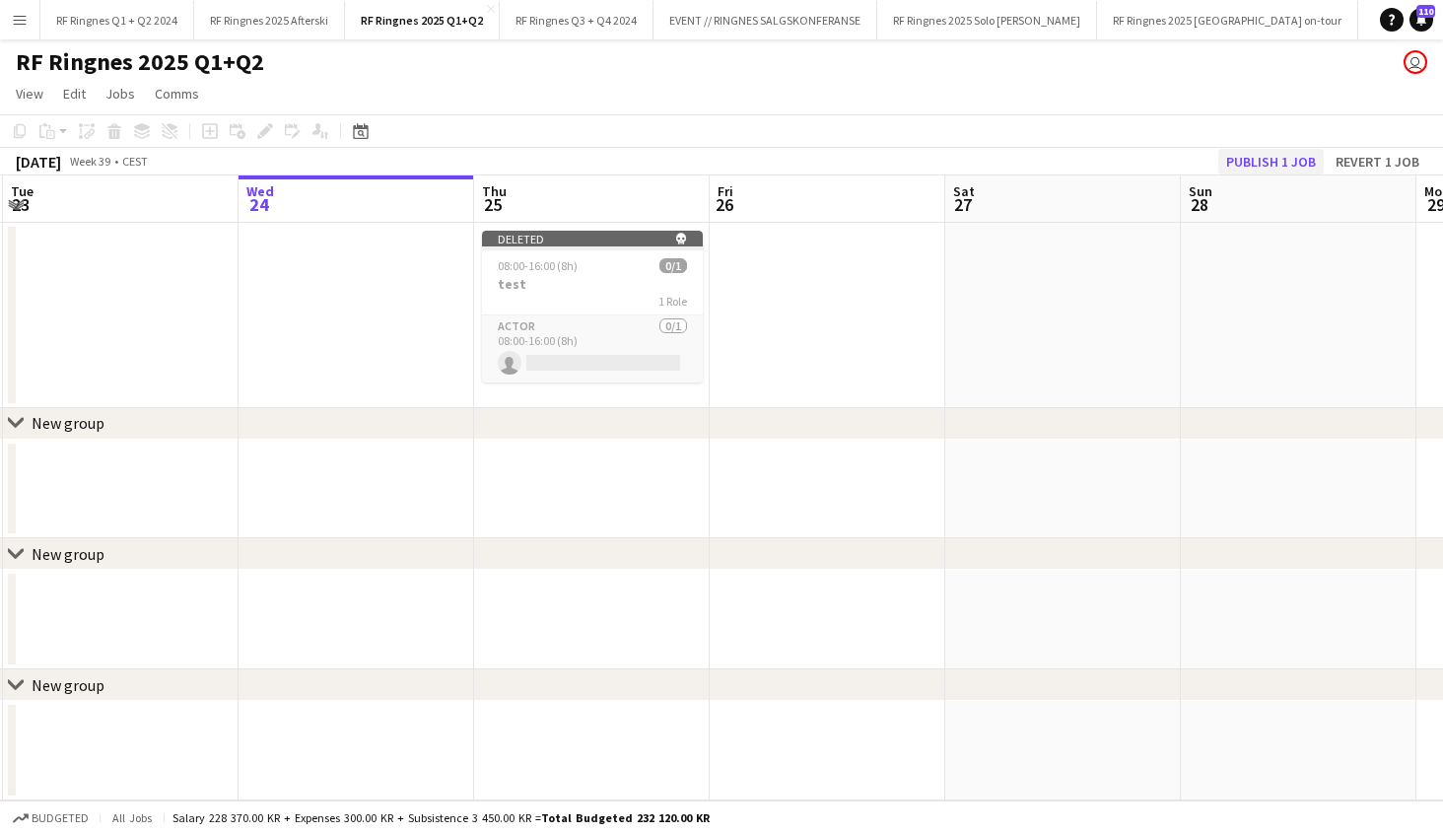
click at [1253, 156] on button "Publish 1 job" at bounding box center [1270, 162] width 105 height 26
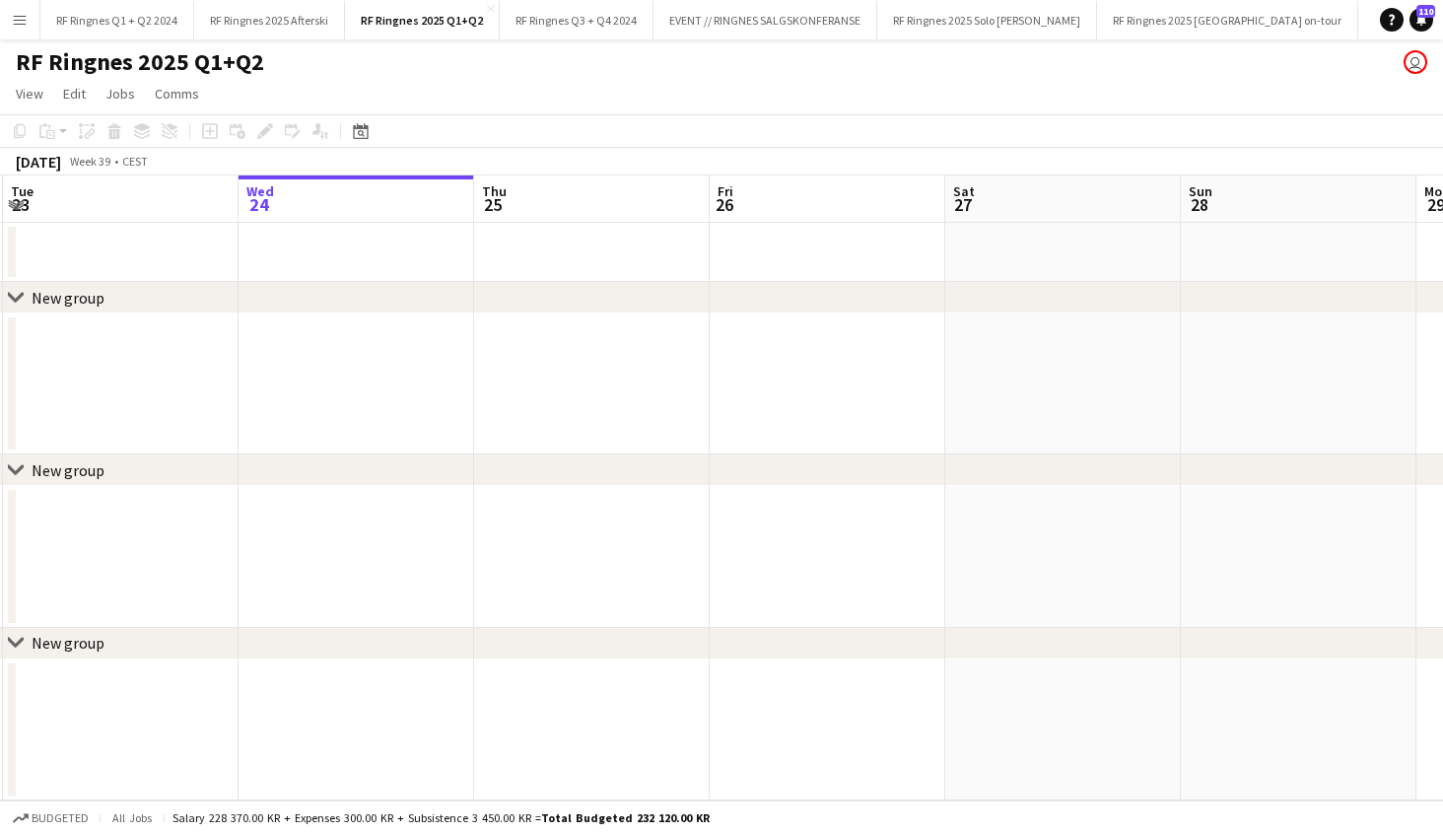
click at [615, 102] on app-page-menu "View Day view expanded Day view collapsed Month view Date picker Jump to [DATE]…" at bounding box center [721, 95] width 1443 height 37
